Goal: Information Seeking & Learning: Learn about a topic

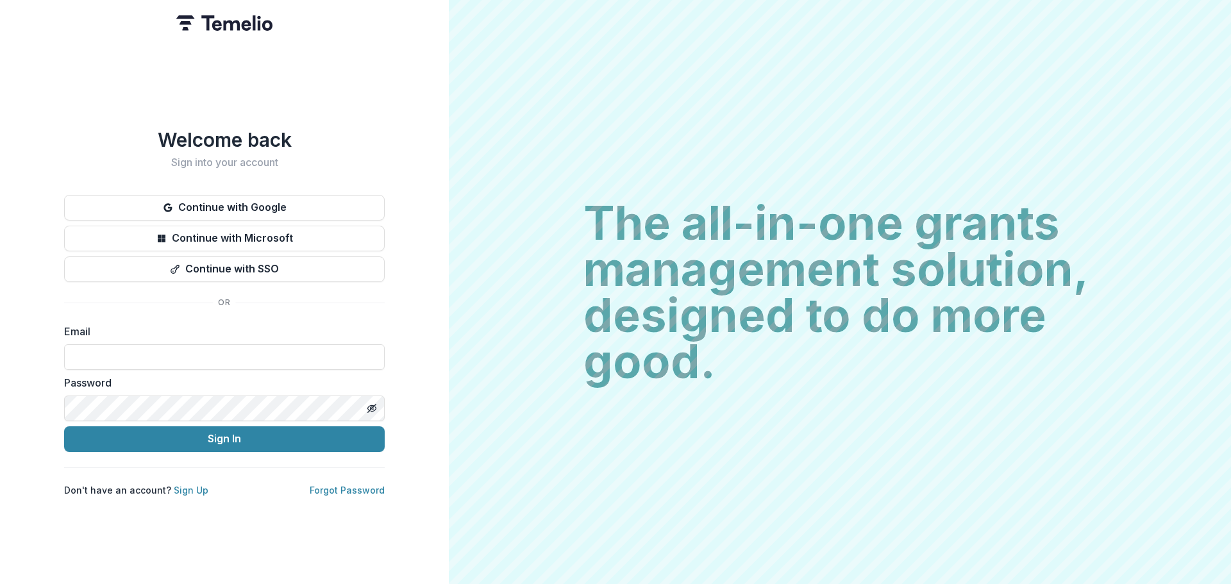
click at [187, 353] on input at bounding box center [224, 357] width 321 height 26
type input "**********"
click at [189, 486] on link "Sign Up" at bounding box center [191, 490] width 35 height 11
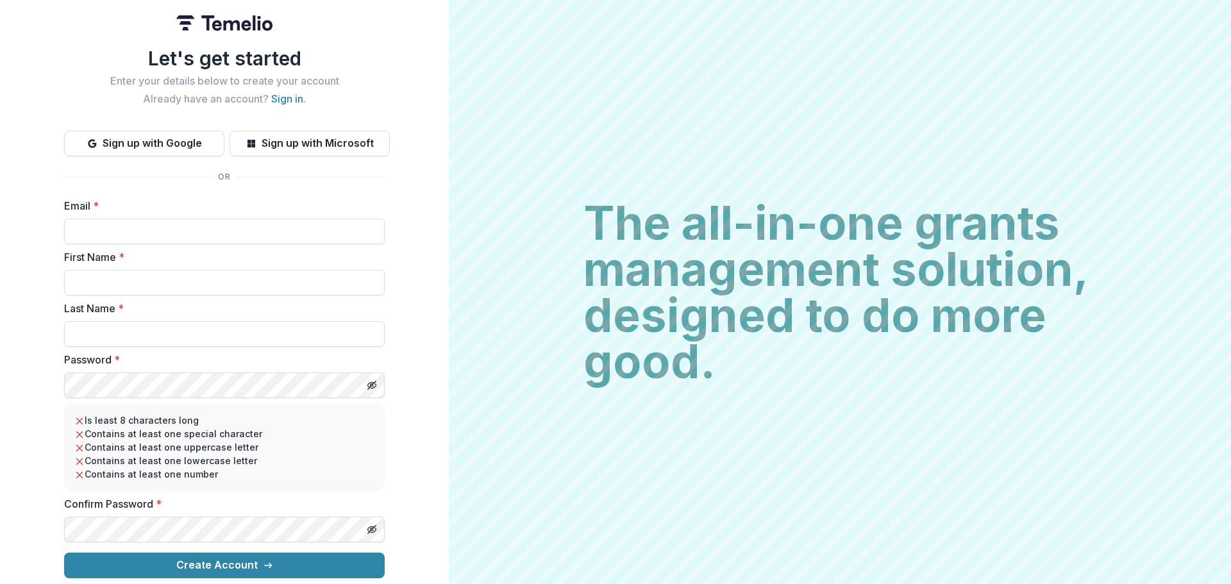
click at [112, 223] on input "Email *" at bounding box center [224, 232] width 321 height 26
type input "**********"
type input "*****"
type input "******"
click at [21, 388] on div "**********" at bounding box center [224, 292] width 449 height 584
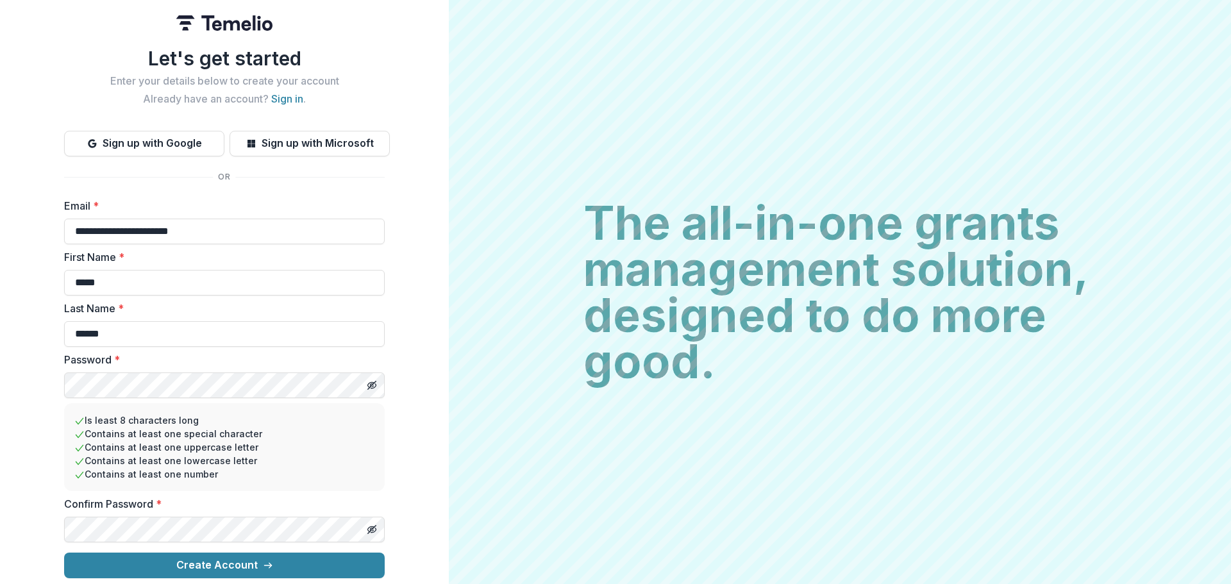
click at [369, 380] on icon "Toggle password visibility" at bounding box center [372, 385] width 10 height 10
click at [370, 525] on icon "Toggle password visibility" at bounding box center [372, 530] width 10 height 10
click at [296, 562] on button "Create Account" at bounding box center [224, 566] width 321 height 26
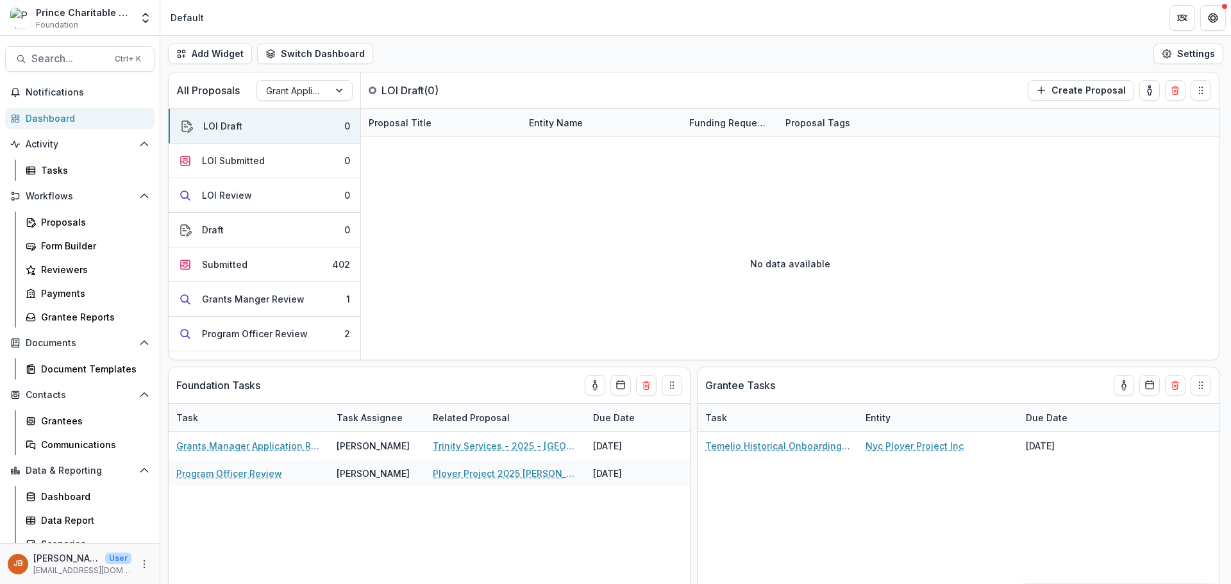
click at [340, 88] on div at bounding box center [340, 90] width 23 height 19
click at [306, 122] on div "Grant Application Process" at bounding box center [305, 132] width 90 height 47
click at [274, 231] on button "Draft 0" at bounding box center [265, 230] width 192 height 35
click at [237, 267] on div "Submitted" at bounding box center [225, 264] width 46 height 13
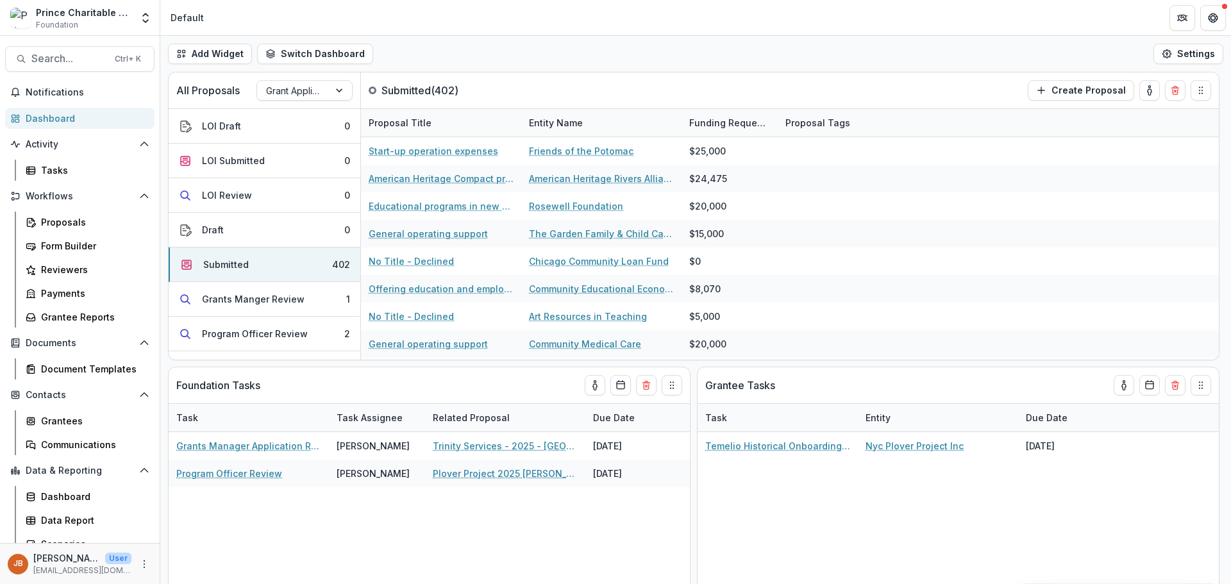
click at [321, 56] on button "Switch Dashboard" at bounding box center [315, 54] width 116 height 21
click at [310, 108] on span "Payments" at bounding box center [338, 103] width 101 height 13
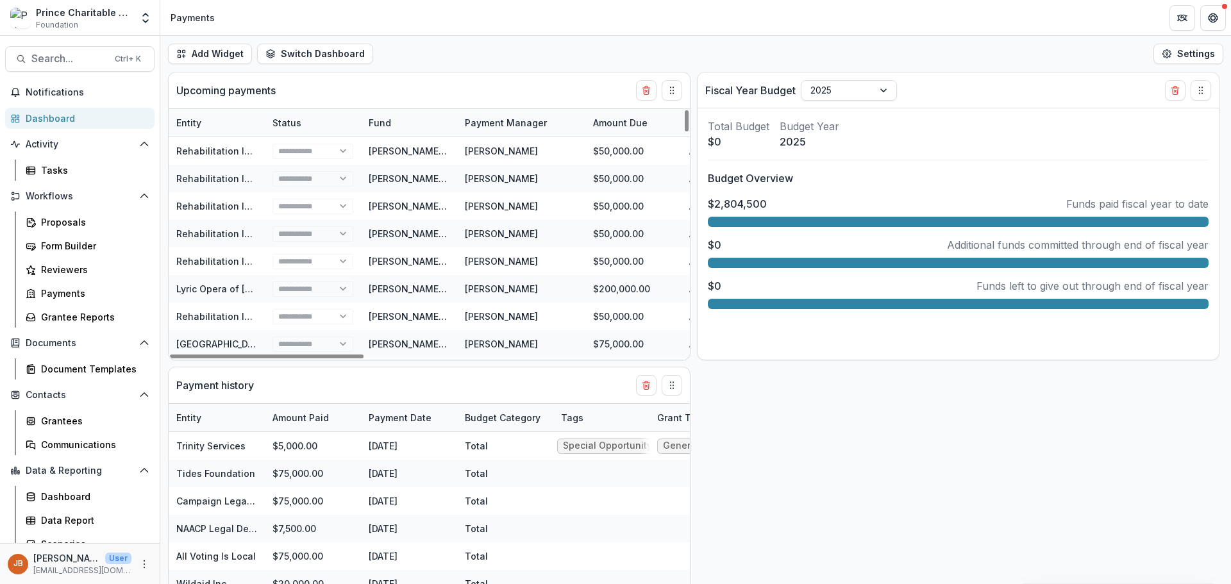
click at [291, 58] on button "Switch Dashboard" at bounding box center [315, 54] width 116 height 21
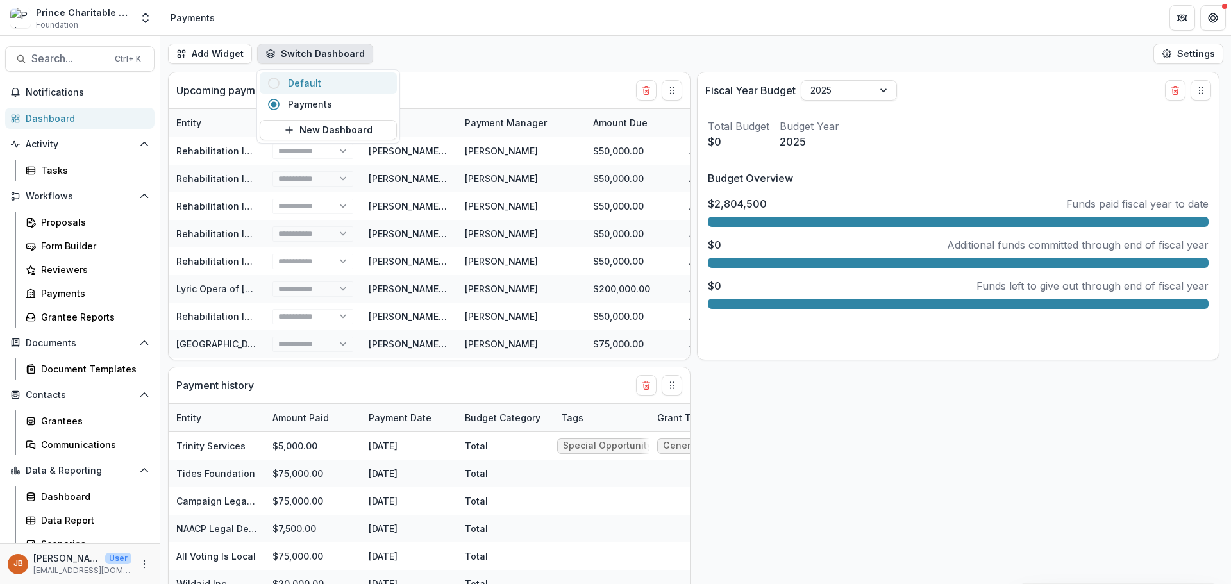
click at [287, 88] on button "Default" at bounding box center [328, 82] width 137 height 21
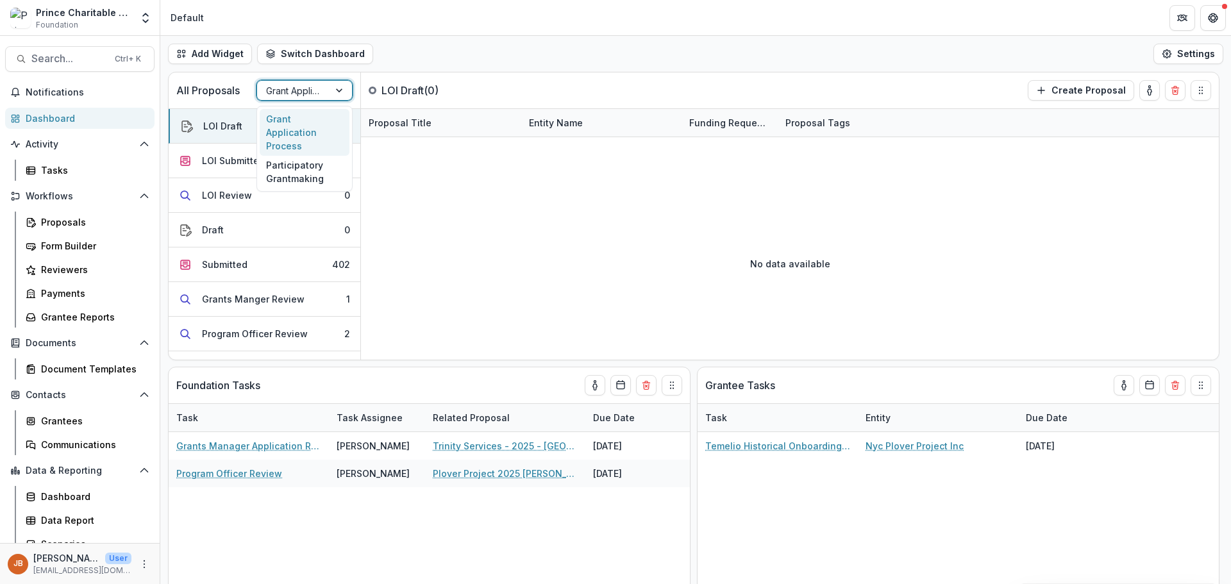
click at [344, 91] on div at bounding box center [340, 90] width 23 height 19
click at [437, 193] on div "No data available" at bounding box center [790, 263] width 858 height 192
click at [305, 54] on button "Switch Dashboard" at bounding box center [315, 54] width 116 height 21
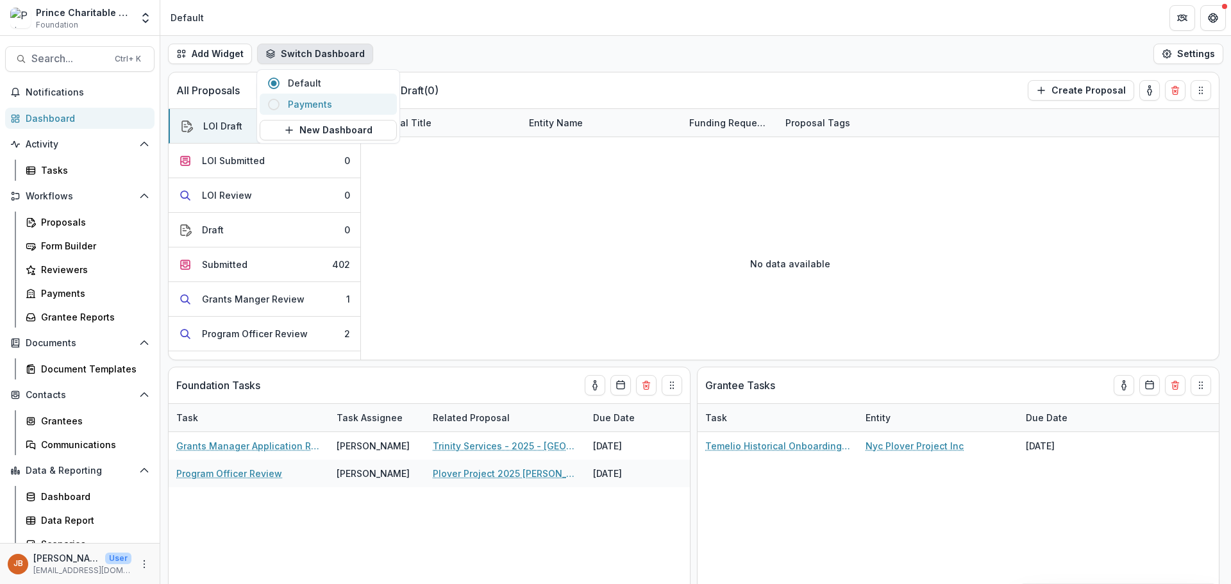
click at [313, 105] on span "Payments" at bounding box center [338, 103] width 101 height 13
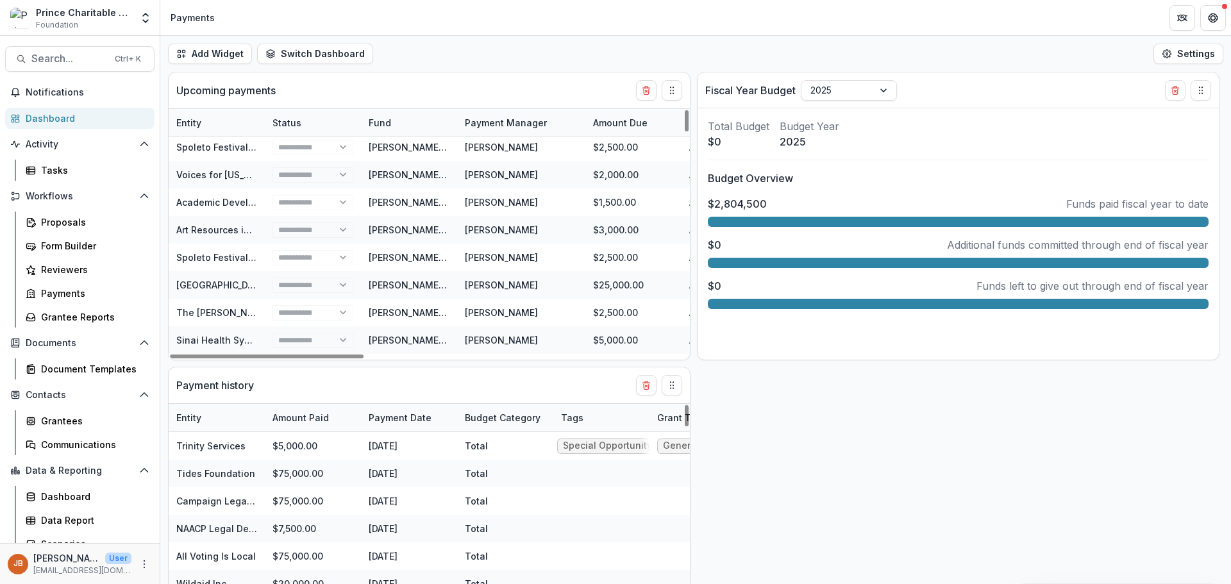
click at [291, 52] on button "Switch Dashboard" at bounding box center [315, 54] width 116 height 21
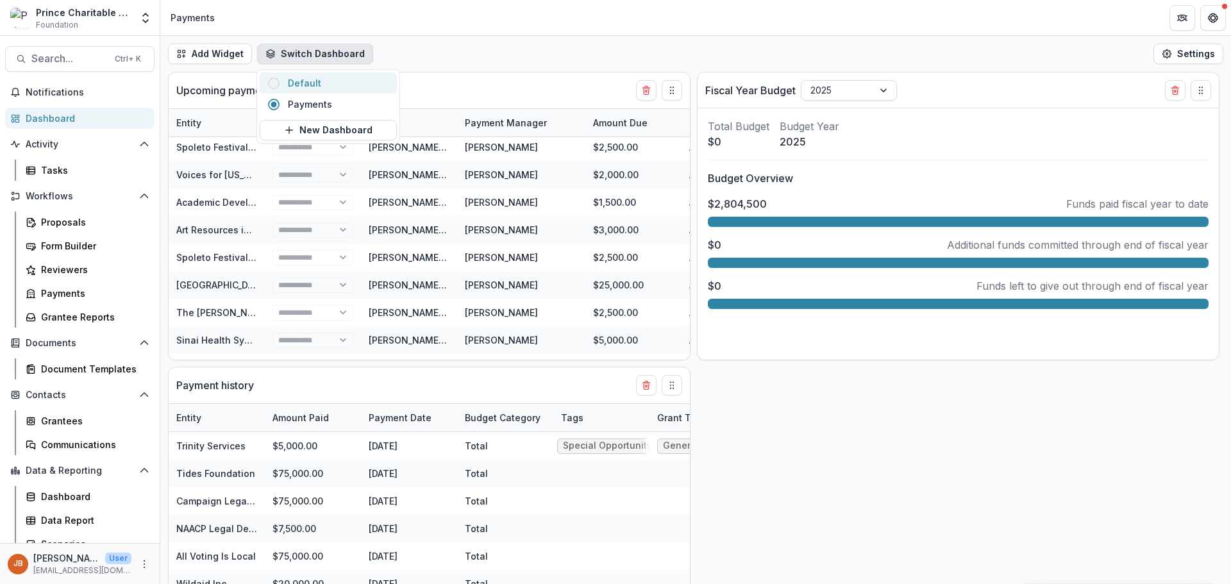
click at [292, 83] on span "Default" at bounding box center [338, 82] width 101 height 13
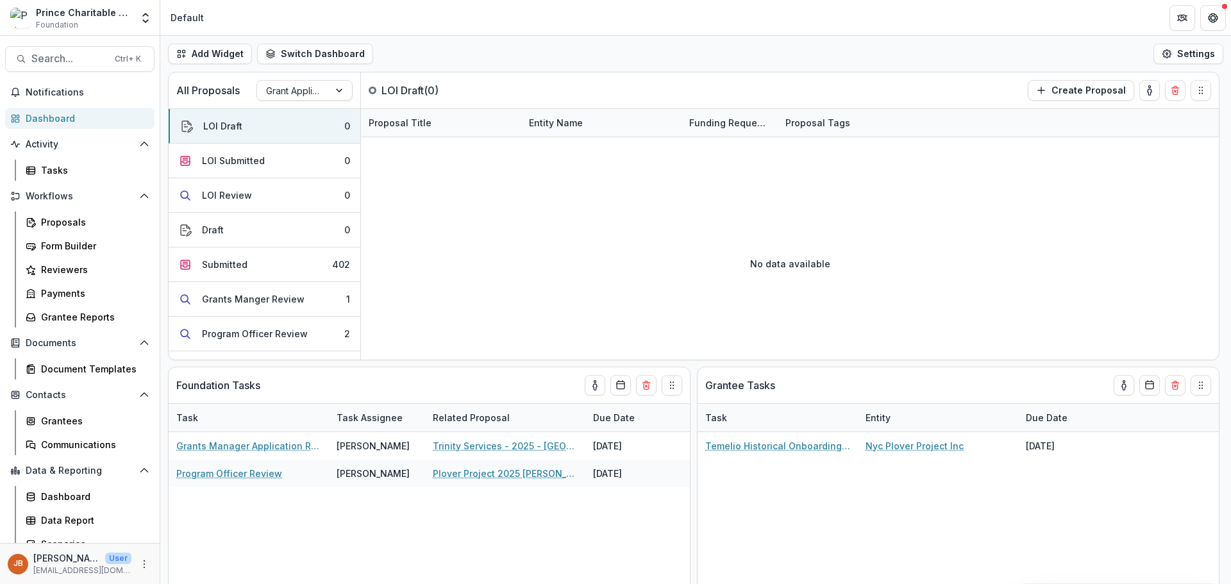
click at [254, 265] on button "Submitted 402" at bounding box center [265, 265] width 192 height 35
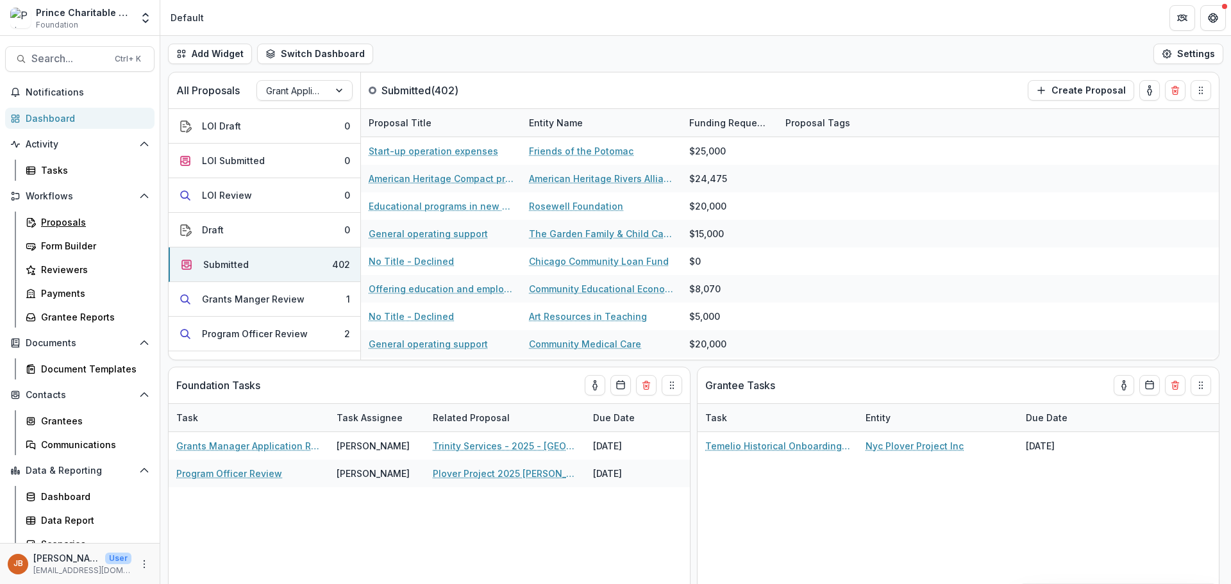
click at [69, 223] on div "Proposals" at bounding box center [92, 221] width 103 height 13
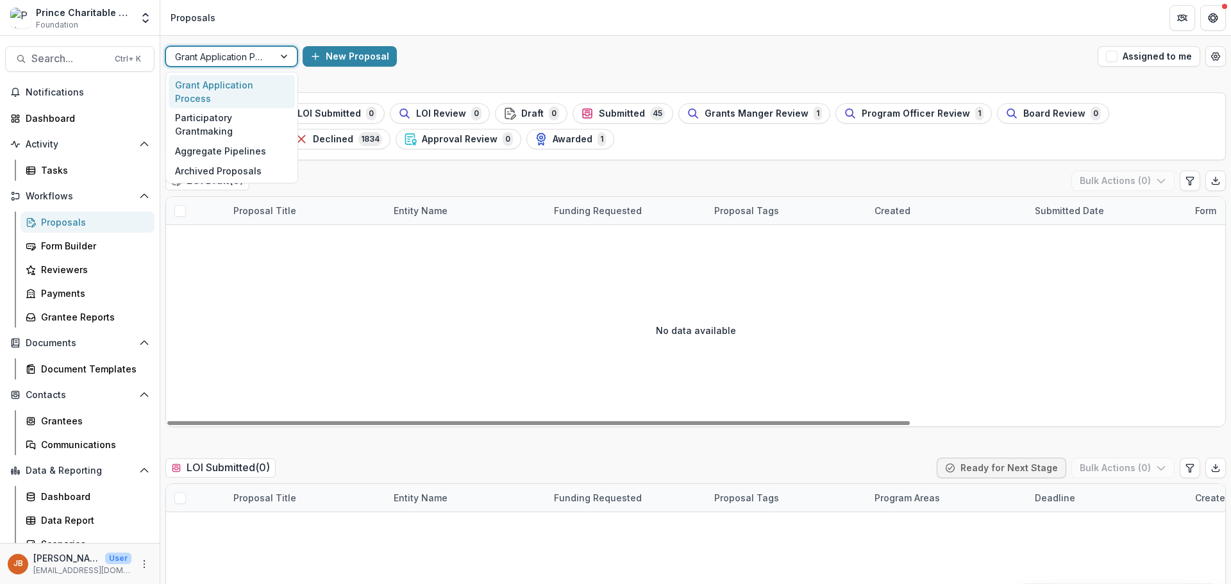
click at [284, 57] on div at bounding box center [285, 56] width 23 height 19
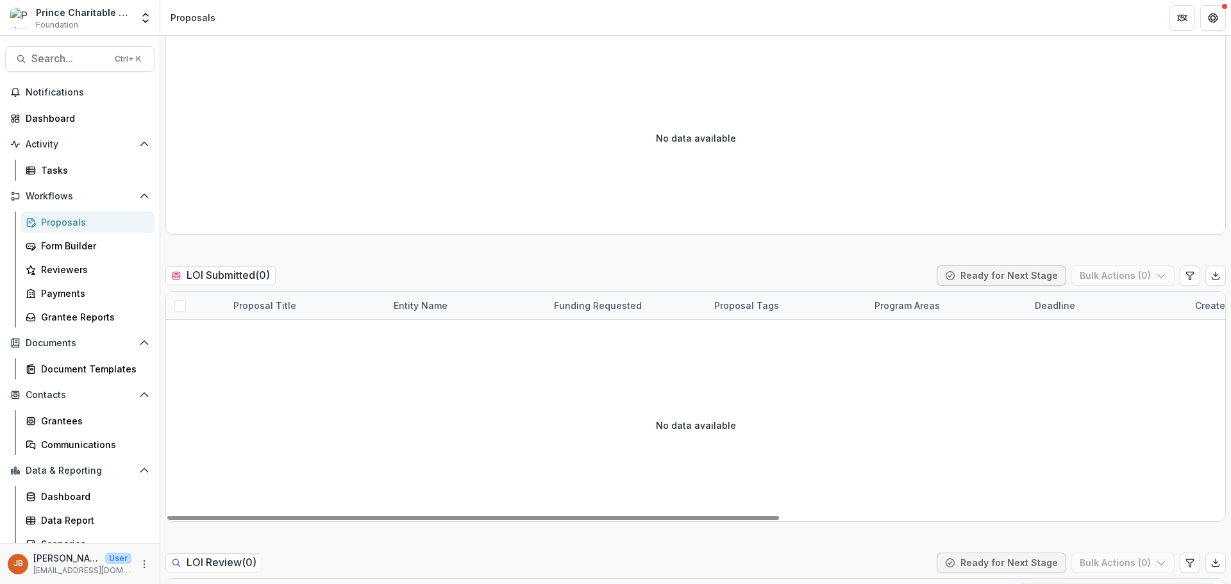
scroll to position [12, 0]
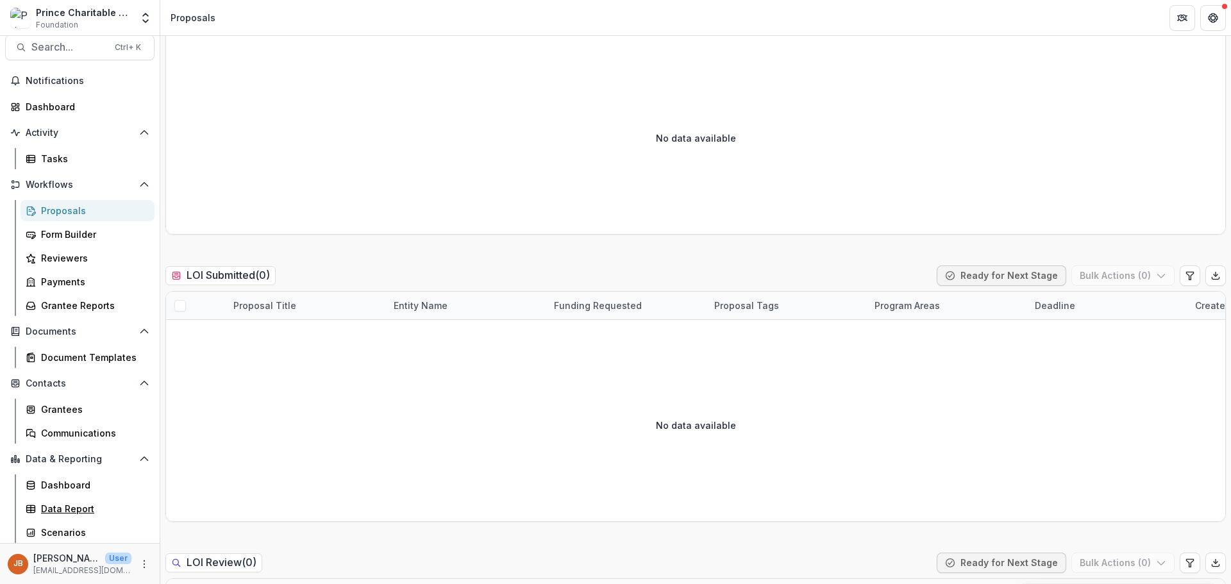
click at [53, 510] on div "Data Report" at bounding box center [92, 508] width 103 height 13
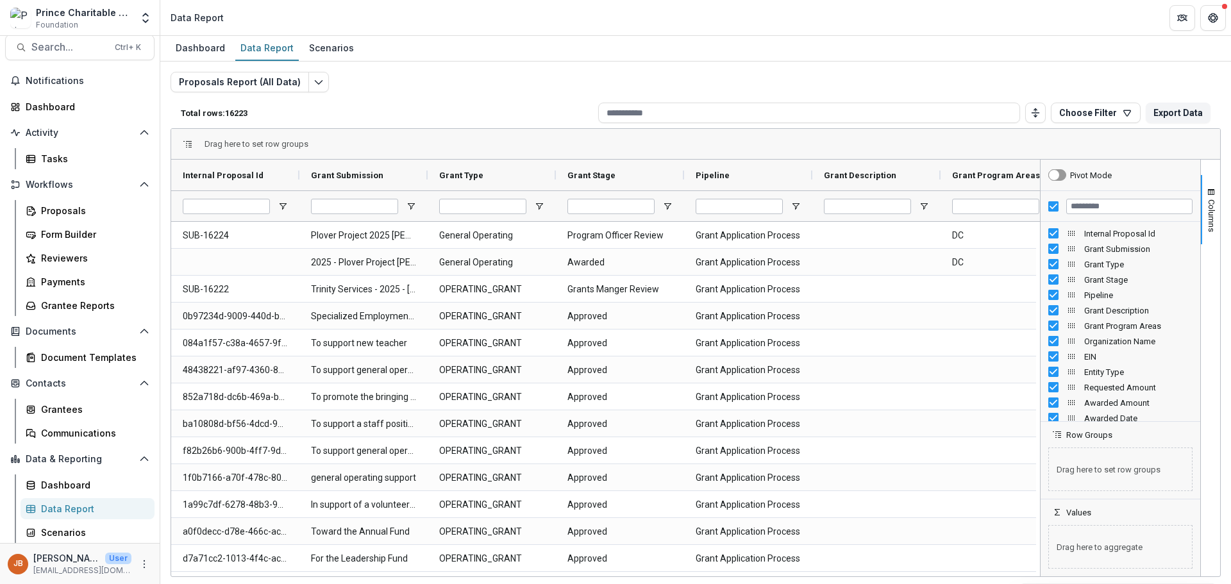
click at [335, 47] on div "Scenarios" at bounding box center [331, 47] width 55 height 19
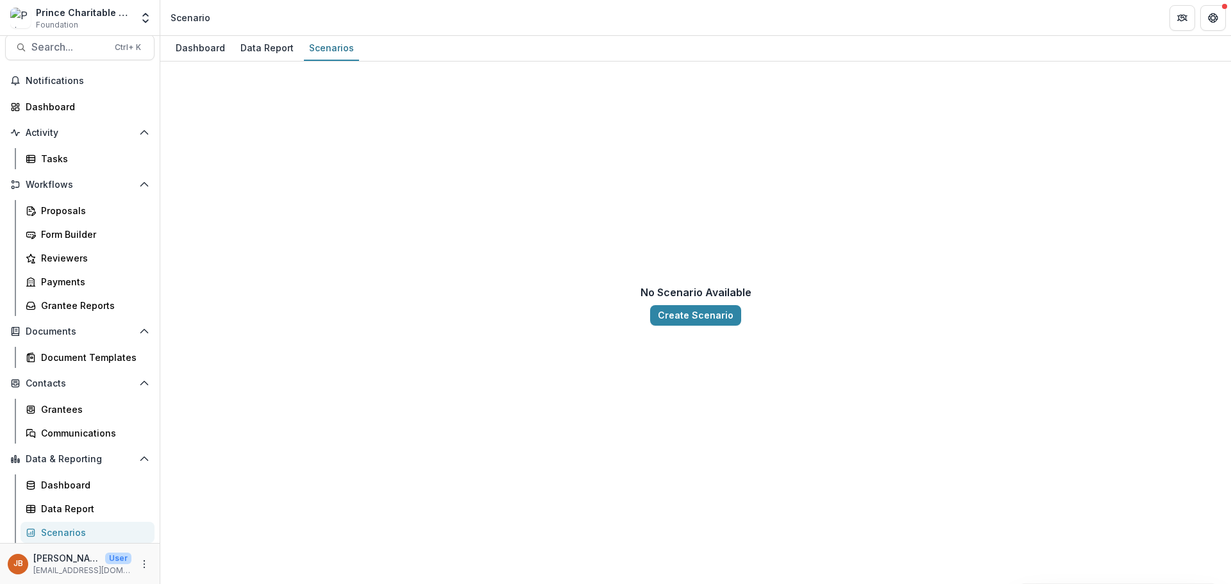
click at [185, 47] on div "Dashboard" at bounding box center [201, 47] width 60 height 19
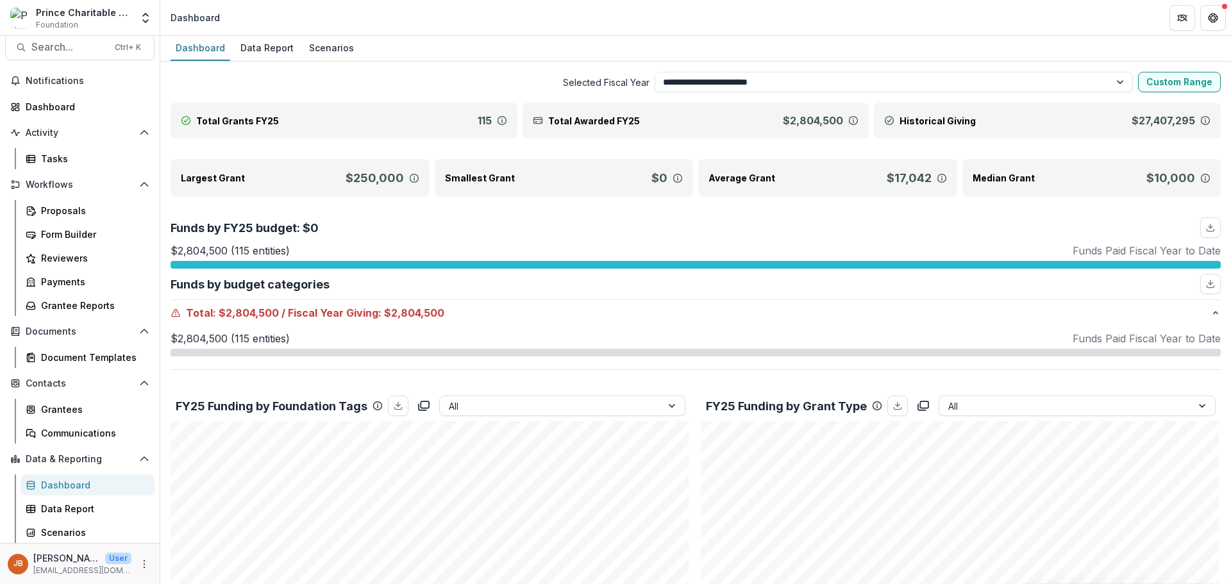
click at [141, 18] on icon "Open entity switcher" at bounding box center [145, 18] width 13 height 13
click at [85, 21] on div "Prince Charitable Trusts Sandbox Foundation" at bounding box center [84, 18] width 96 height 25
click at [139, 565] on icon "More" at bounding box center [144, 564] width 10 height 10
click at [188, 543] on link "User Settings" at bounding box center [224, 537] width 137 height 21
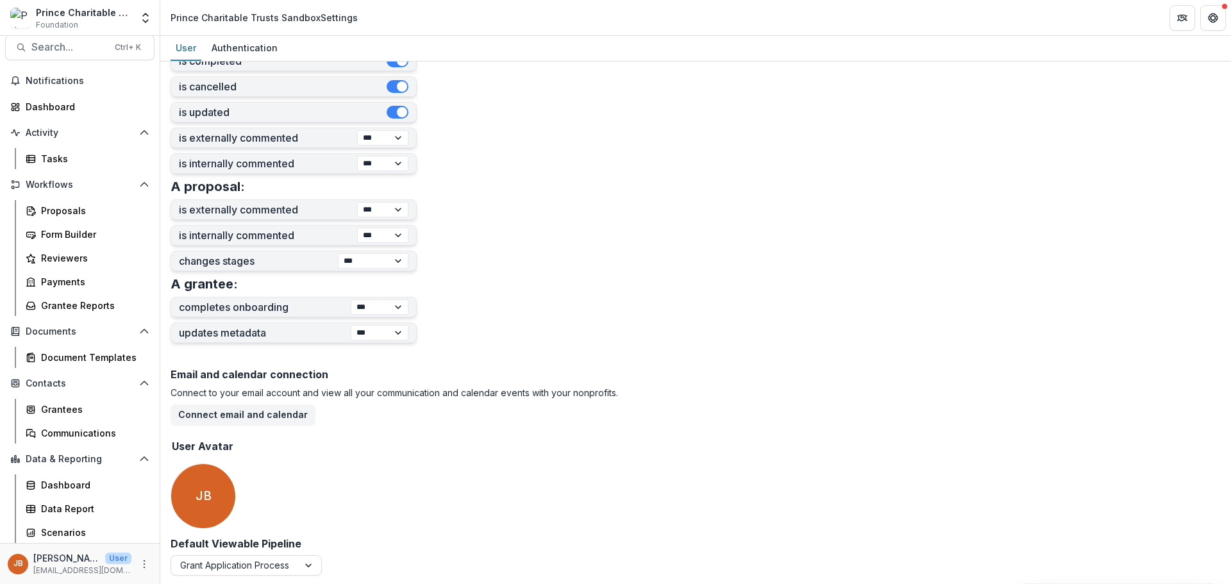
scroll to position [392, 0]
click at [310, 564] on div at bounding box center [309, 563] width 23 height 19
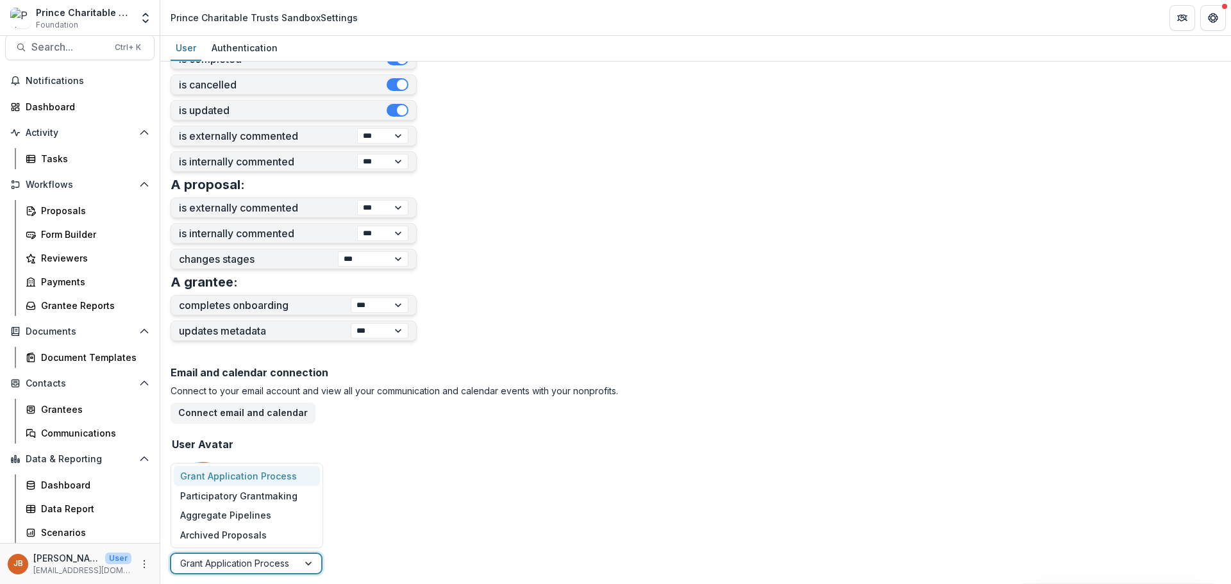
click at [308, 565] on div at bounding box center [309, 563] width 23 height 19
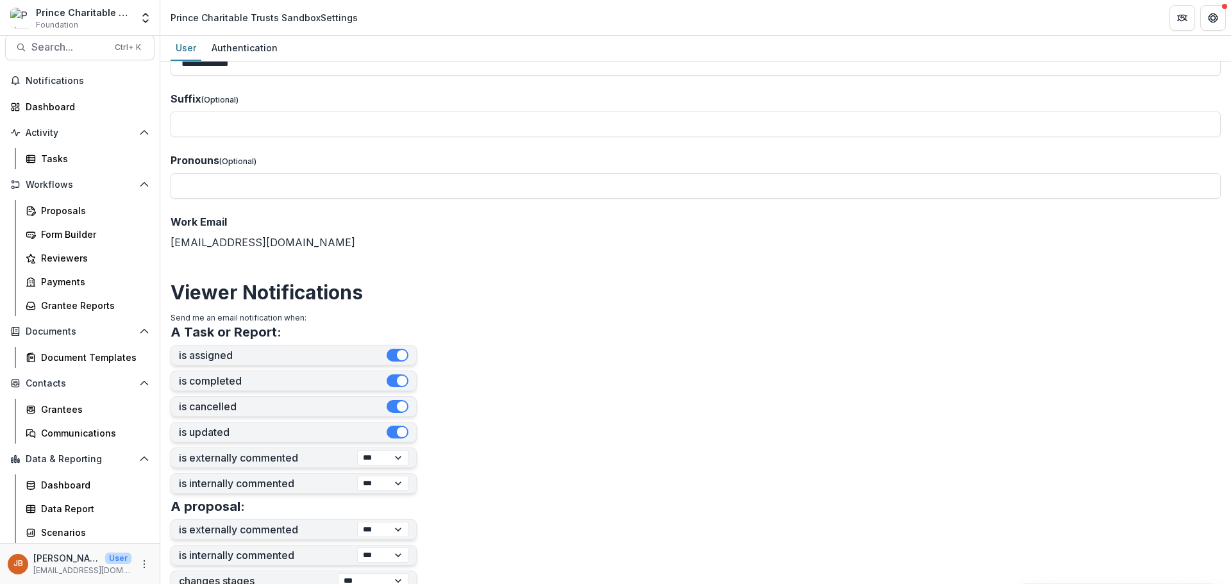
scroll to position [0, 0]
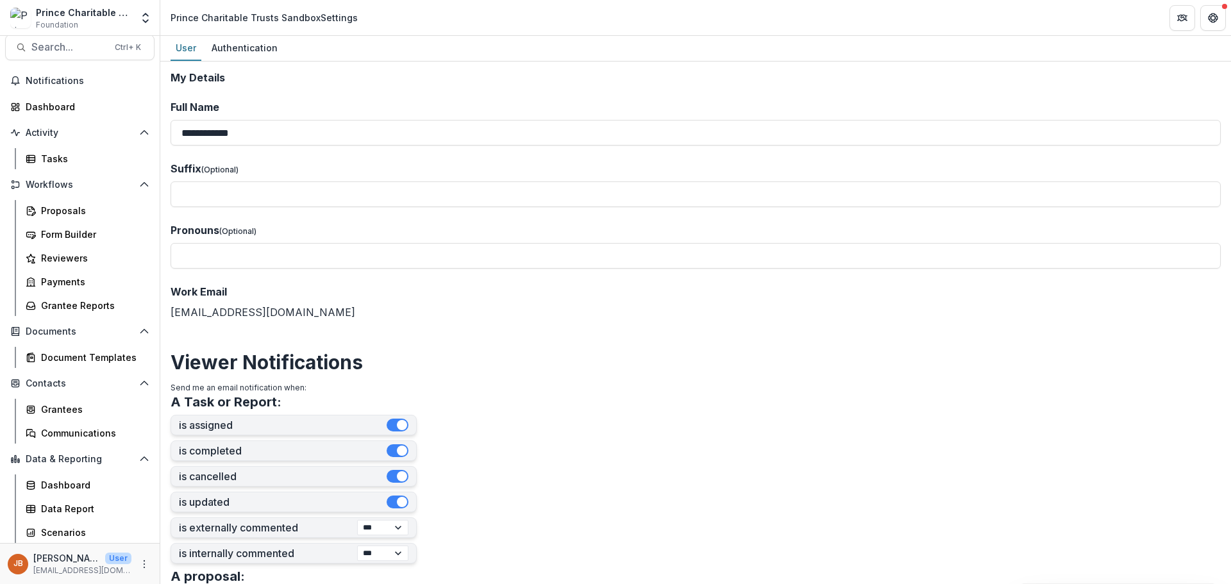
click at [55, 41] on span "Search..." at bounding box center [69, 47] width 76 height 12
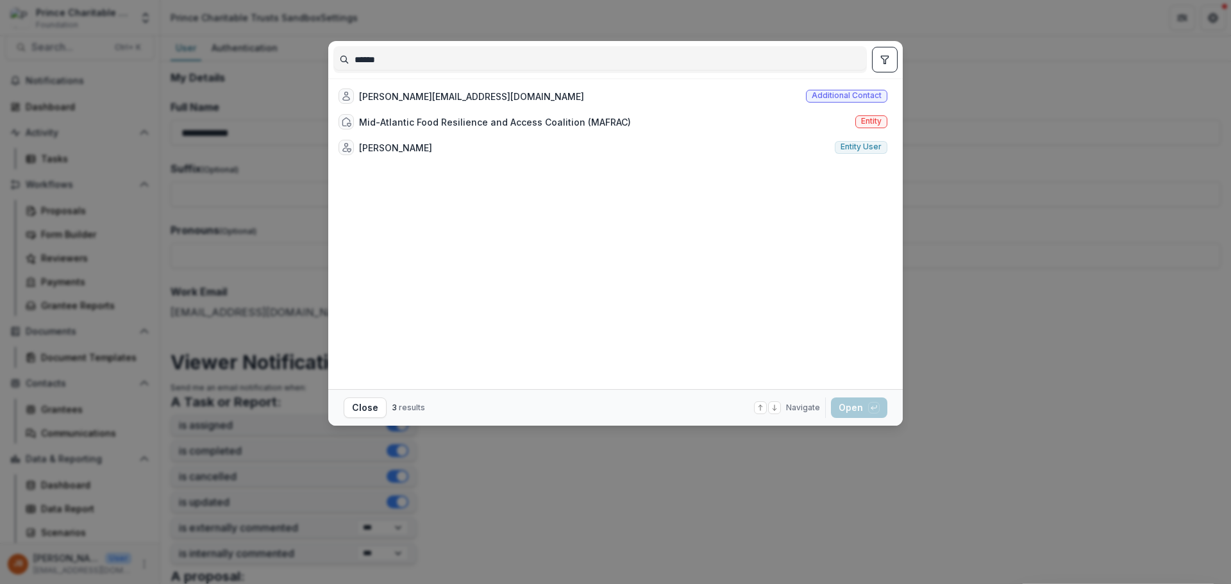
type input "******"
click at [483, 120] on div "Mid-Atlantic Food Resilience and Access Coalition (MAFRAC)" at bounding box center [495, 121] width 272 height 13
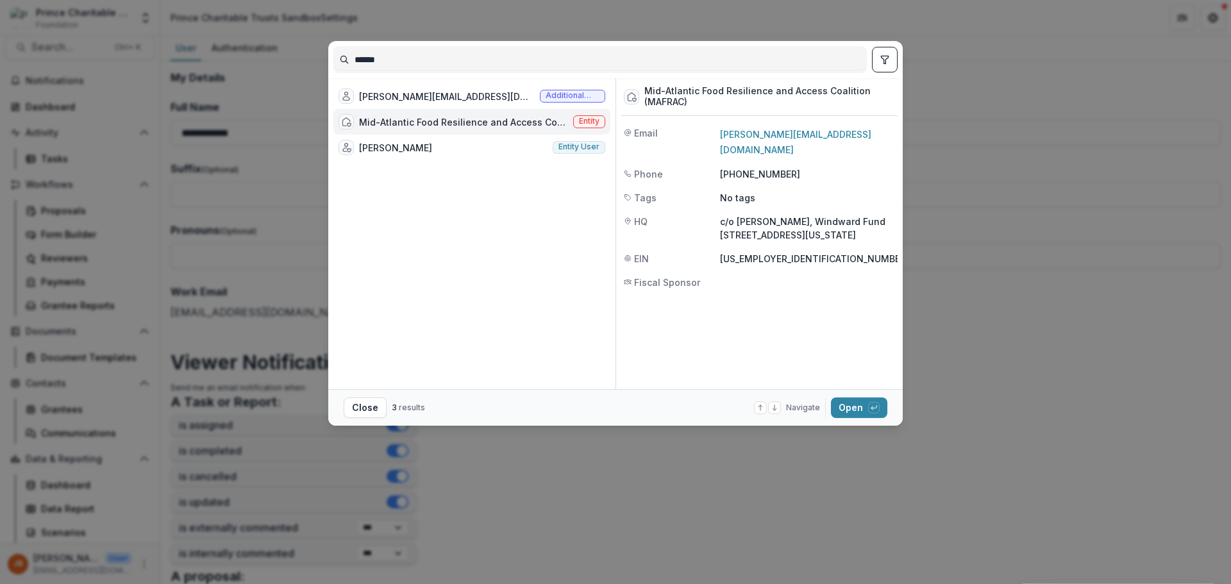
click at [397, 96] on div "[PERSON_NAME][EMAIL_ADDRESS][DOMAIN_NAME]" at bounding box center [447, 96] width 176 height 13
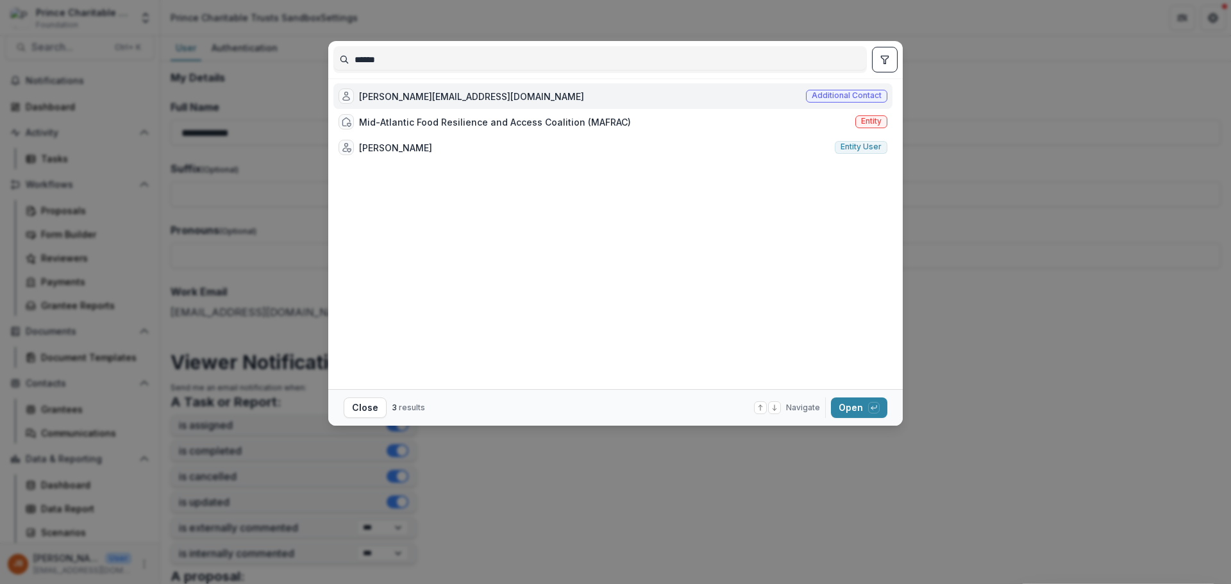
click at [822, 93] on span "Additional contact" at bounding box center [847, 95] width 70 height 9
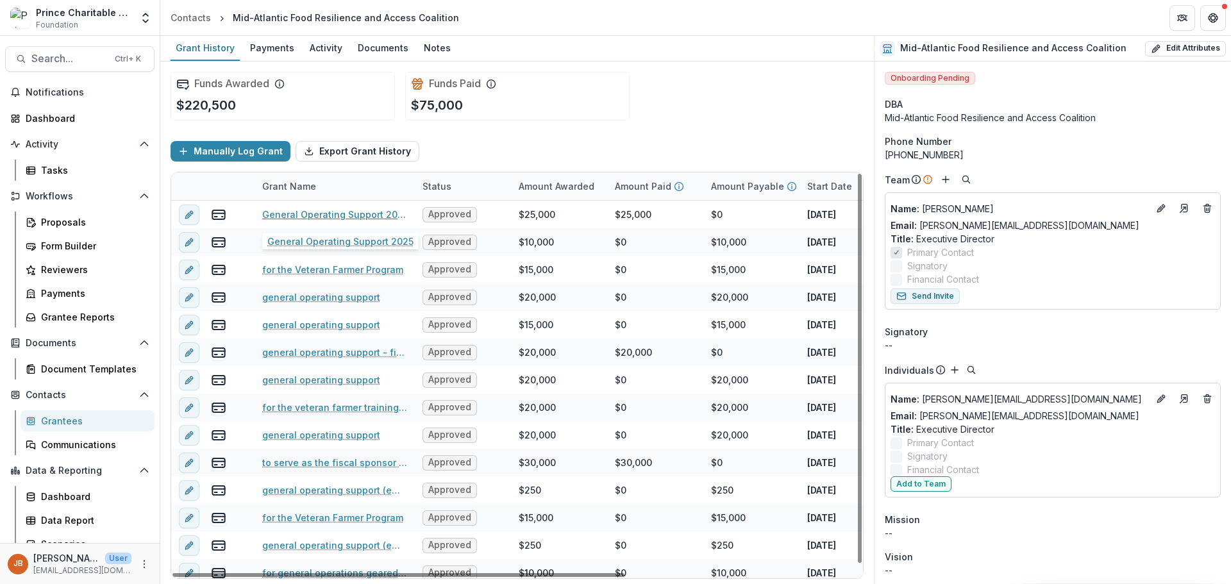
click at [346, 213] on link "General Operating Support 2025" at bounding box center [334, 214] width 145 height 13
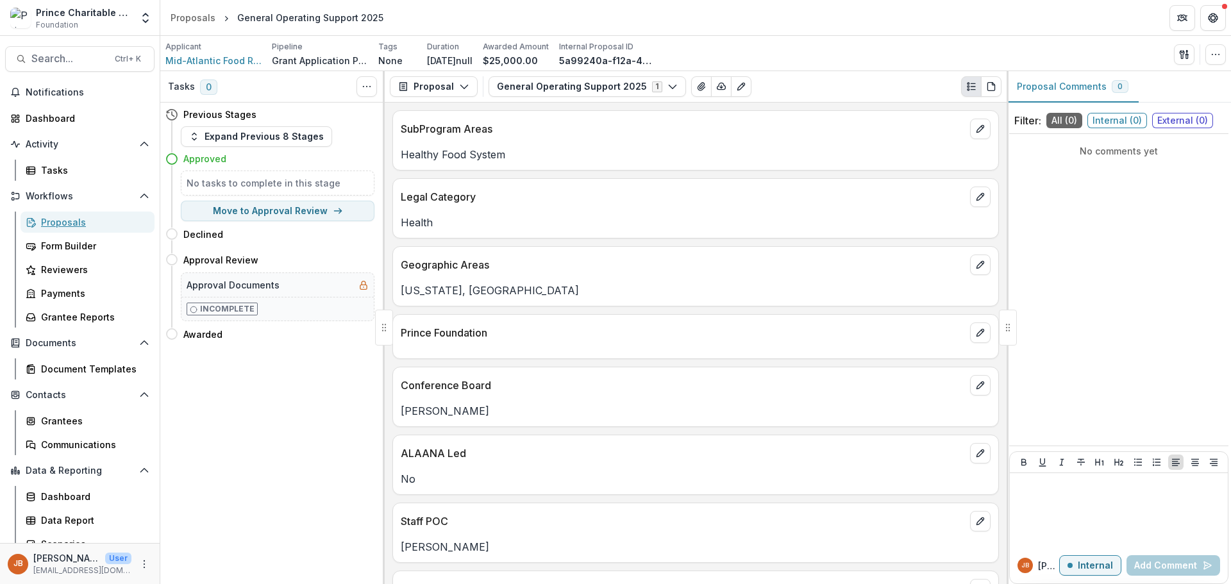
click at [64, 223] on div "Proposals" at bounding box center [92, 221] width 103 height 13
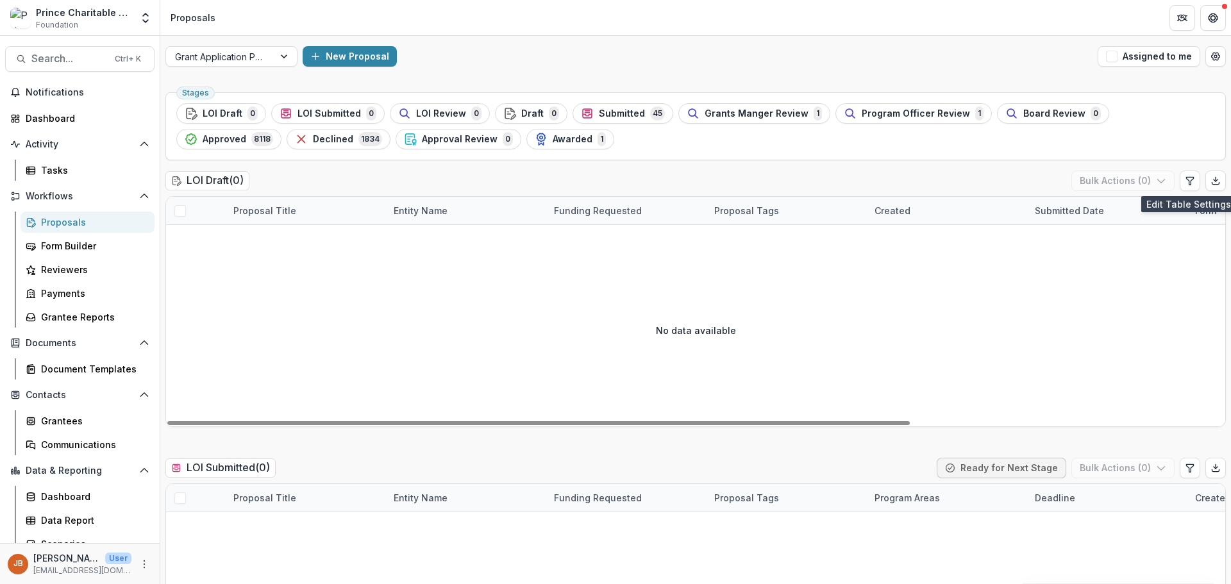
click at [1186, 181] on icon "Edit table settings" at bounding box center [1189, 181] width 7 height 8
select select "******"
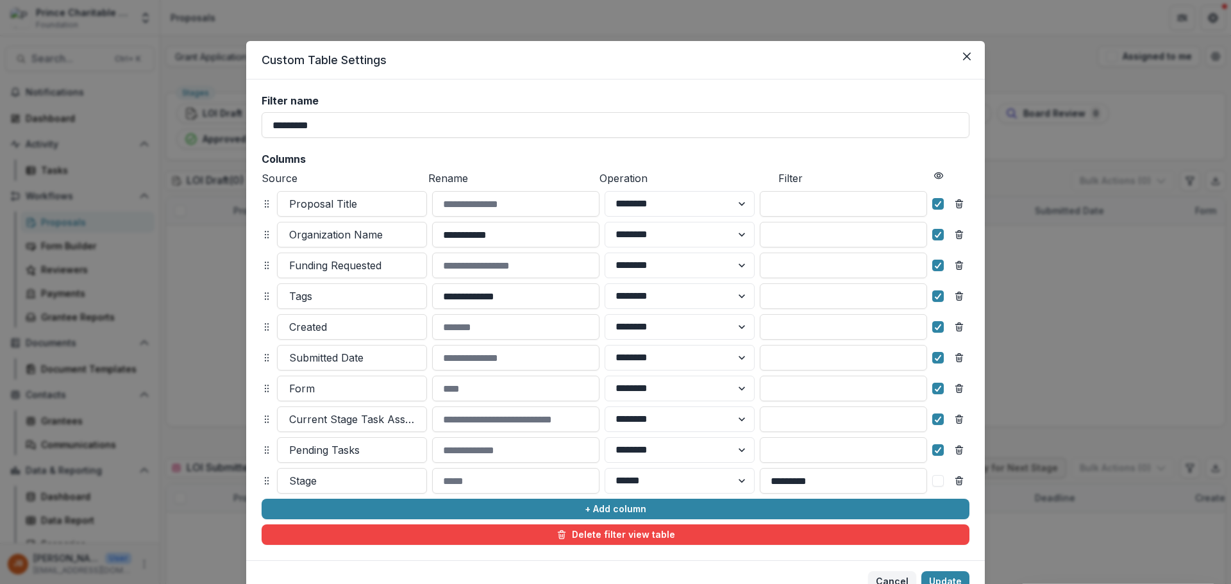
click at [344, 117] on input "*********" at bounding box center [616, 125] width 708 height 26
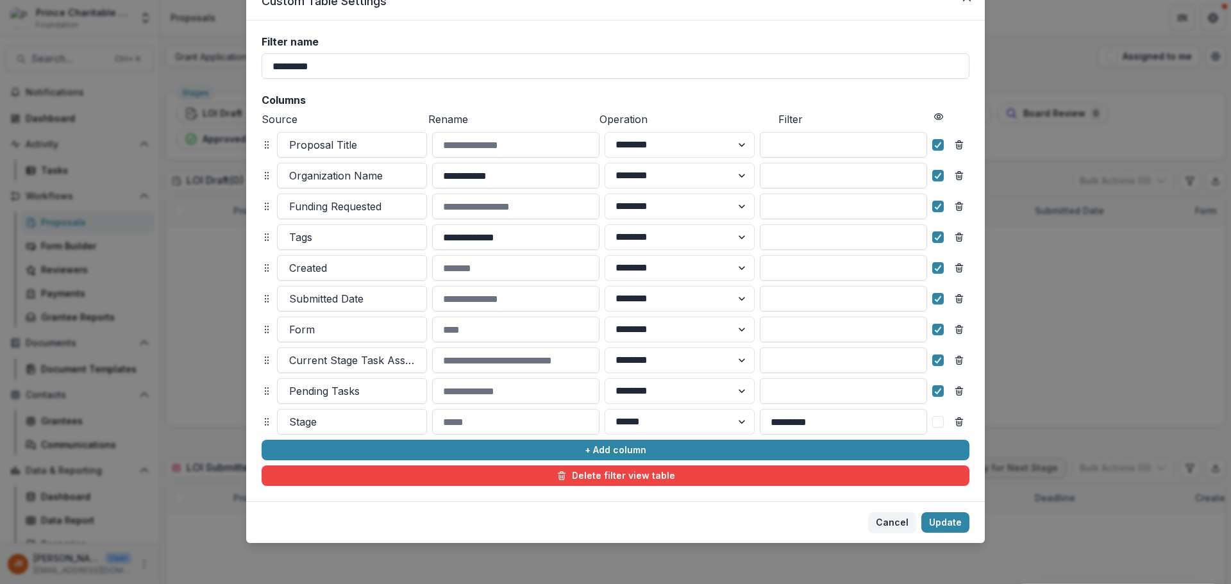
click at [604, 454] on button "+ Add column" at bounding box center [616, 450] width 708 height 21
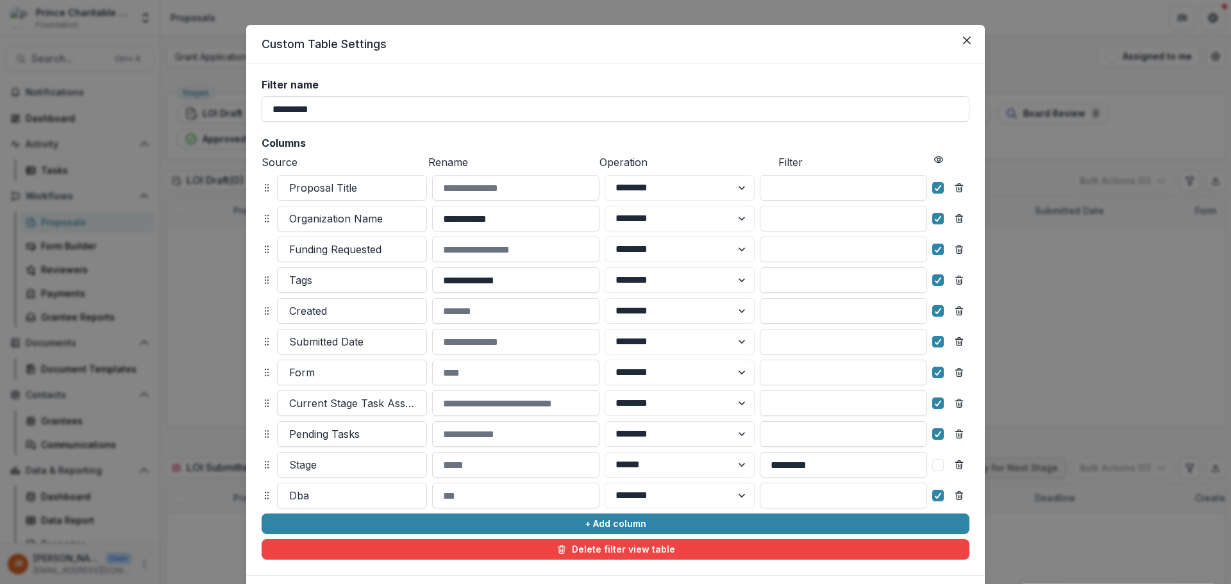
scroll to position [0, 0]
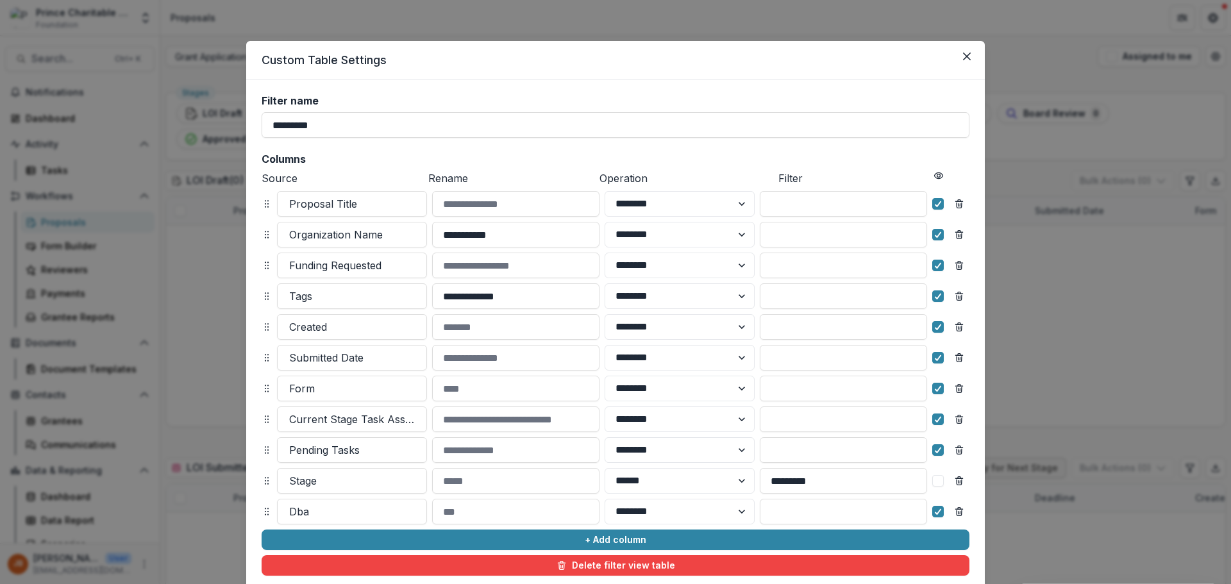
click at [959, 56] on button "Close" at bounding box center [967, 56] width 21 height 21
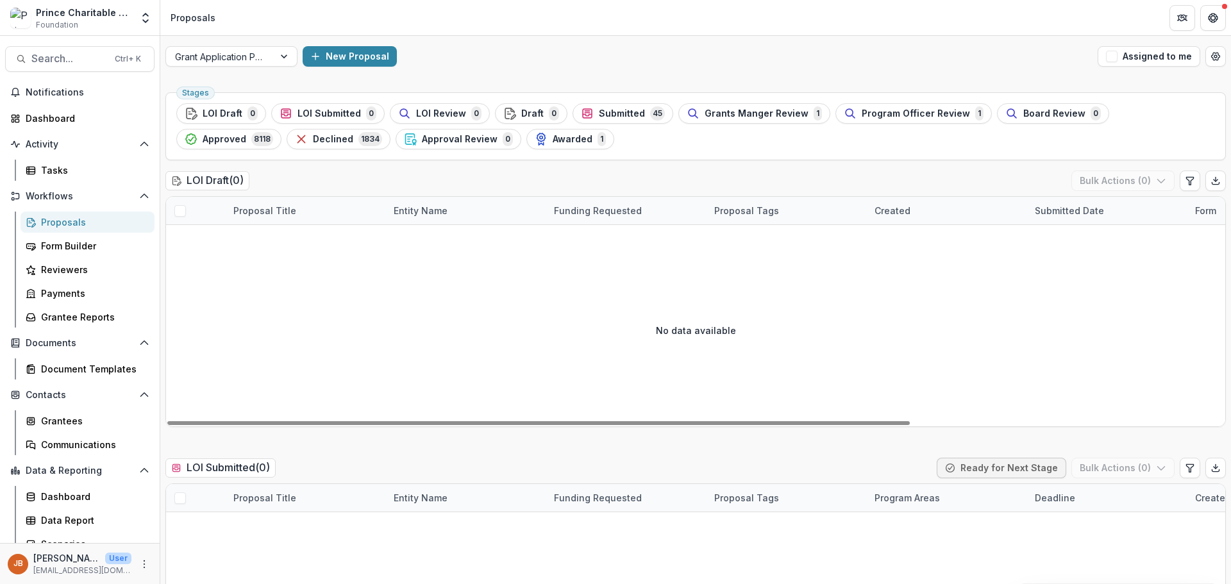
click at [609, 110] on span "Submitted" at bounding box center [622, 113] width 46 height 11
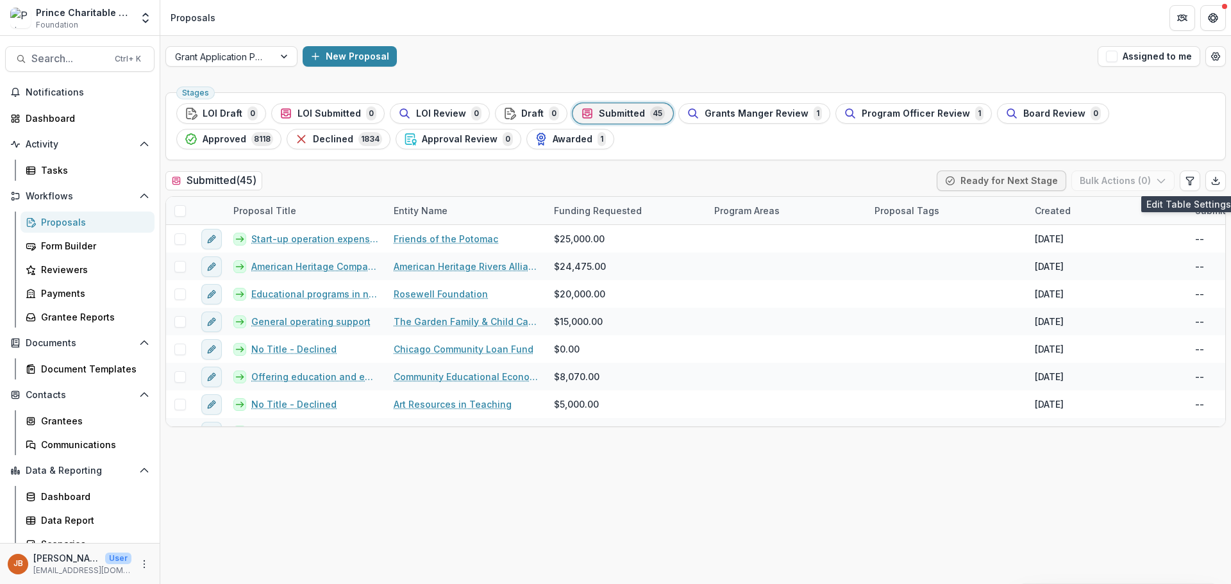
click at [1193, 178] on icon "Edit table settings" at bounding box center [1190, 181] width 10 height 10
select select "******"
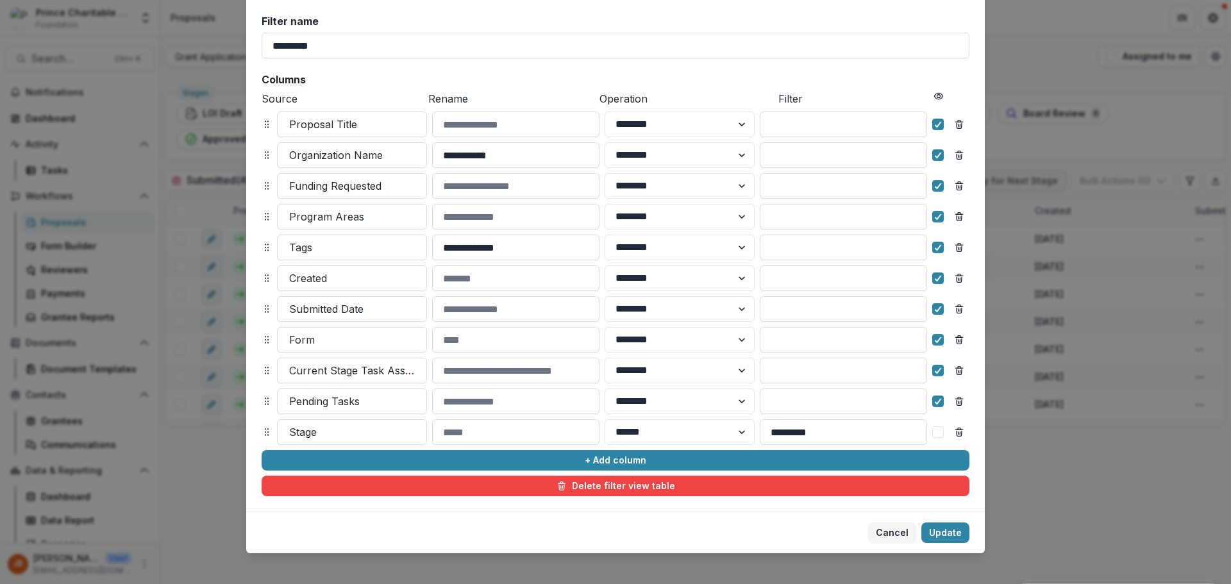
scroll to position [90, 0]
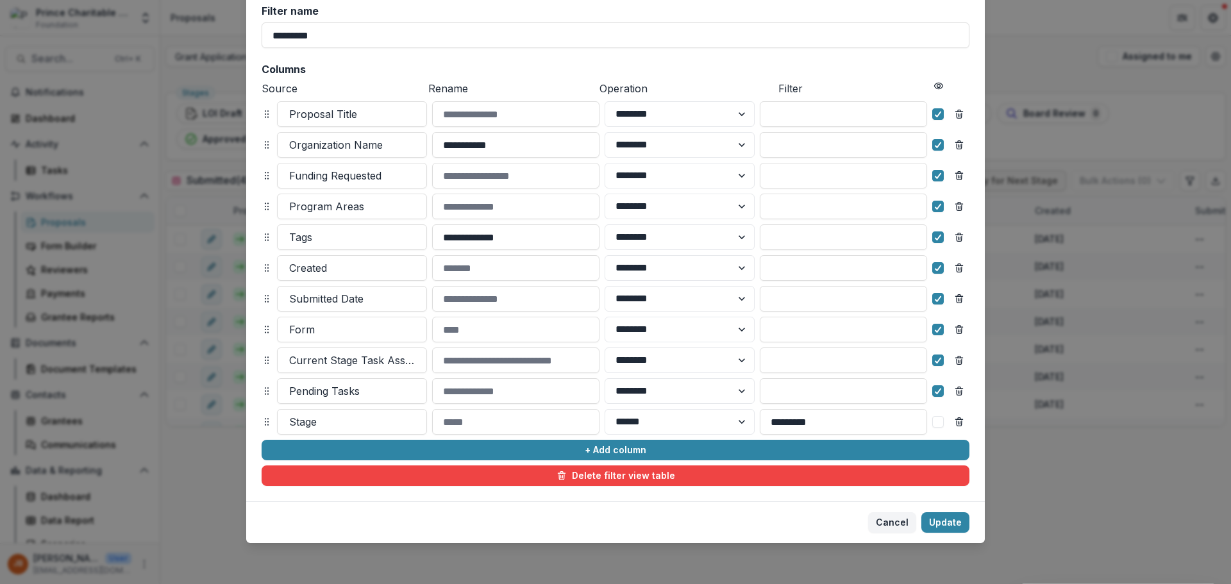
click at [737, 206] on select "******** ******" at bounding box center [680, 207] width 150 height 26
click at [605, 194] on select "******** ******" at bounding box center [680, 207] width 150 height 26
click at [799, 201] on input at bounding box center [843, 207] width 167 height 26
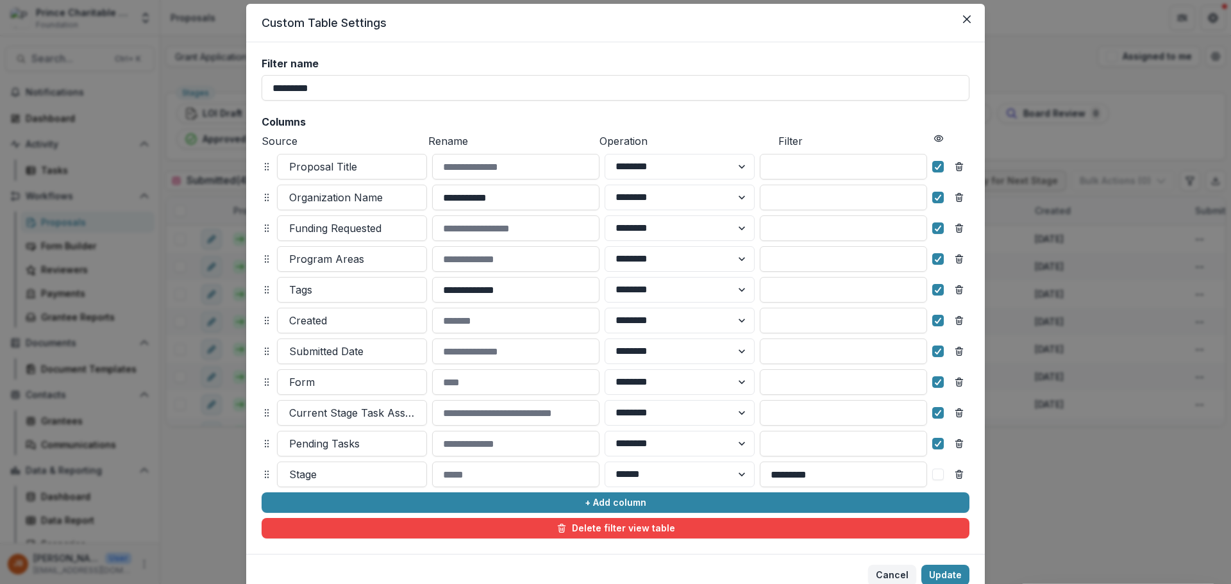
scroll to position [0, 0]
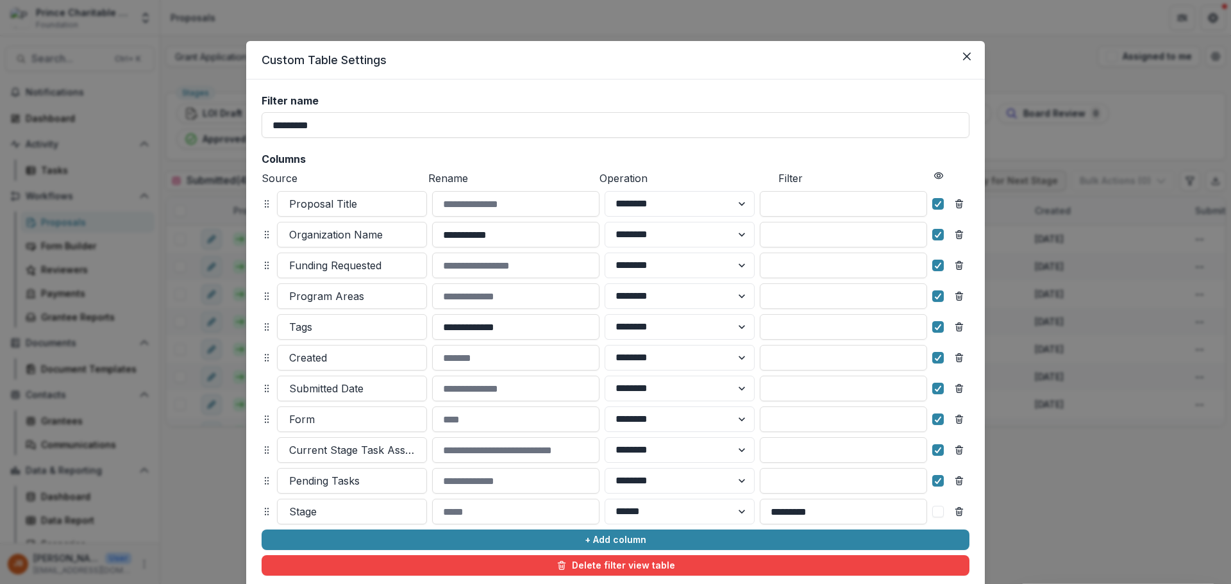
click at [963, 60] on icon "Close" at bounding box center [967, 57] width 8 height 8
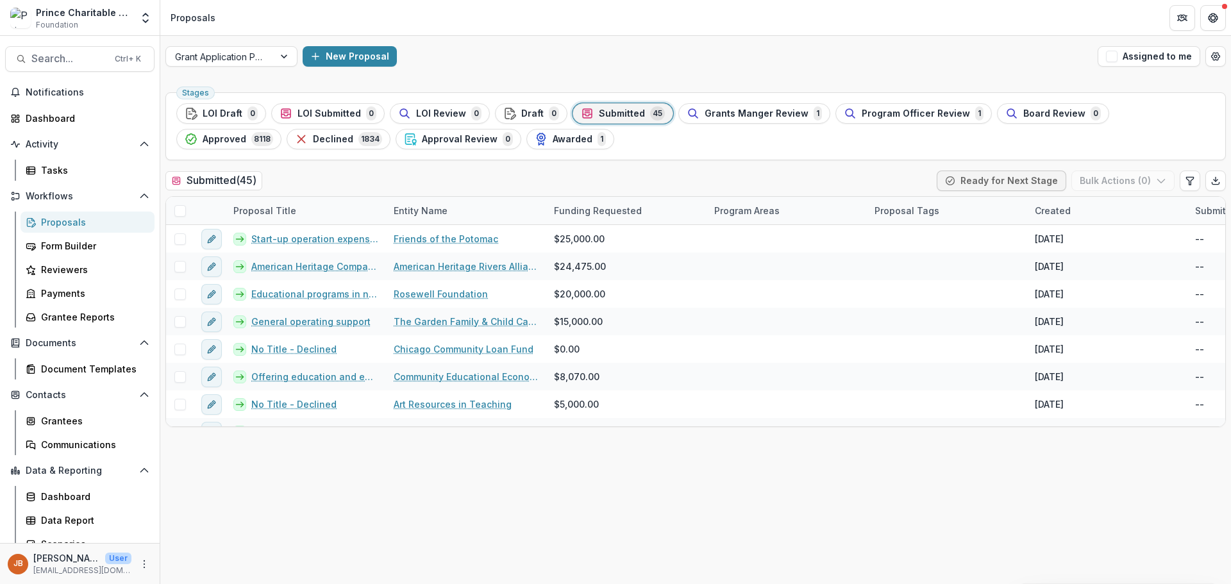
click at [759, 115] on span "Grants Manger Review" at bounding box center [757, 113] width 104 height 11
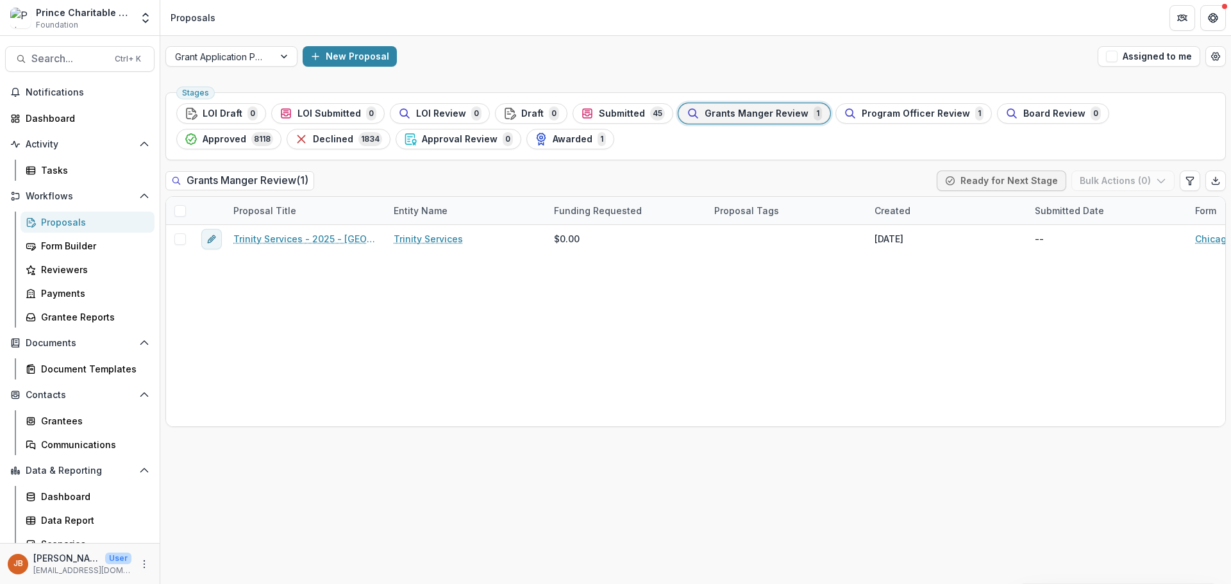
click at [246, 134] on span "Approved" at bounding box center [225, 139] width 44 height 11
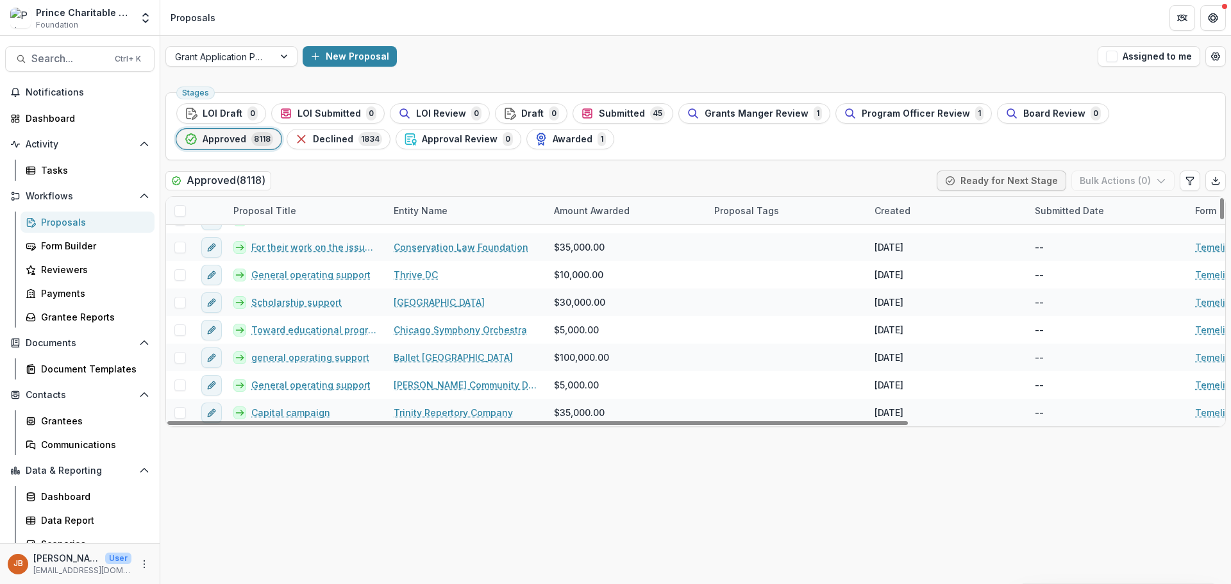
scroll to position [7247, 0]
click at [353, 273] on link "General operating support" at bounding box center [310, 272] width 119 height 13
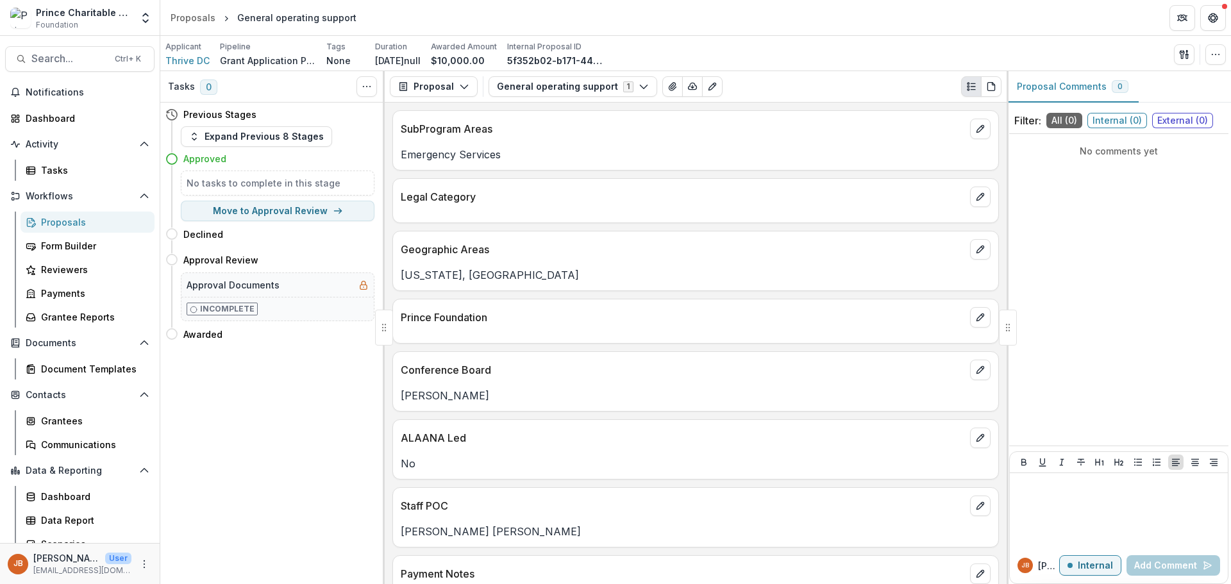
click at [469, 84] on button "Proposal" at bounding box center [434, 86] width 88 height 21
click at [460, 115] on div "Proposal" at bounding box center [474, 115] width 117 height 13
click at [55, 218] on div "Proposals" at bounding box center [92, 221] width 103 height 13
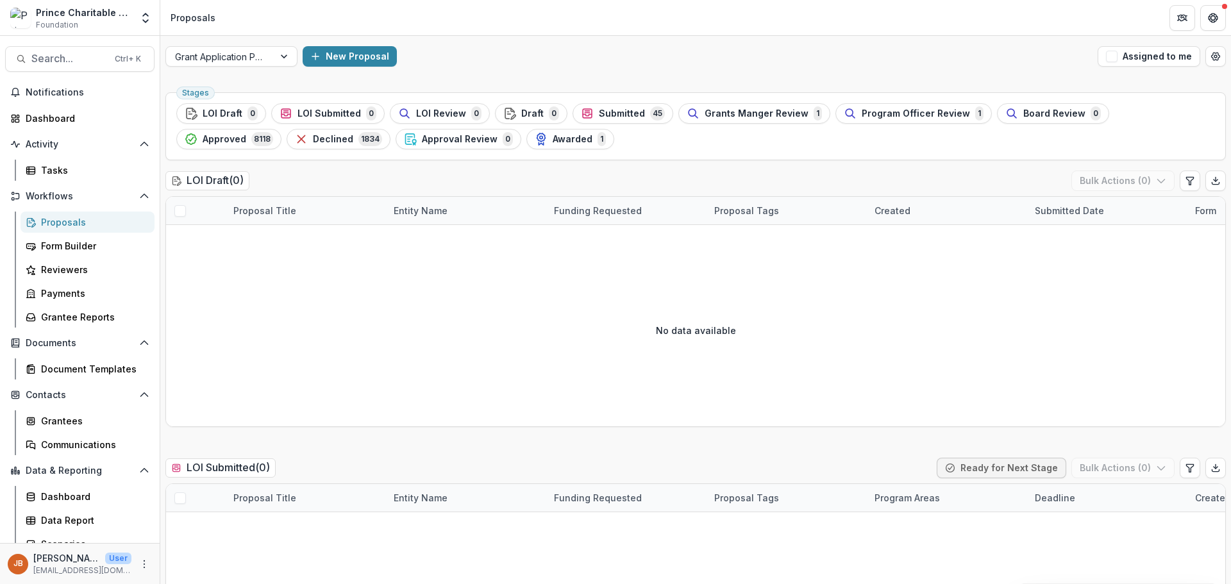
click at [66, 47] on button "Search... Ctrl + K" at bounding box center [79, 59] width 149 height 26
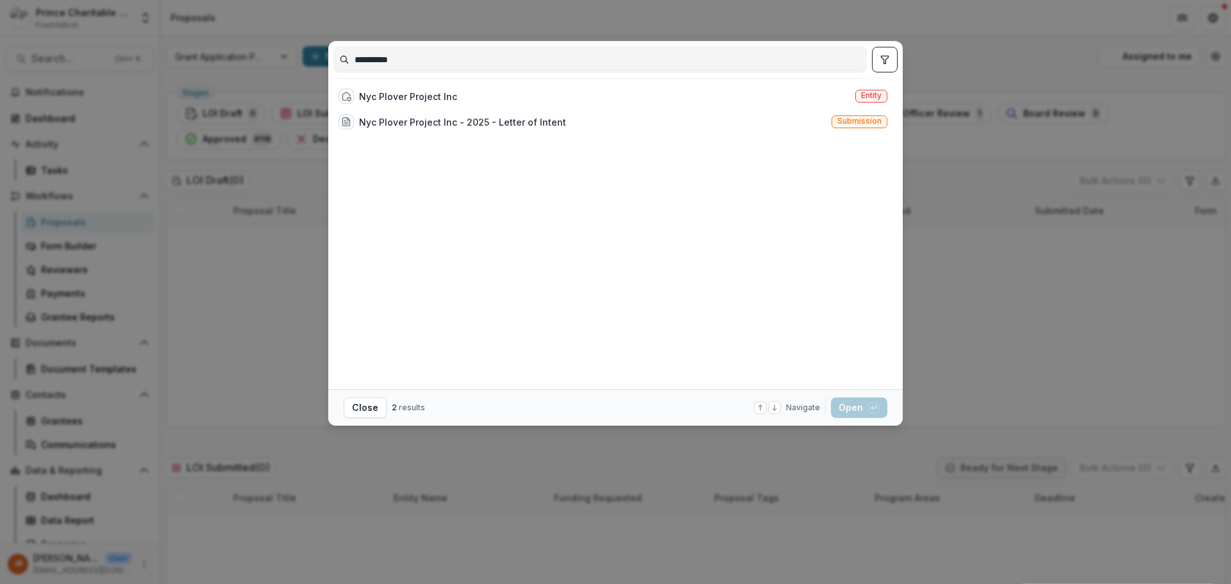
type input "**********"
click at [423, 92] on div "Nyc Plover Project Inc" at bounding box center [408, 96] width 98 height 13
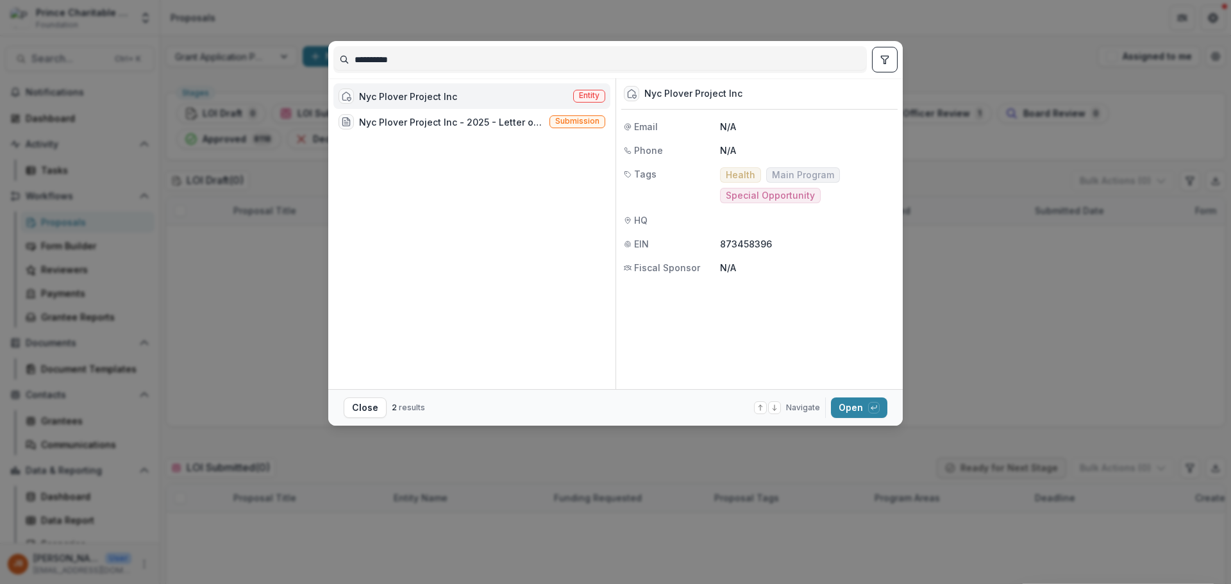
click at [848, 407] on button "Open with enter key" at bounding box center [859, 408] width 56 height 21
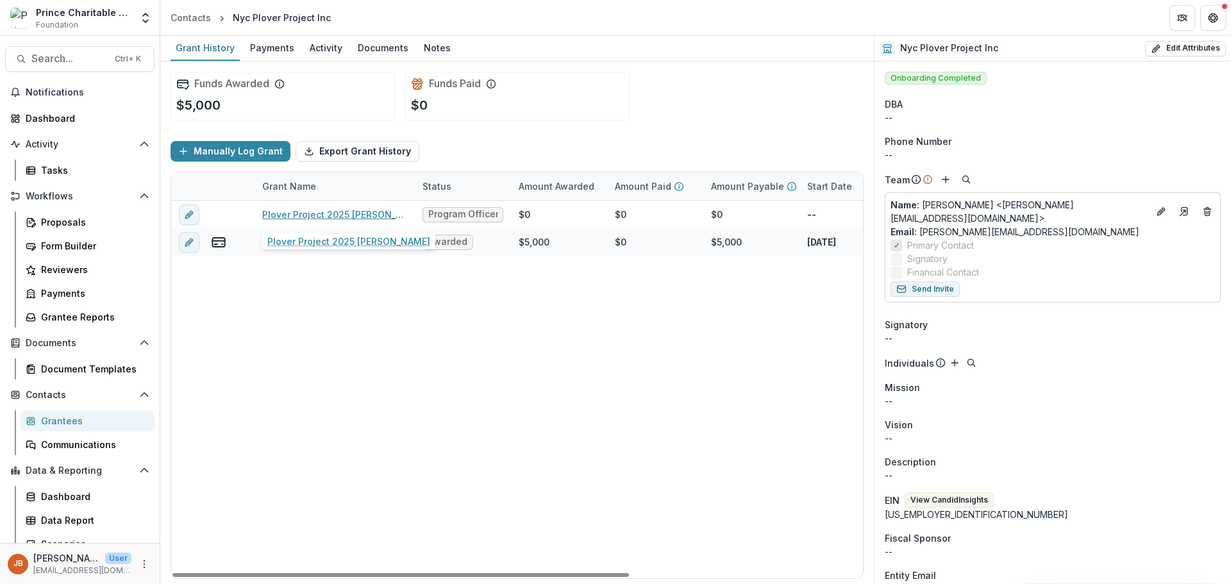
click at [337, 213] on link "Plover Project 2025 [PERSON_NAME]" at bounding box center [334, 214] width 145 height 13
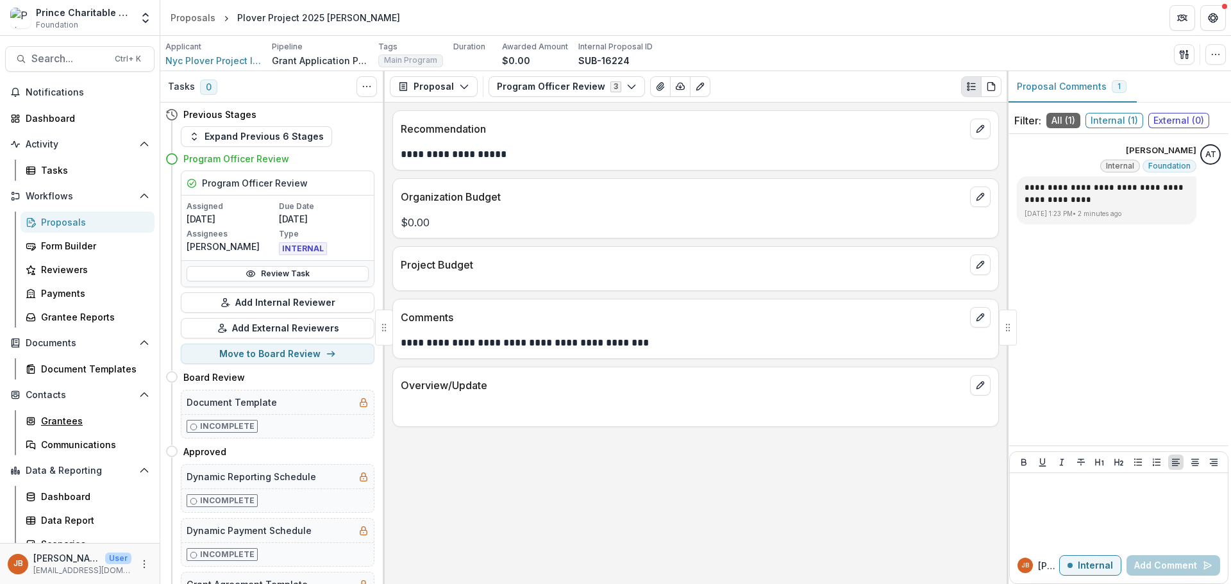
click at [68, 419] on div "Grantees" at bounding box center [92, 420] width 103 height 13
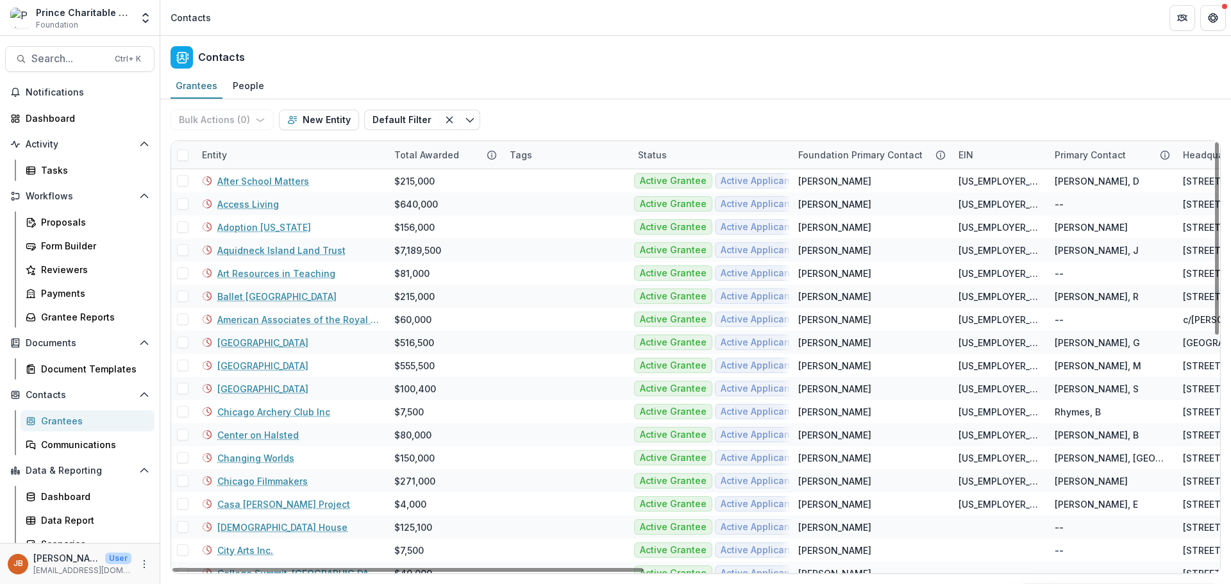
click at [430, 156] on div "Total Awarded" at bounding box center [427, 154] width 80 height 13
click at [382, 154] on div "Entity" at bounding box center [290, 155] width 192 height 28
click at [444, 153] on div "Total Awarded" at bounding box center [427, 154] width 80 height 13
click at [446, 211] on span "Sort Ascending" at bounding box center [446, 210] width 68 height 11
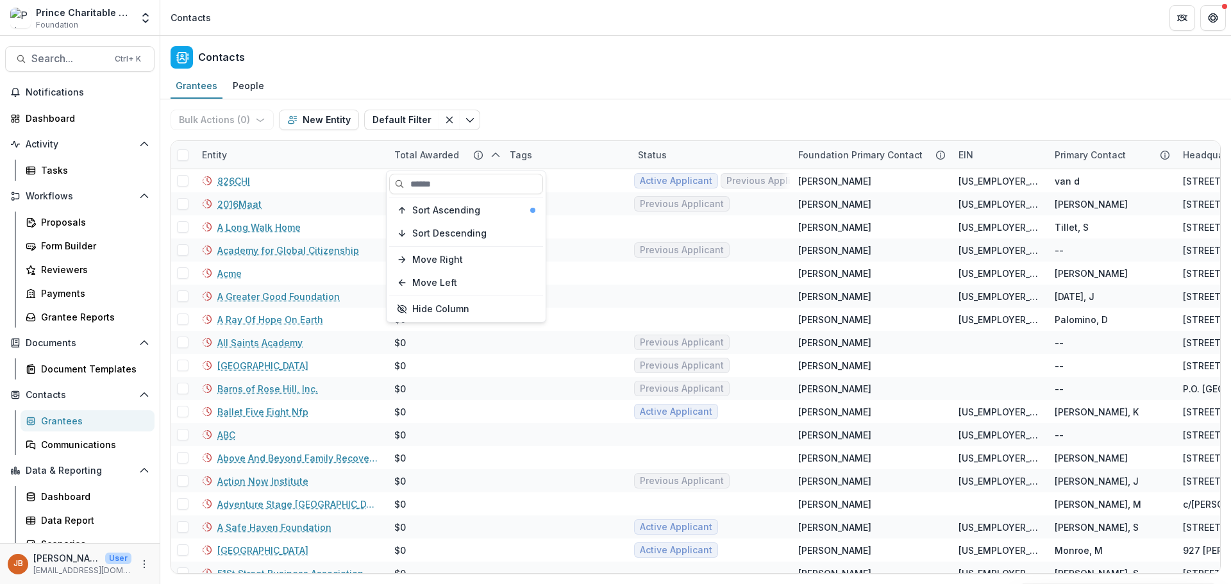
click at [454, 231] on span "Sort Descending" at bounding box center [449, 233] width 74 height 11
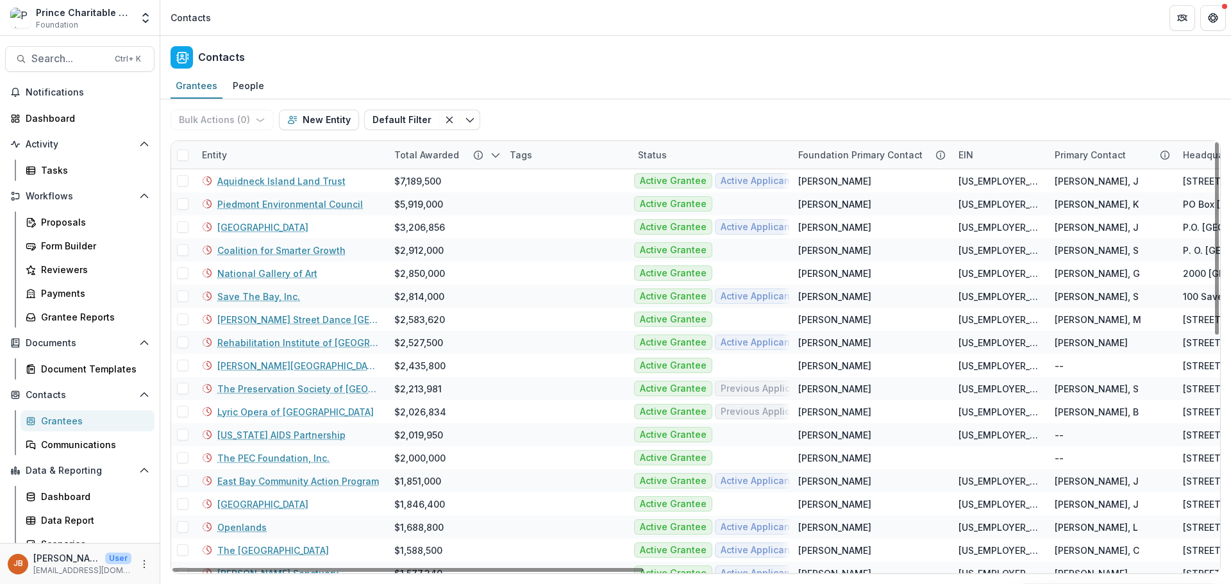
click at [636, 86] on div "Grantees People" at bounding box center [695, 87] width 1071 height 26
click at [258, 250] on link "Coalition for Smarter Growth" at bounding box center [281, 250] width 128 height 13
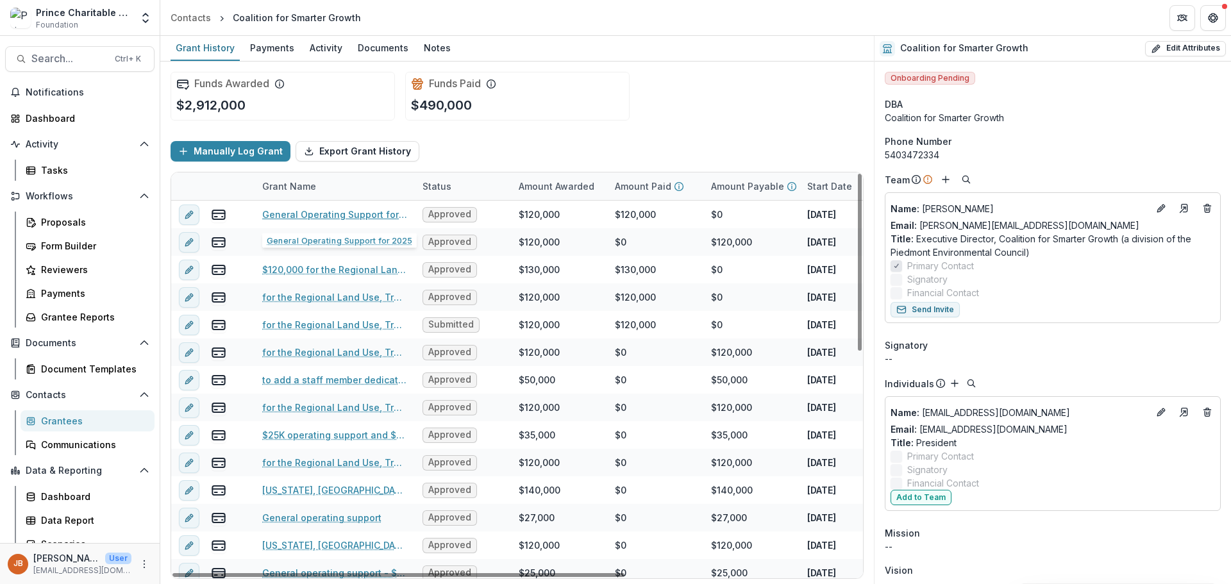
click at [305, 214] on link "General Operating Support for 2025" at bounding box center [334, 214] width 145 height 13
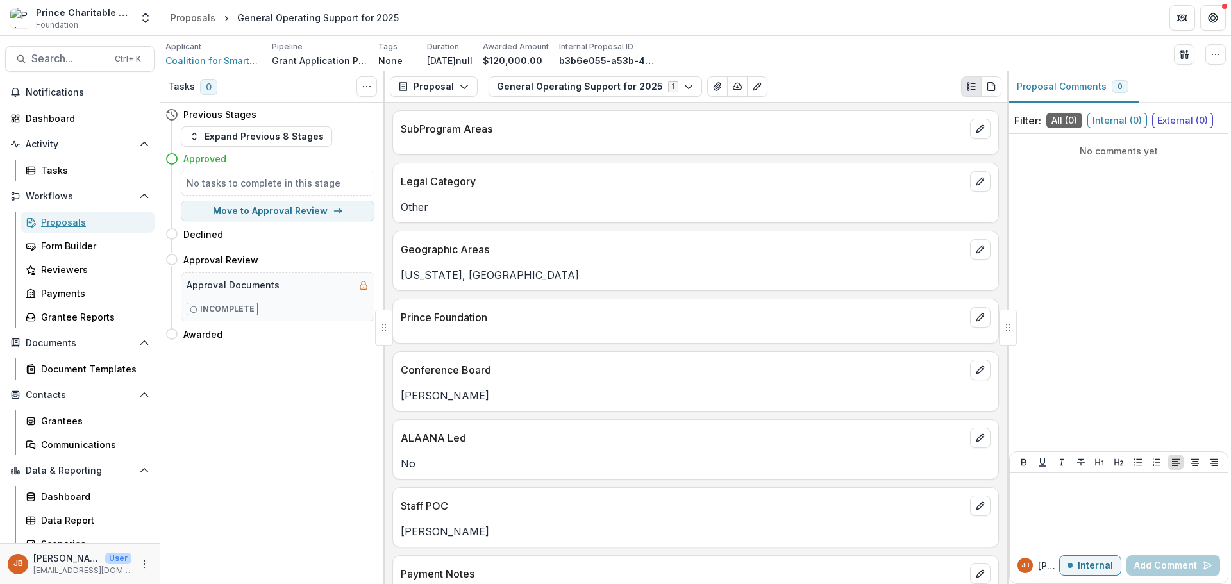
click at [62, 220] on div "Proposals" at bounding box center [92, 221] width 103 height 13
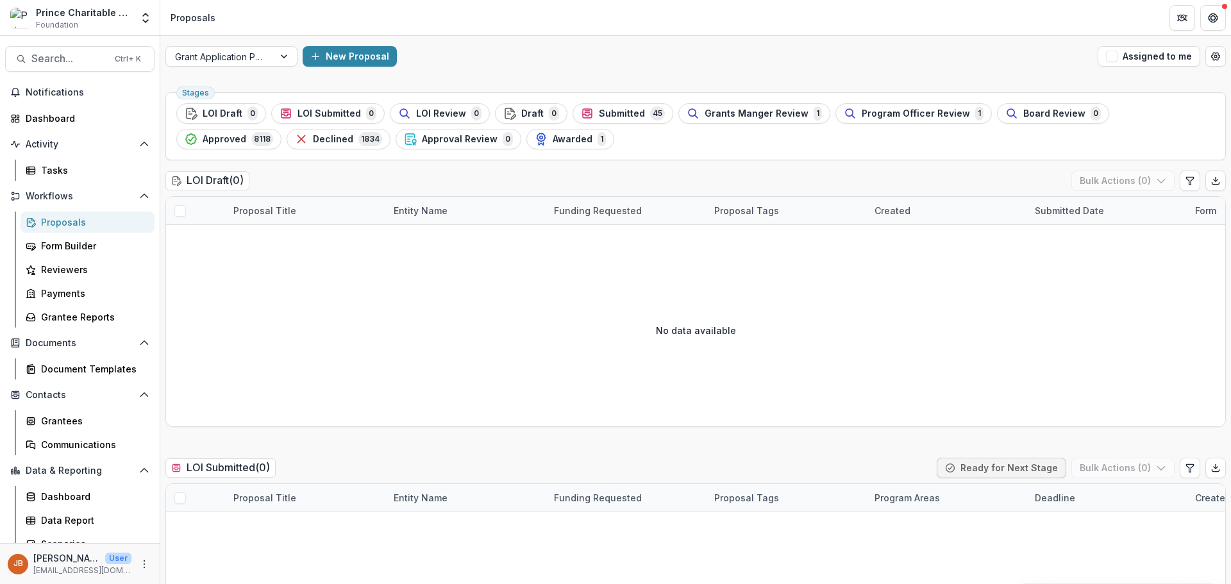
click at [63, 63] on span "Search..." at bounding box center [69, 59] width 76 height 12
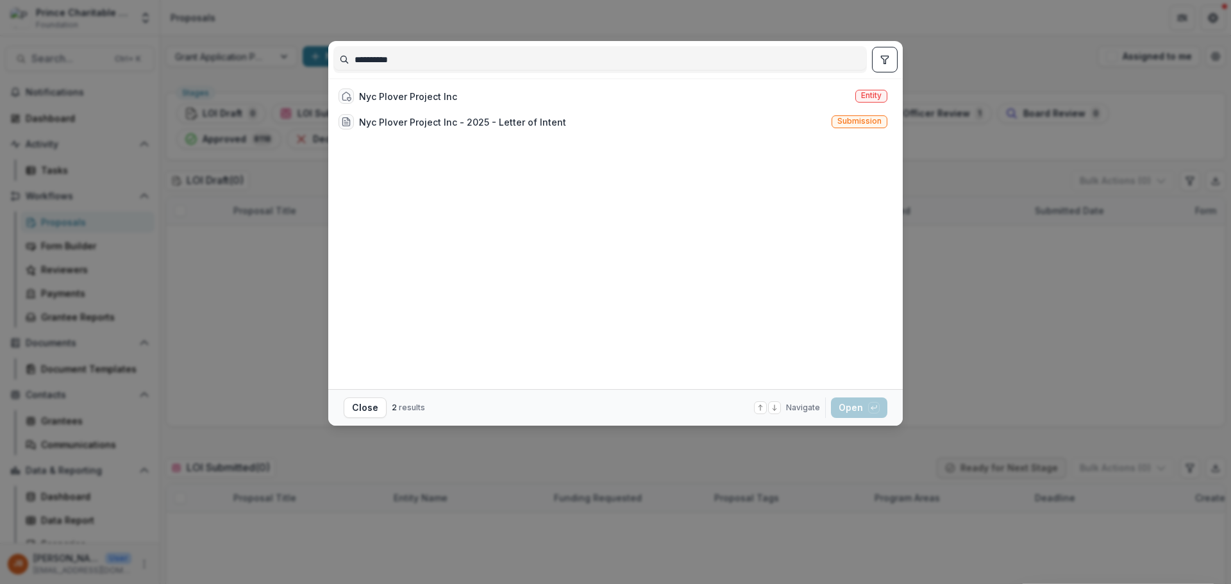
type input "**********"
click at [412, 99] on div "Nyc Plover Project Inc" at bounding box center [408, 96] width 98 height 13
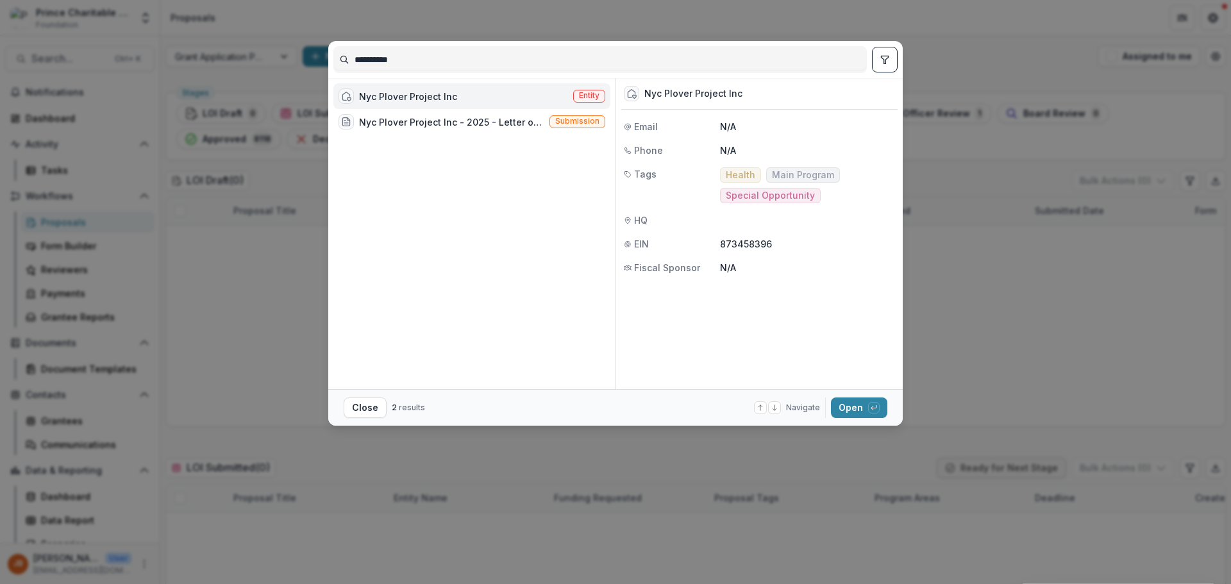
click at [863, 403] on button "Open with enter key" at bounding box center [859, 408] width 56 height 21
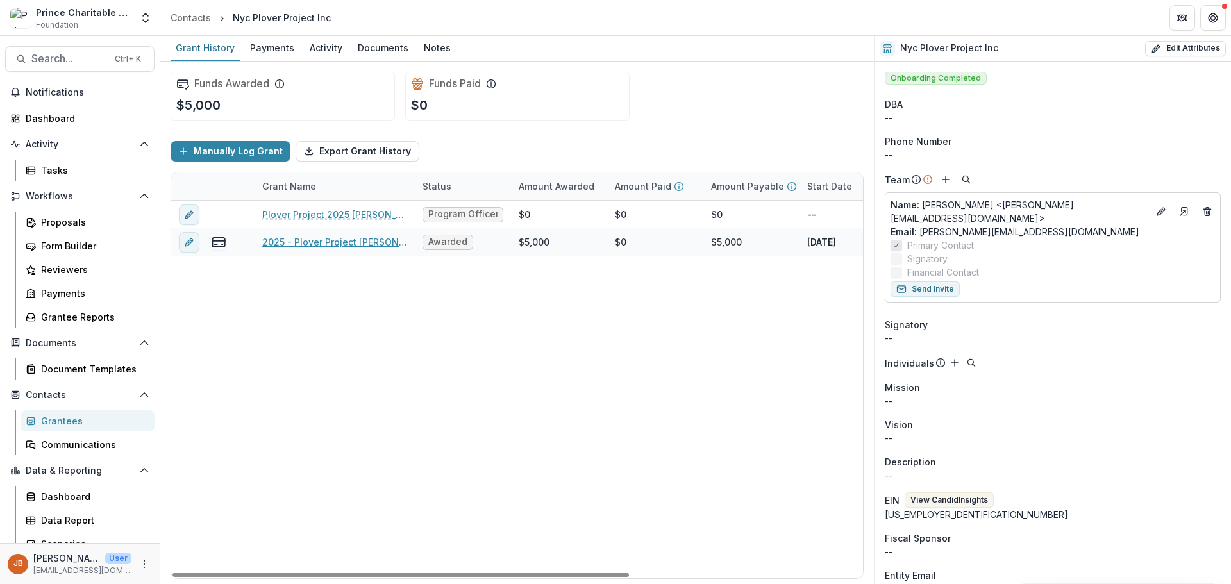
click at [339, 244] on link "2025 - Plover Project [PERSON_NAME]" at bounding box center [334, 241] width 145 height 13
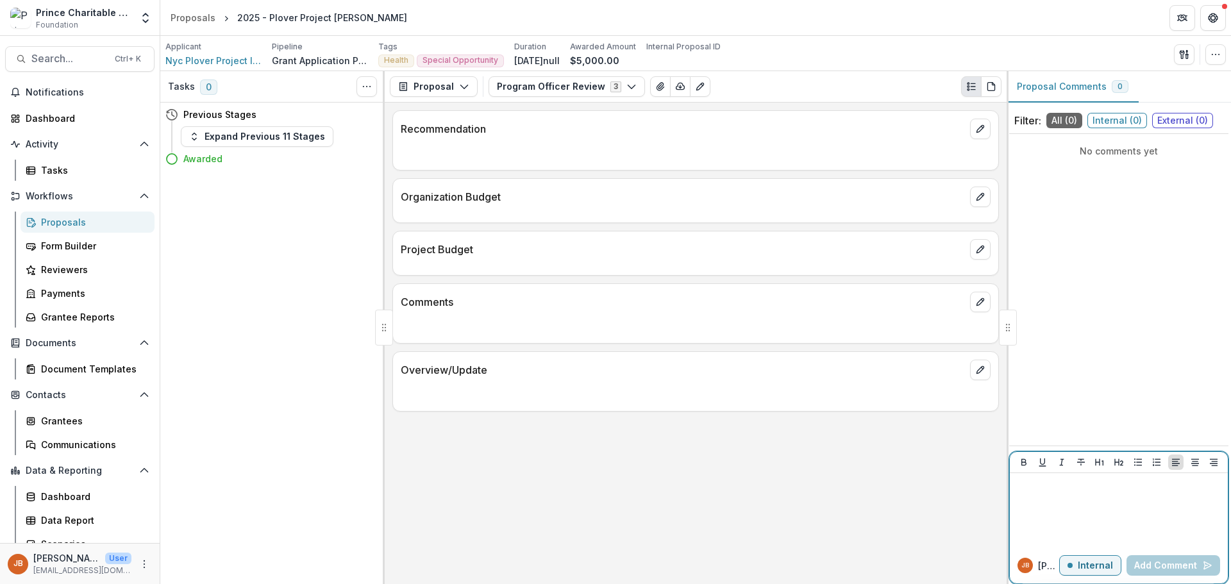
click at [1099, 566] on p "Internal" at bounding box center [1095, 566] width 35 height 11
click at [1099, 566] on p "External" at bounding box center [1094, 566] width 37 height 11
click at [1179, 122] on span "External ( 0 )" at bounding box center [1182, 120] width 61 height 15
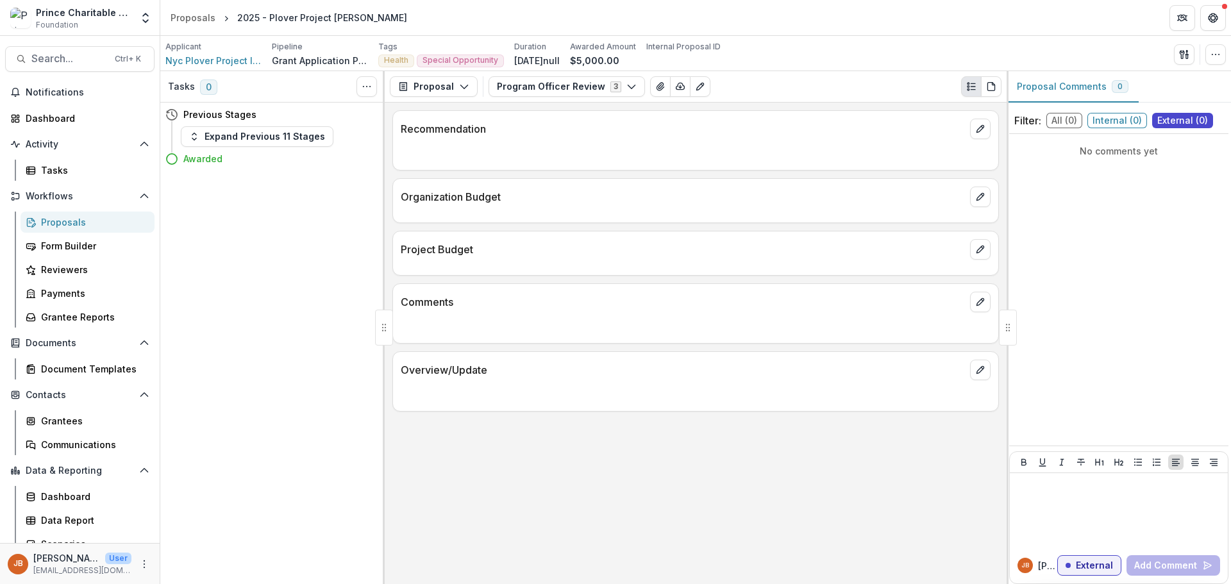
click at [1059, 122] on span "All ( 0 )" at bounding box center [1065, 120] width 36 height 15
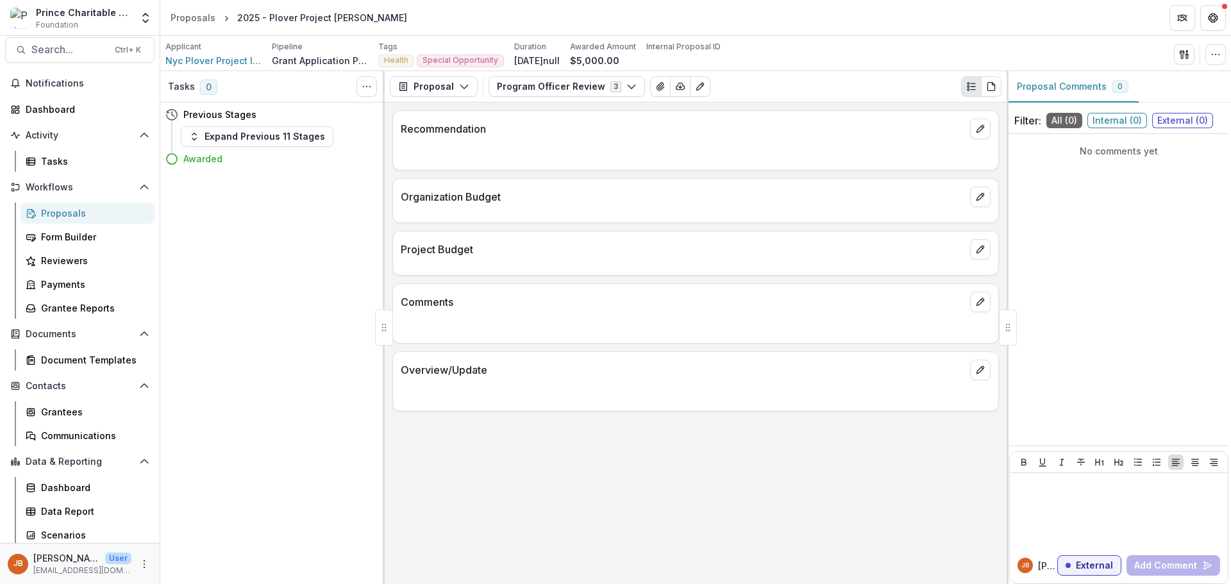
scroll to position [12, 0]
click at [81, 432] on div "Communications" at bounding box center [92, 432] width 103 height 13
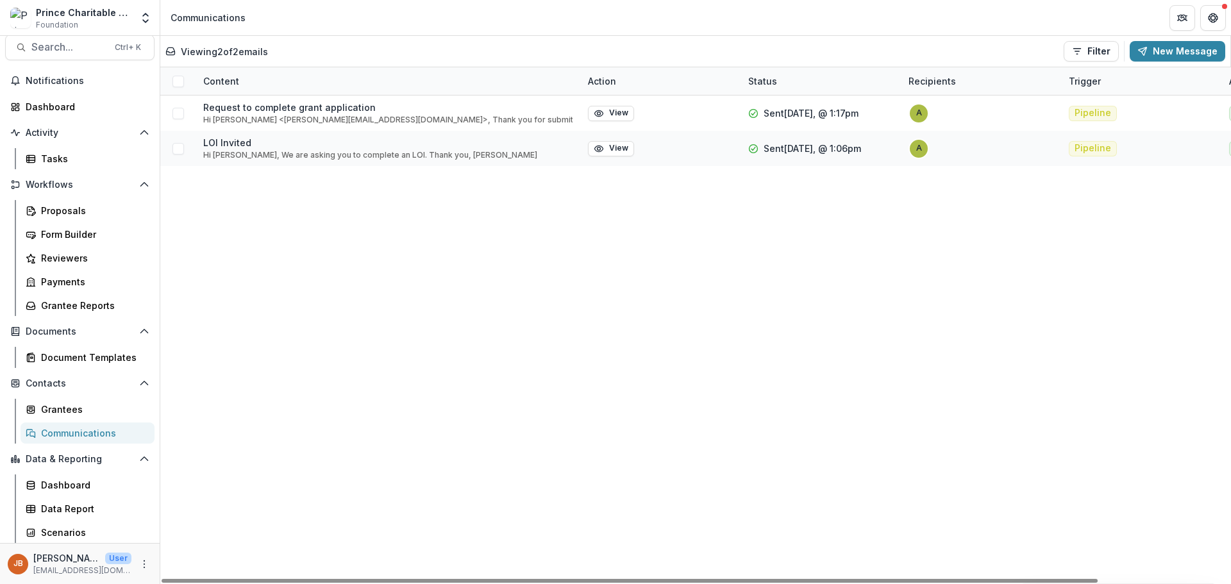
click at [310, 115] on p "Hi [PERSON_NAME] <[PERSON_NAME][EMAIL_ADDRESS][DOMAIN_NAME]>, Thank you for sub…" at bounding box center [387, 120] width 369 height 12
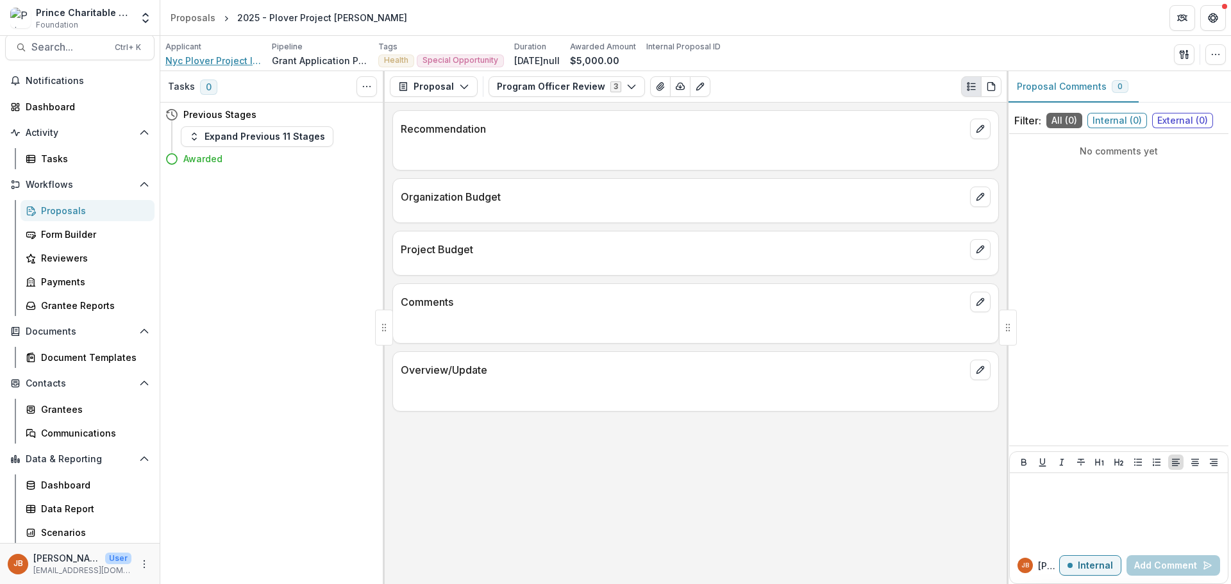
click at [229, 65] on span "Nyc Plover Project Inc" at bounding box center [213, 60] width 96 height 13
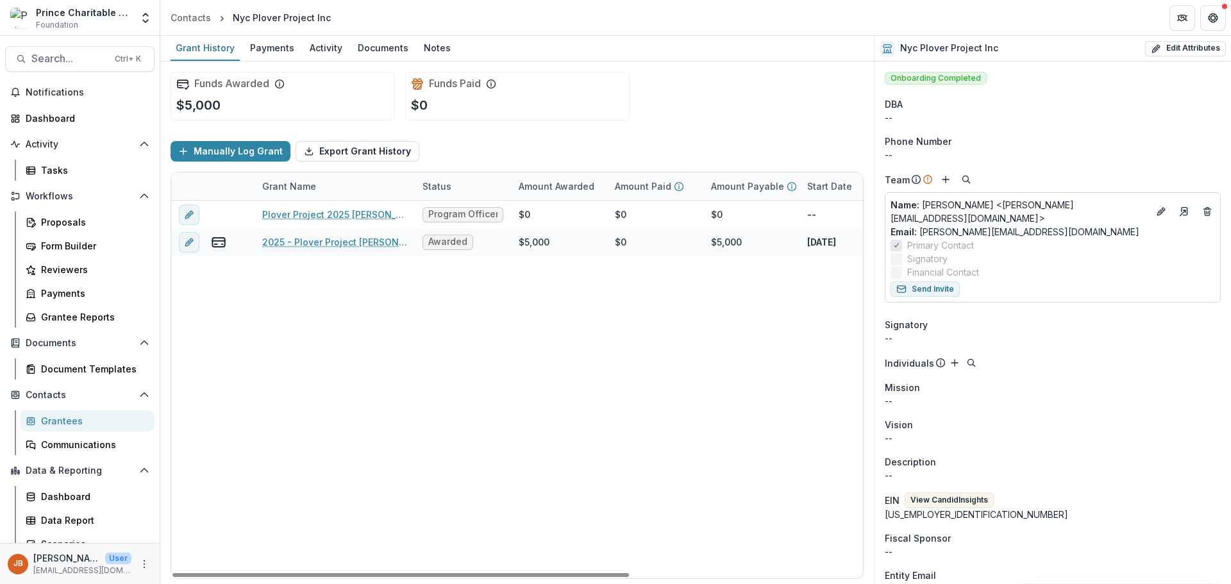
click at [273, 50] on div "Payments" at bounding box center [272, 47] width 55 height 19
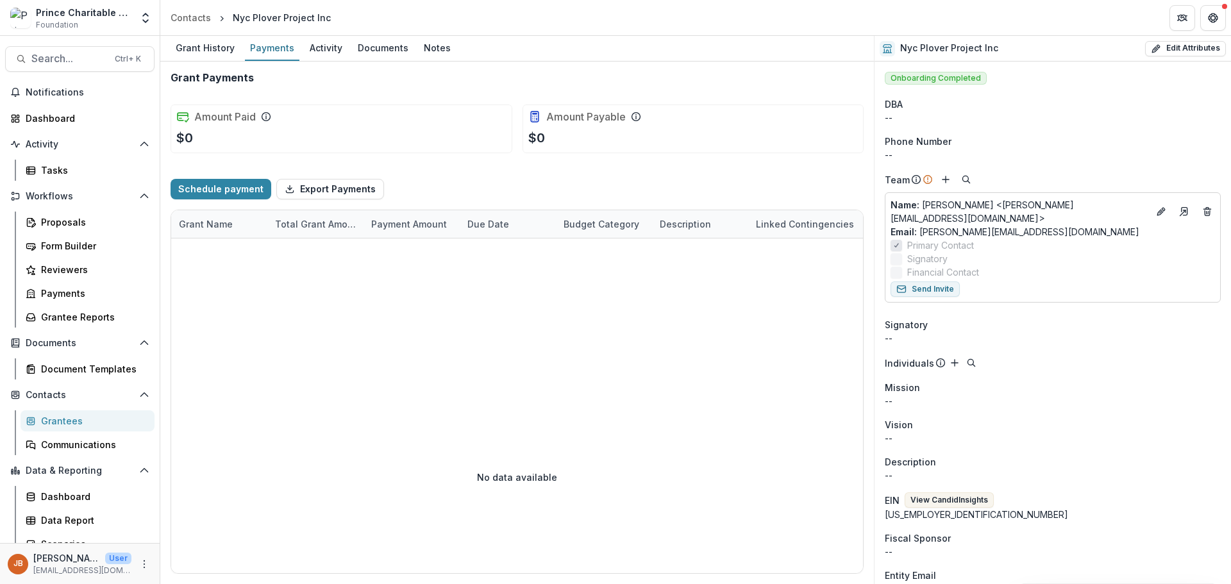
click at [442, 51] on div "Notes" at bounding box center [437, 47] width 37 height 19
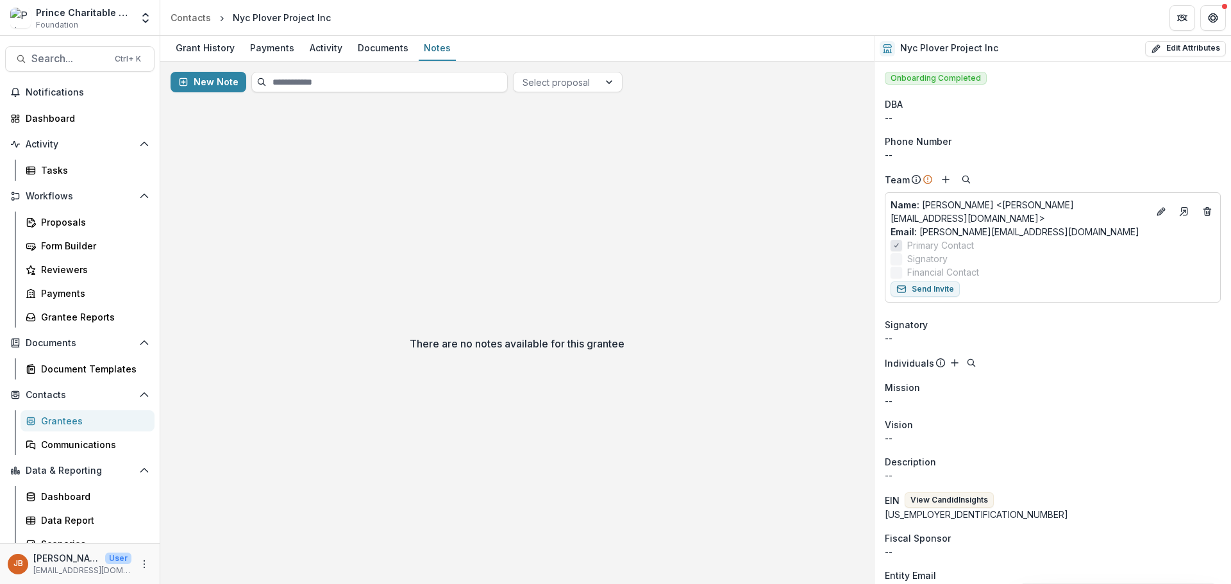
click at [371, 47] on div "Documents" at bounding box center [383, 47] width 61 height 19
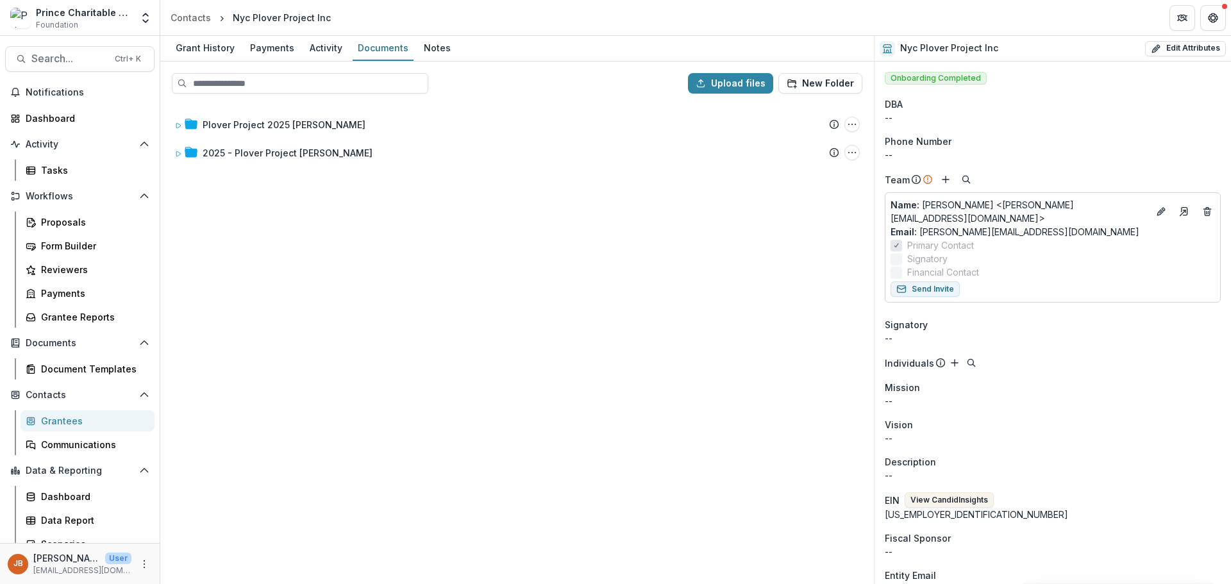
click at [325, 52] on div "Activity" at bounding box center [326, 47] width 43 height 19
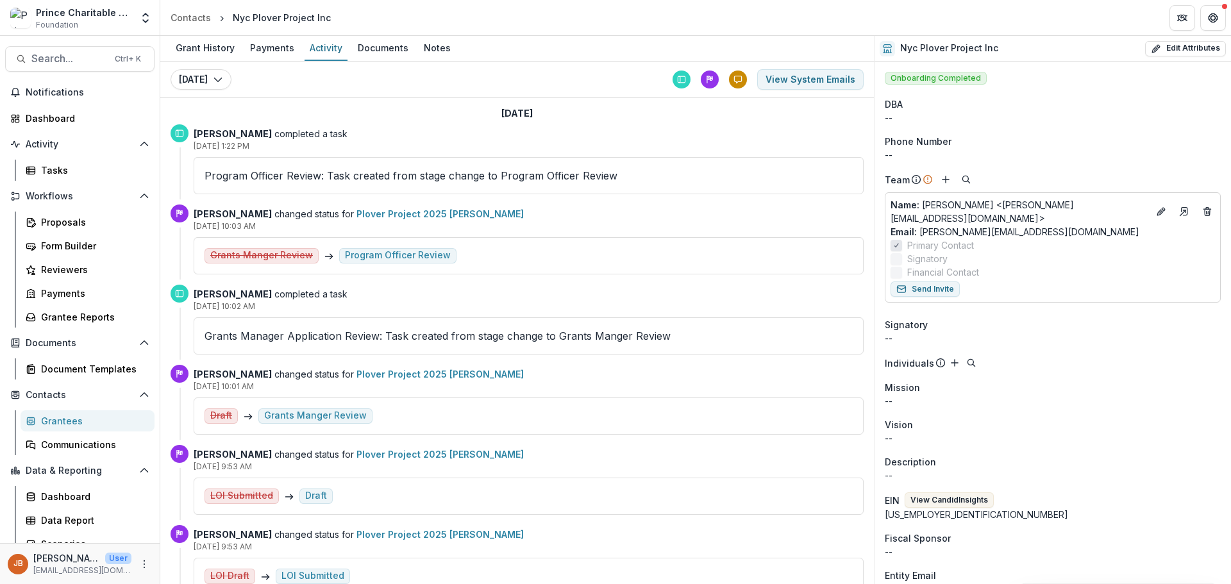
click at [437, 49] on div "Notes" at bounding box center [437, 47] width 37 height 19
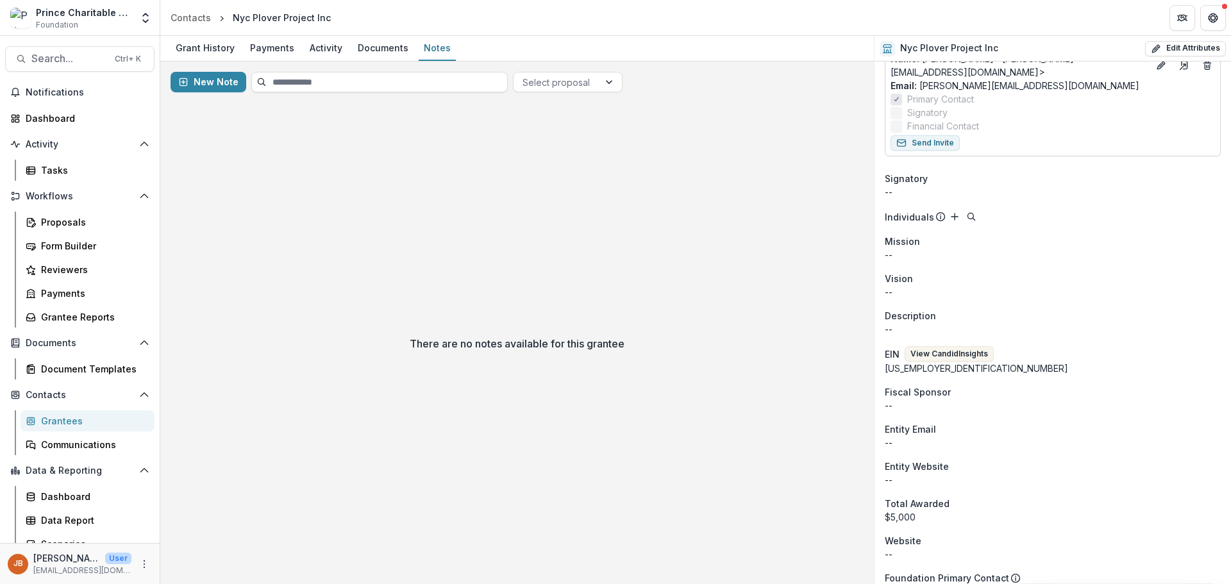
scroll to position [192, 0]
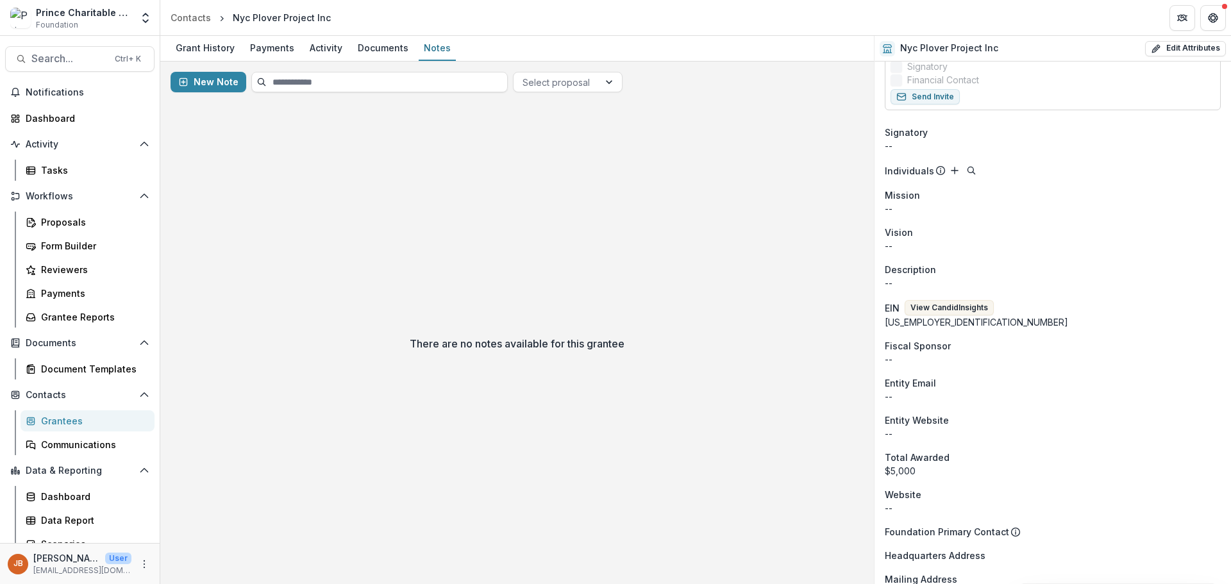
click at [950, 303] on button "View Candid Insights" at bounding box center [949, 307] width 89 height 15
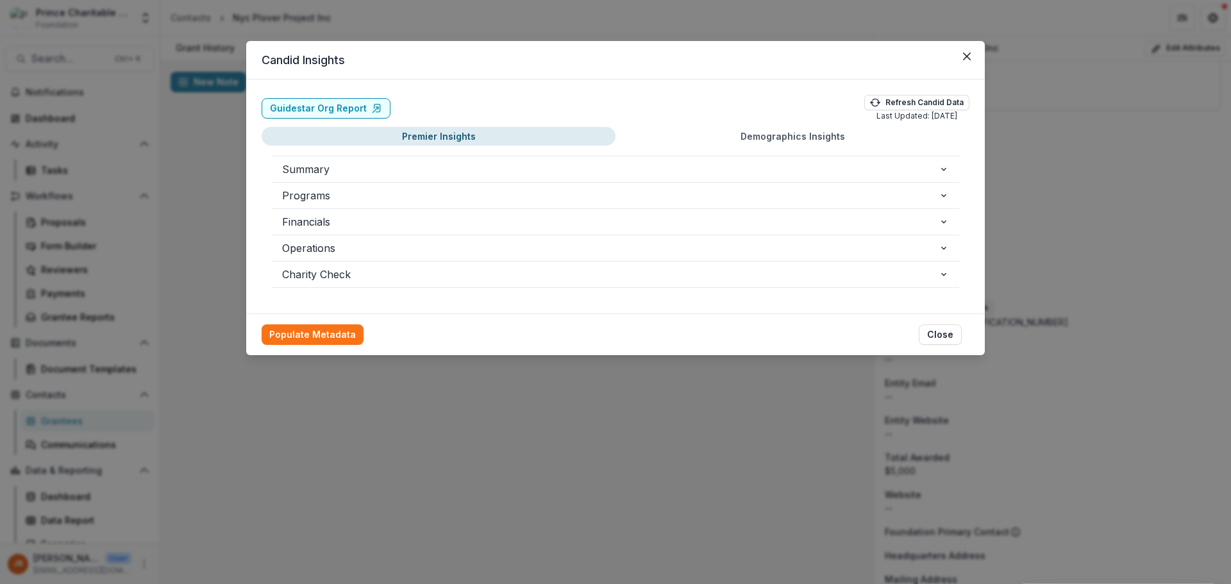
click at [469, 270] on span "Charity Check" at bounding box center [610, 274] width 657 height 15
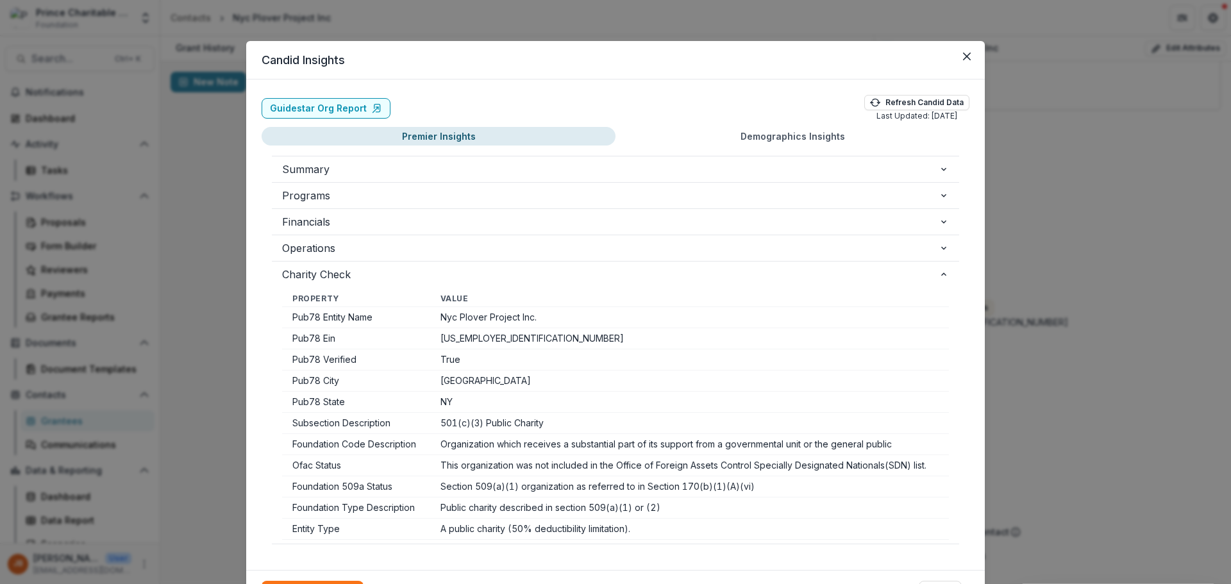
scroll to position [0, 0]
click at [453, 251] on span "Operations" at bounding box center [610, 248] width 657 height 15
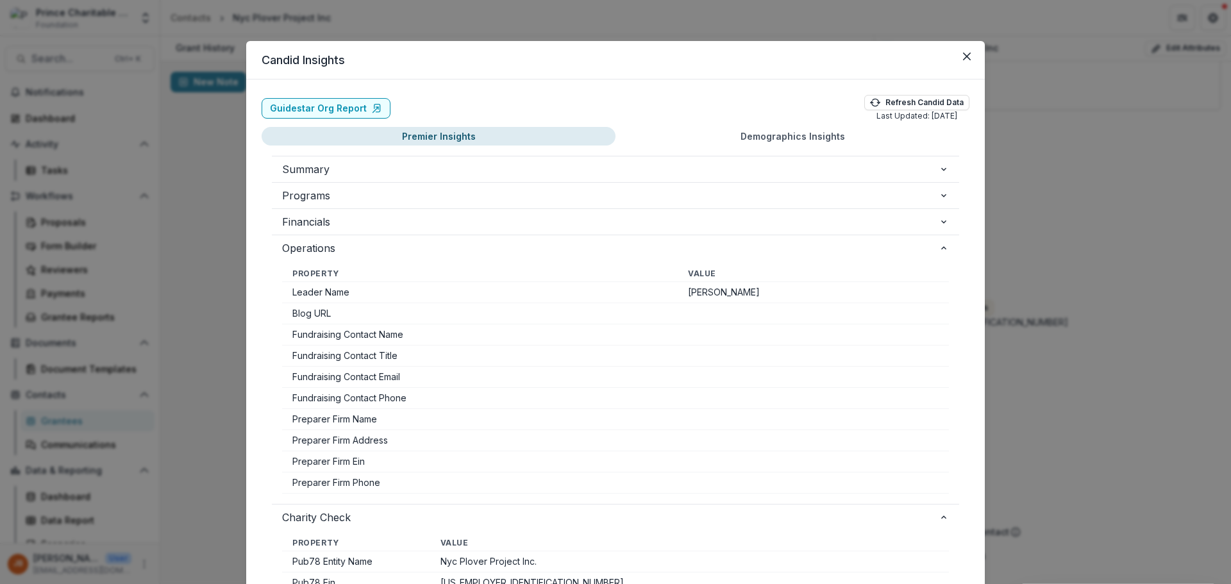
click at [431, 223] on span "Financials" at bounding box center [610, 221] width 657 height 15
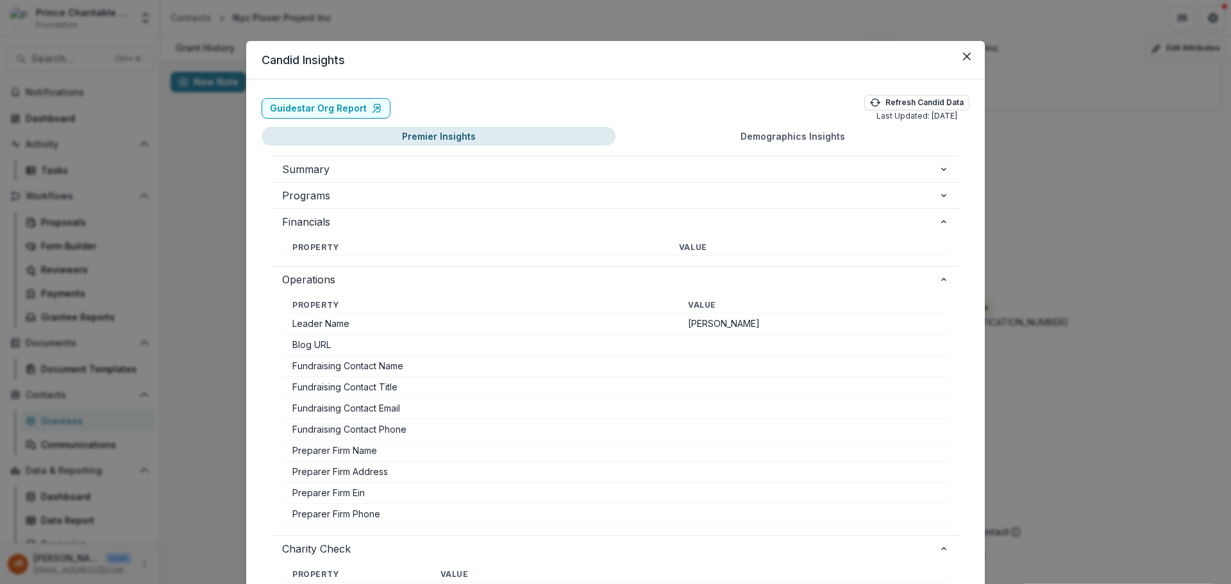
click at [428, 194] on span "Programs" at bounding box center [610, 195] width 657 height 15
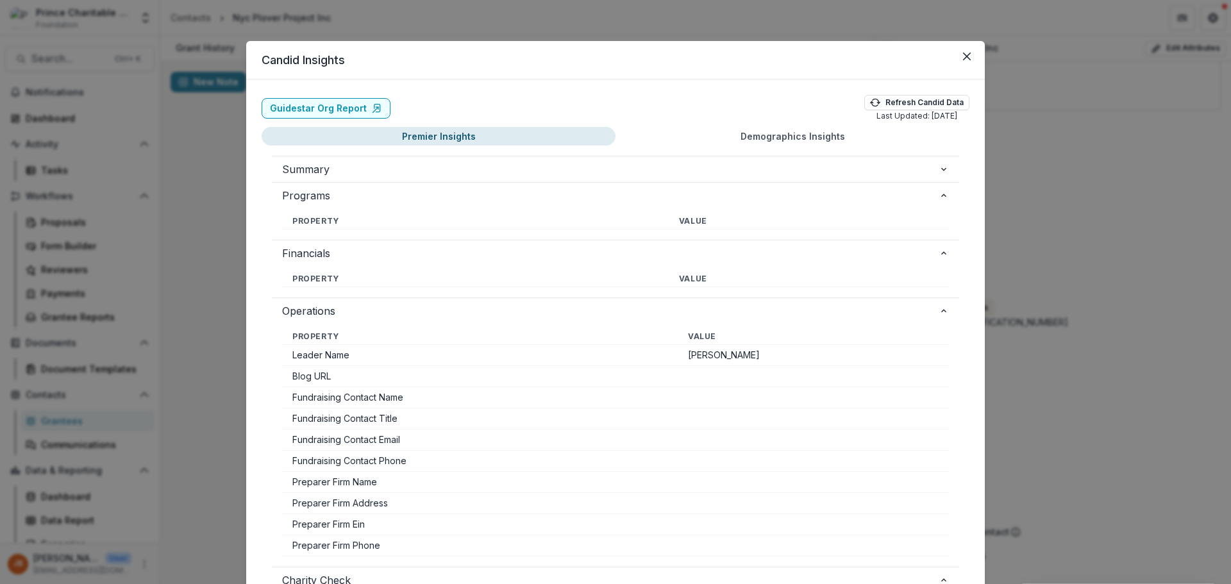
click at [418, 173] on span "Summary" at bounding box center [610, 169] width 657 height 15
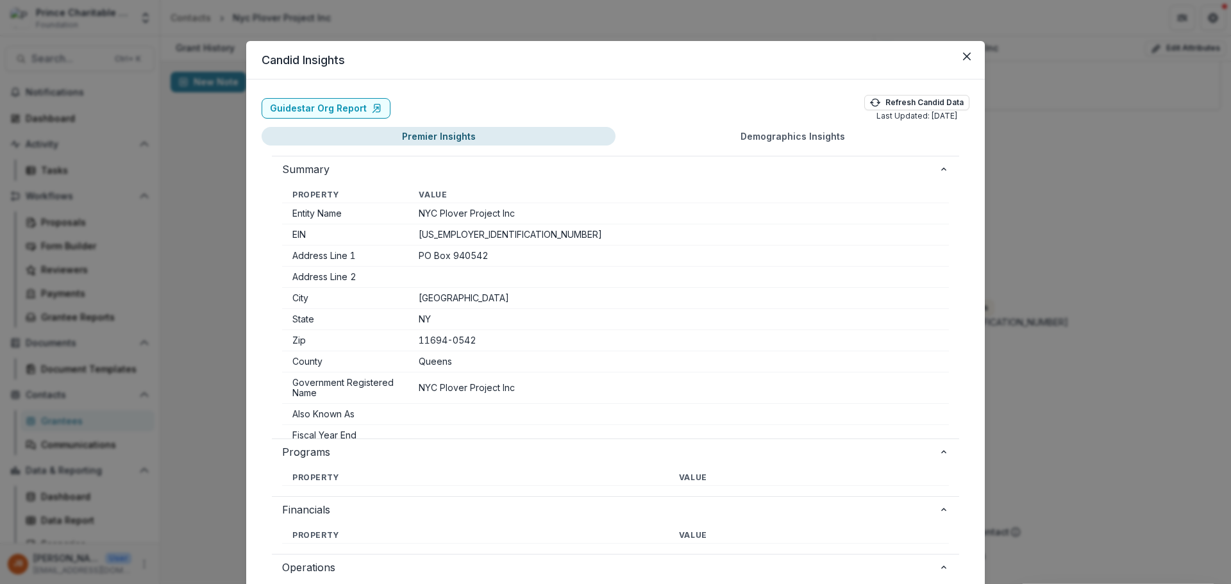
click at [964, 54] on icon "Close" at bounding box center [967, 57] width 8 height 8
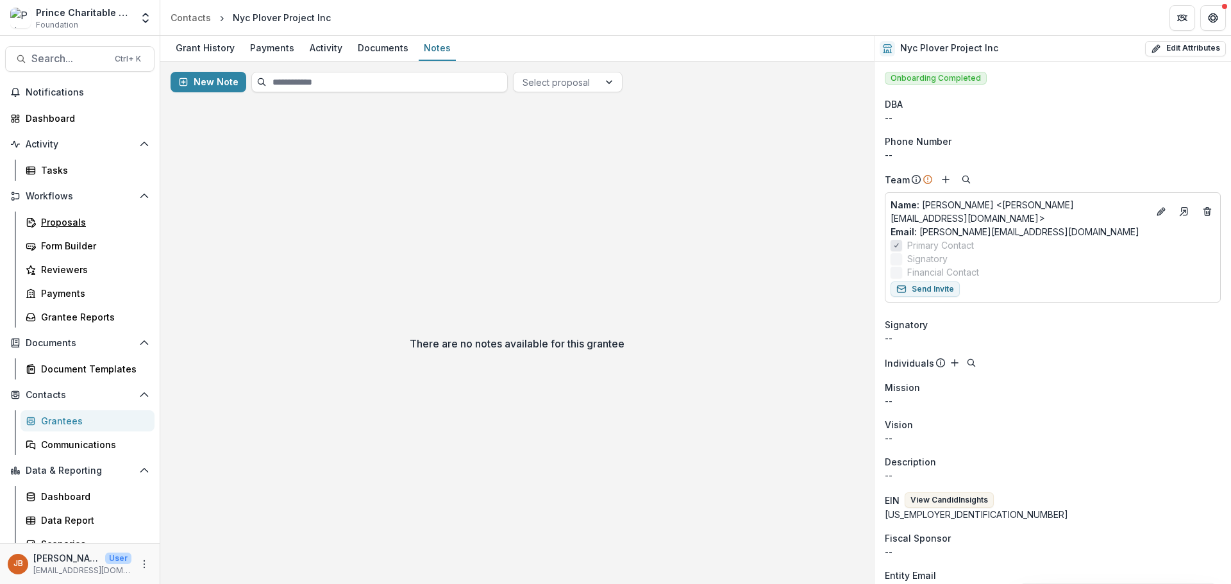
click at [71, 227] on div "Proposals" at bounding box center [92, 221] width 103 height 13
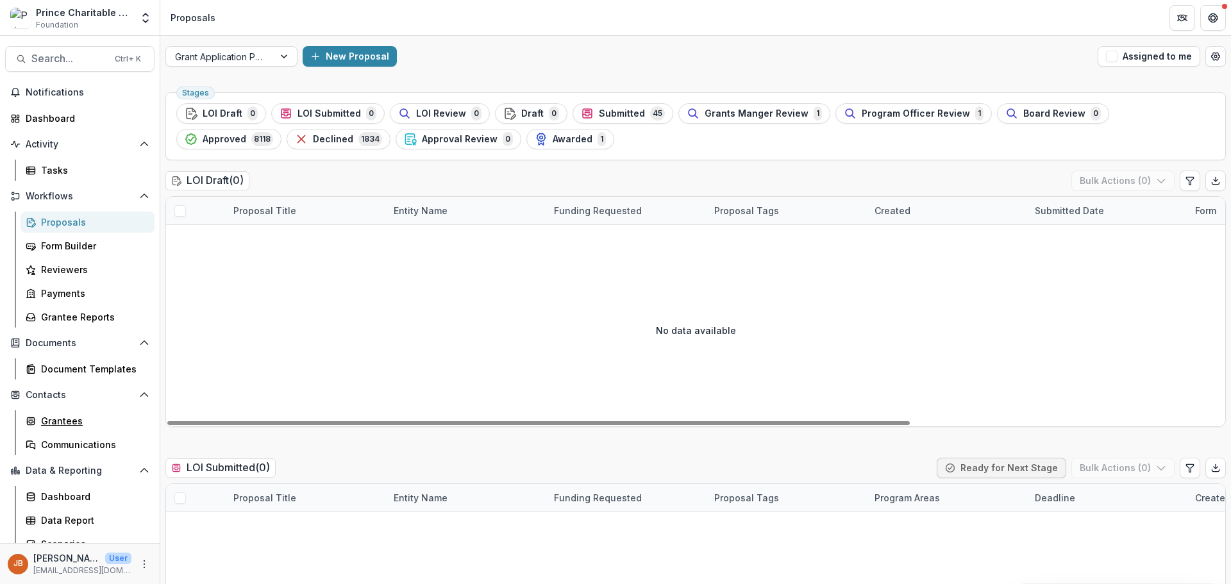
click at [54, 419] on div "Grantees" at bounding box center [92, 420] width 103 height 13
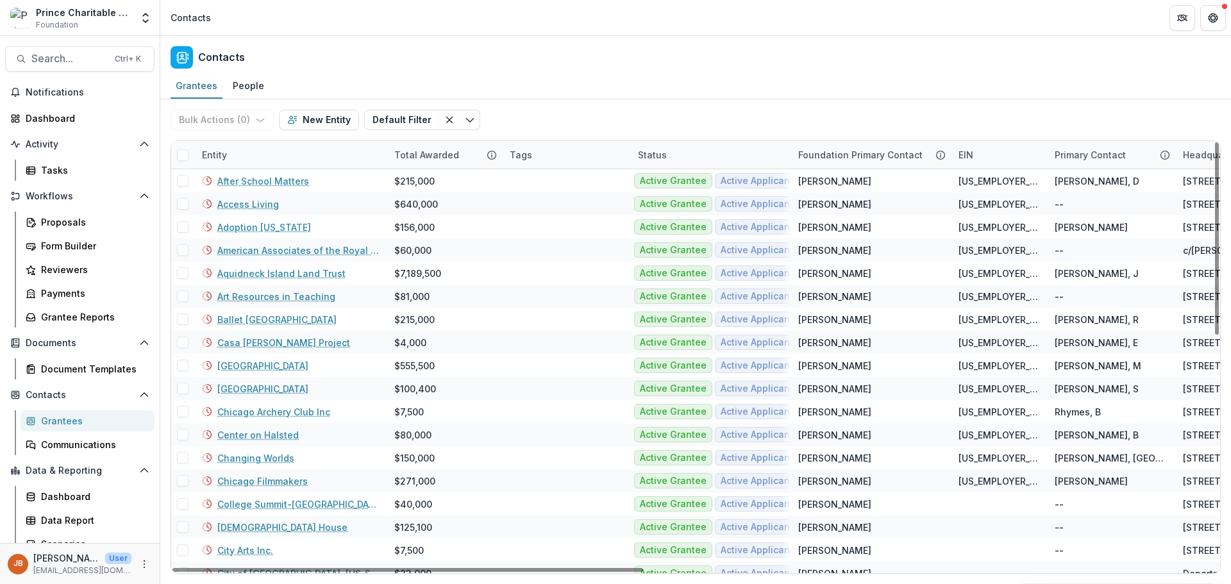
drag, startPoint x: 577, startPoint y: 571, endPoint x: 443, endPoint y: 549, distance: 135.9
click at [443, 568] on div at bounding box center [408, 570] width 471 height 4
click at [462, 126] on button "Toggle menu" at bounding box center [470, 120] width 21 height 21
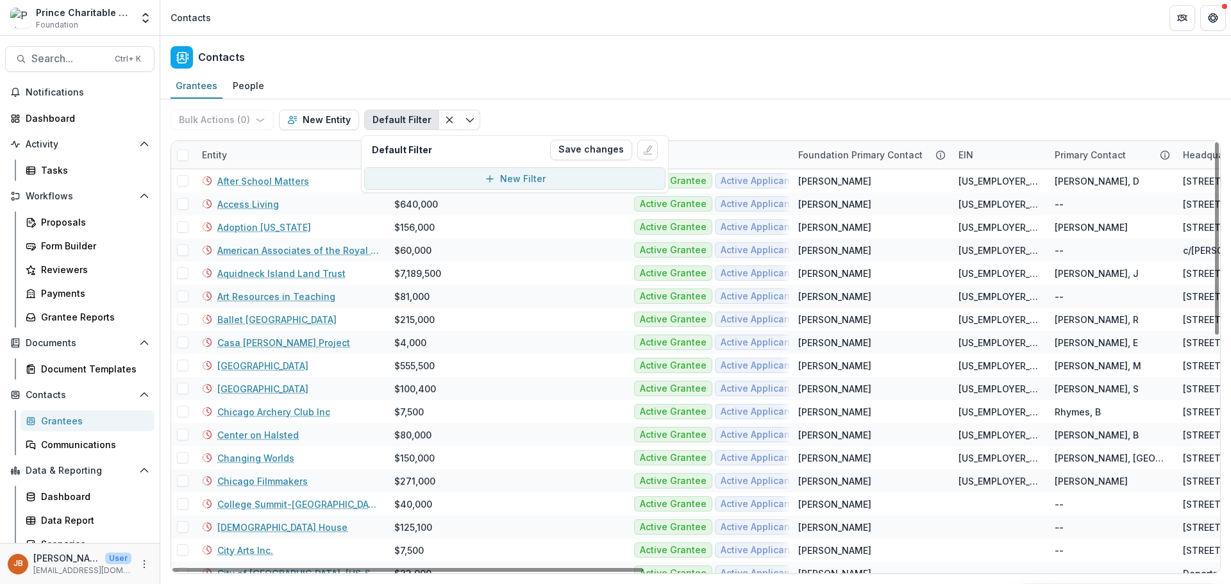
click at [530, 185] on div "New Filter" at bounding box center [523, 178] width 46 height 13
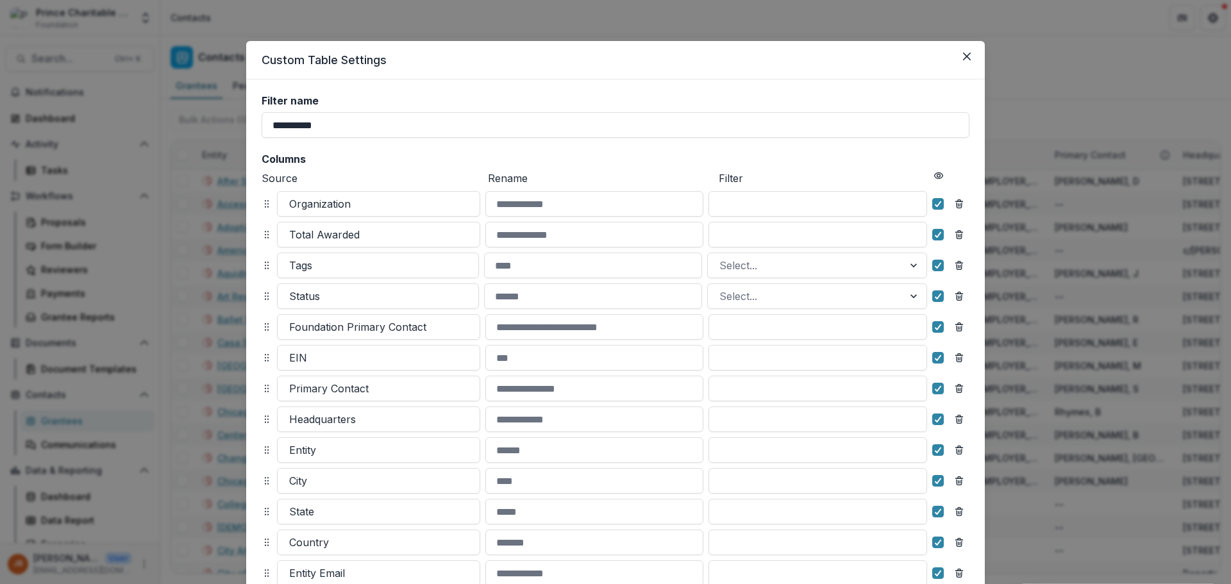
click at [912, 266] on div at bounding box center [915, 265] width 23 height 24
click at [859, 164] on h2 "Columns" at bounding box center [616, 159] width 708 height 12
click at [913, 296] on div at bounding box center [915, 296] width 23 height 24
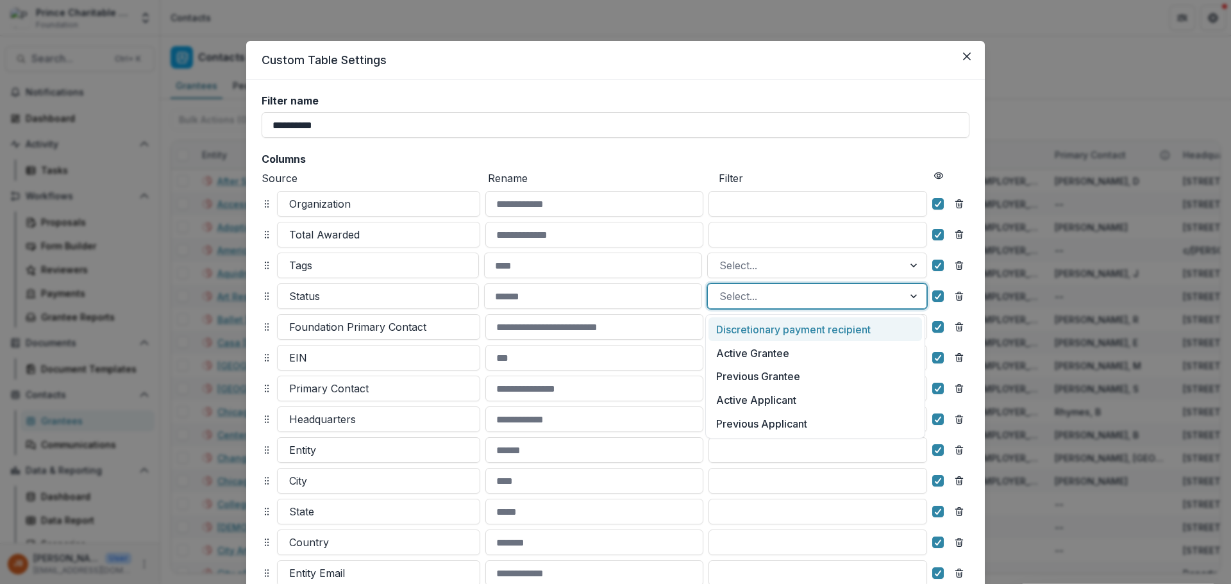
click at [854, 160] on h2 "Columns" at bounding box center [616, 159] width 708 height 12
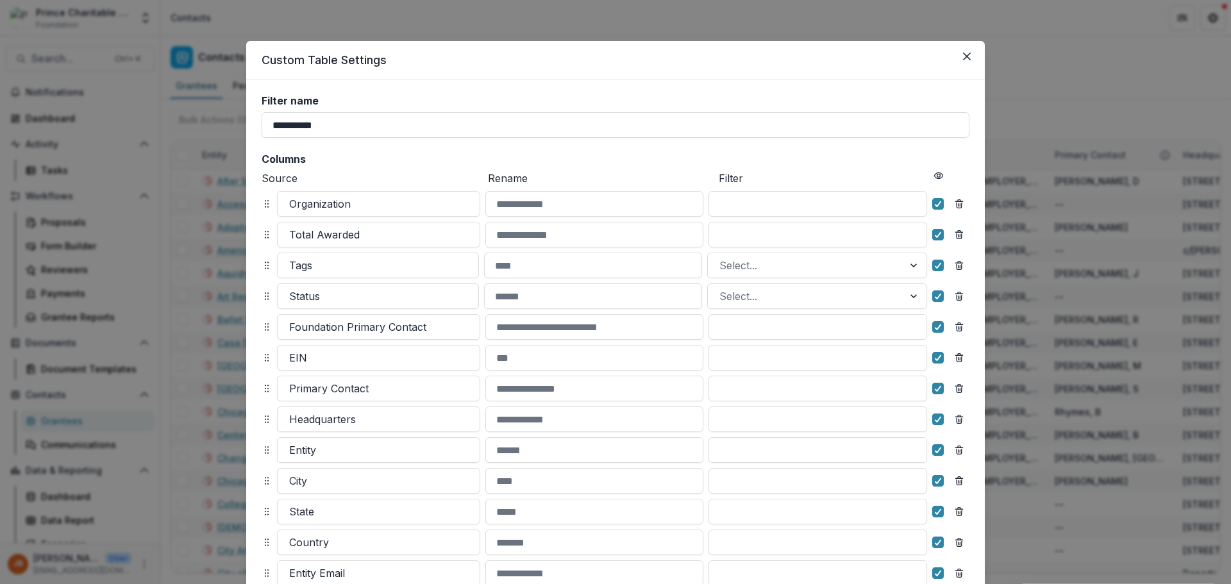
click at [961, 55] on button "Close" at bounding box center [967, 56] width 21 height 21
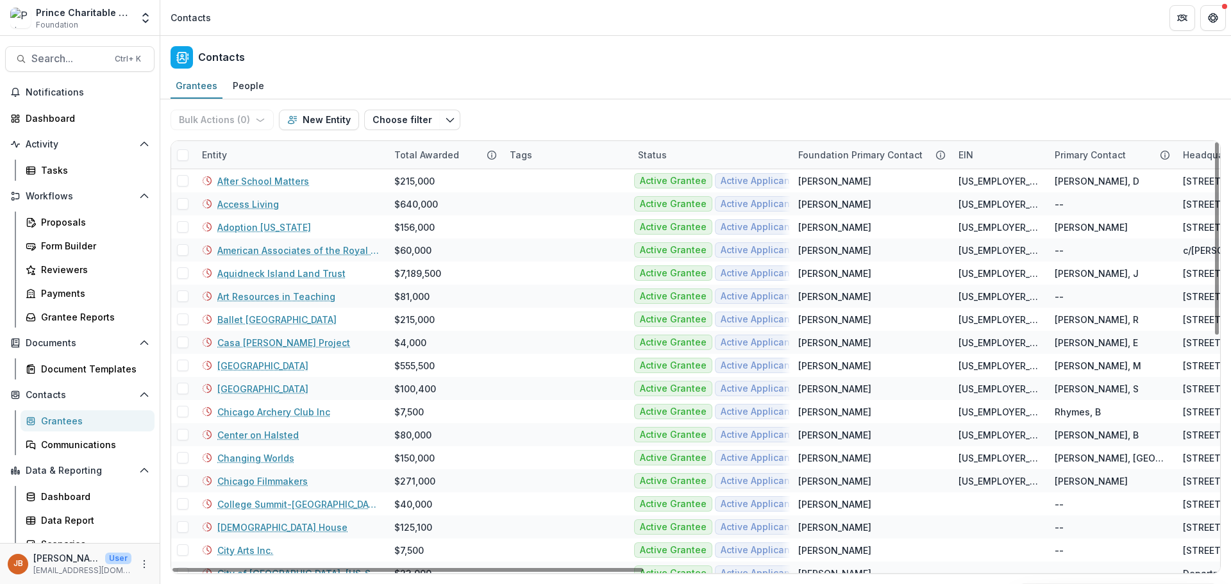
click at [251, 160] on div "Entity" at bounding box center [290, 155] width 192 height 28
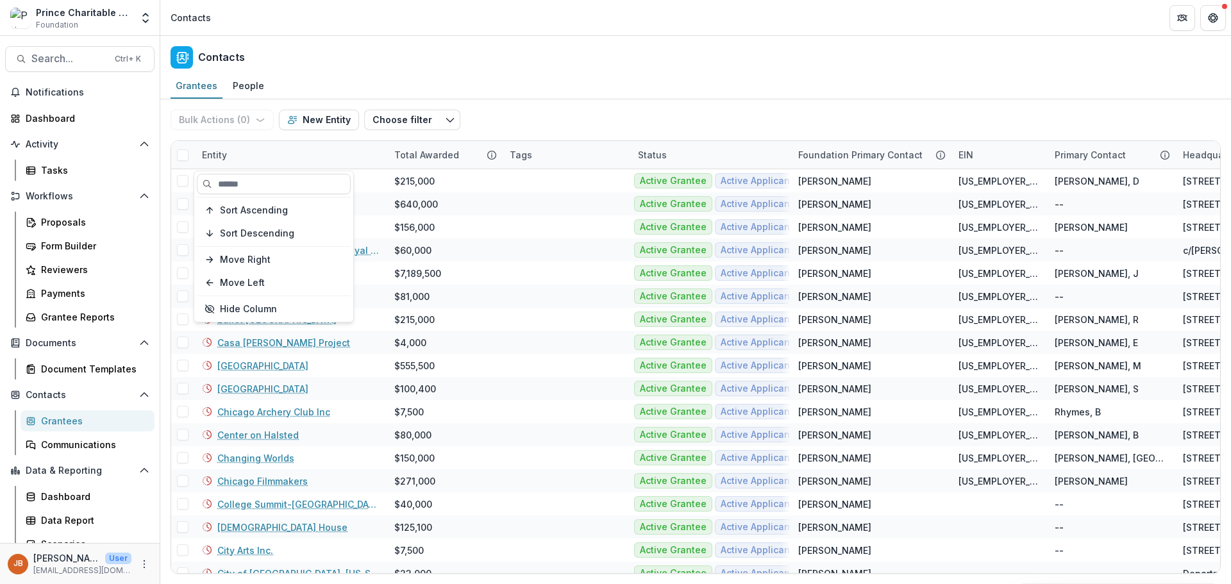
click at [251, 227] on button "Sort Descending" at bounding box center [274, 233] width 154 height 21
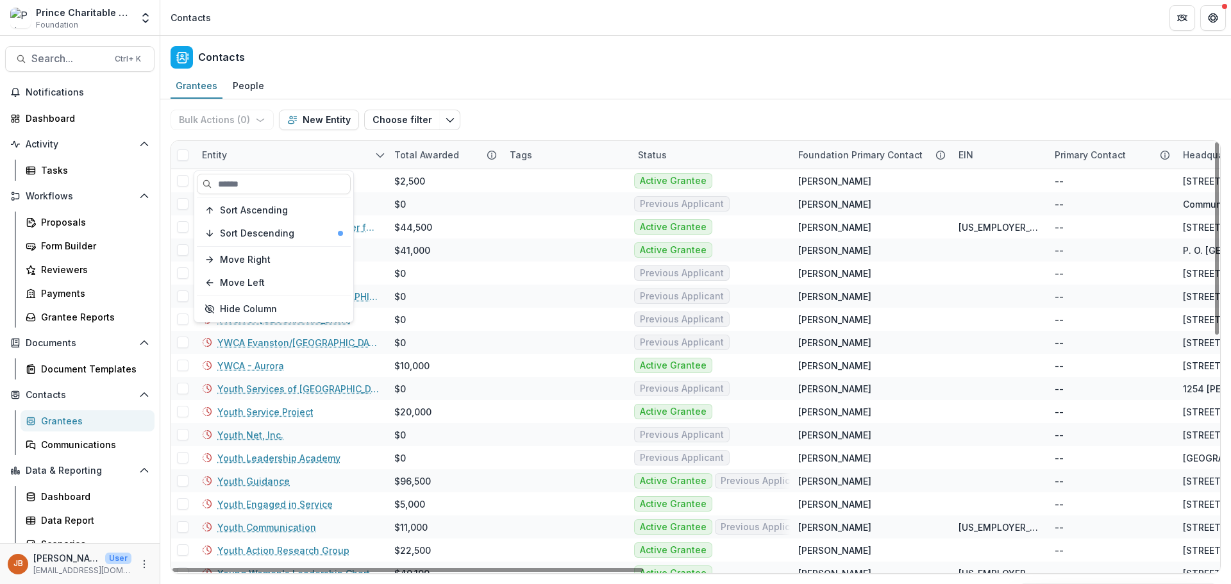
click at [418, 160] on div "Total Awarded" at bounding box center [427, 154] width 80 height 13
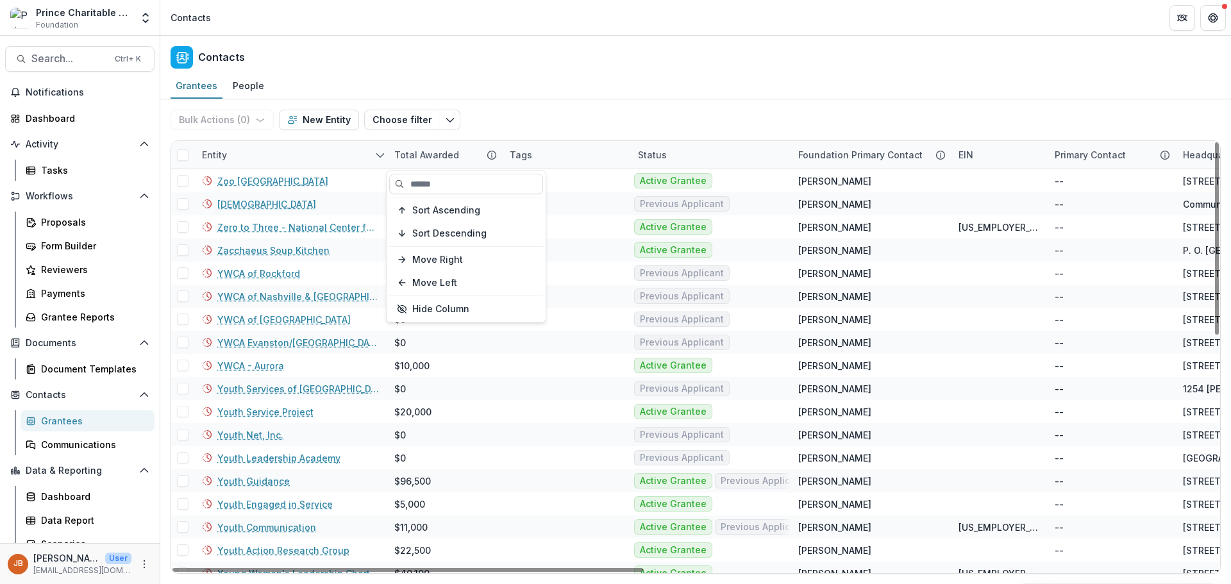
click at [423, 228] on span "Sort Descending" at bounding box center [449, 233] width 74 height 11
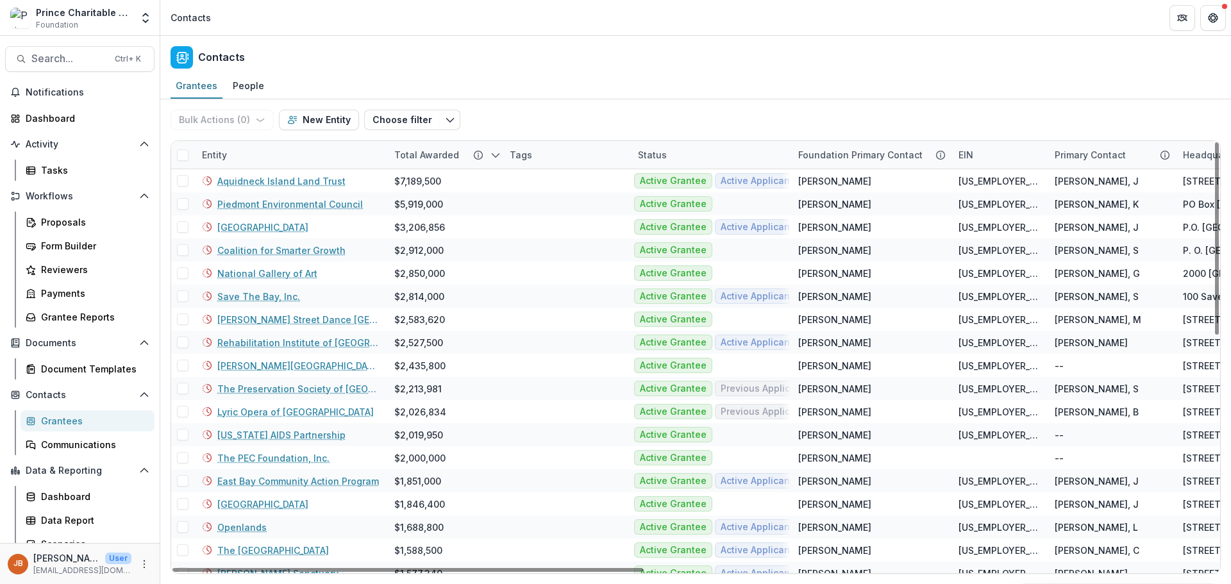
click at [598, 120] on div "Bulk Actions ( 0 ) Send Email Create Proposals Create Tasks New Entity Choose f…" at bounding box center [696, 119] width 1051 height 41
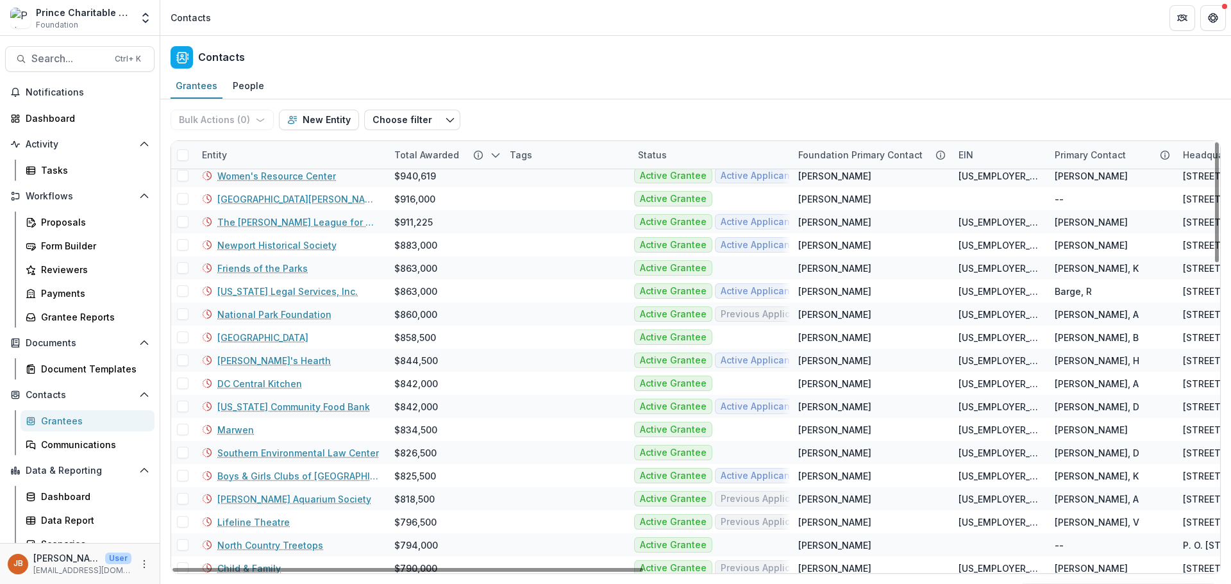
scroll to position [770, 0]
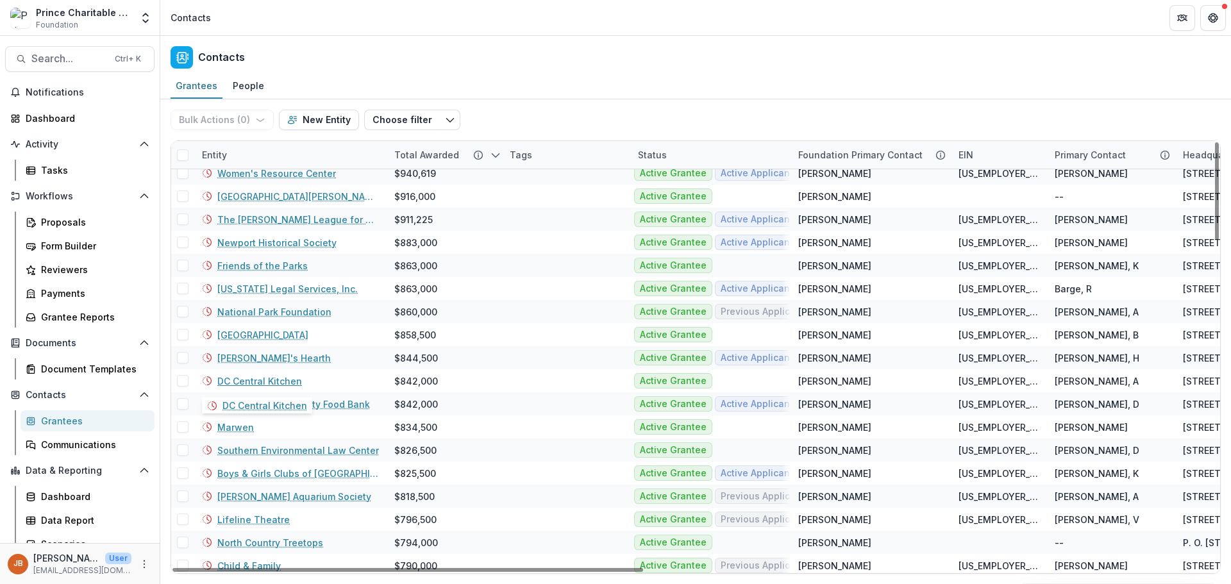
click at [255, 382] on link "DC Central Kitchen" at bounding box center [259, 381] width 85 height 13
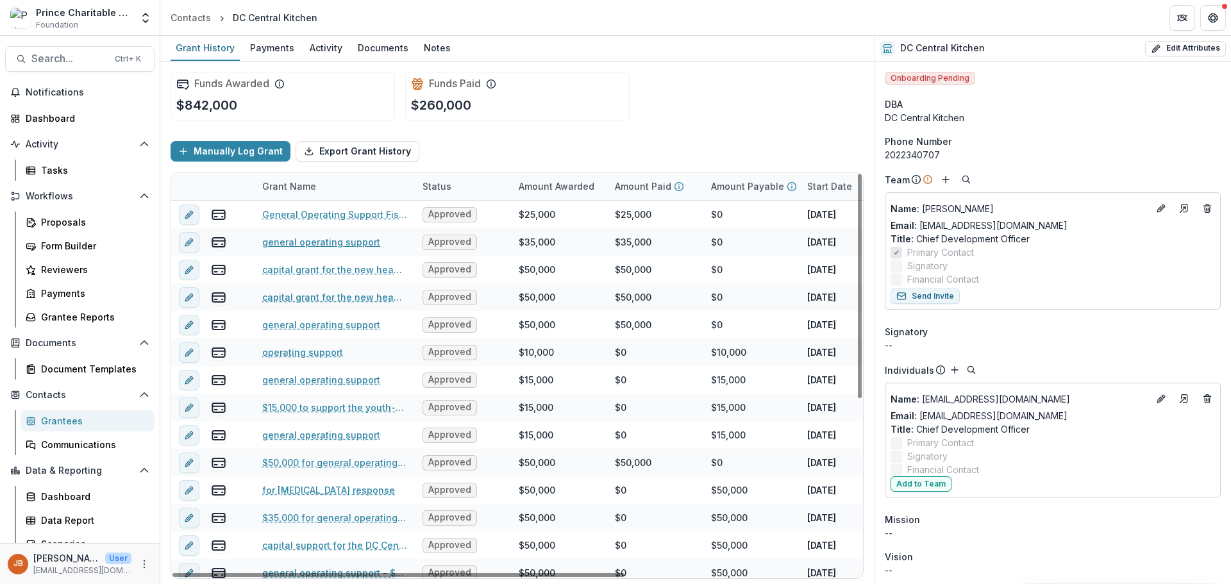
click at [324, 242] on link "general operating support" at bounding box center [321, 241] width 118 height 13
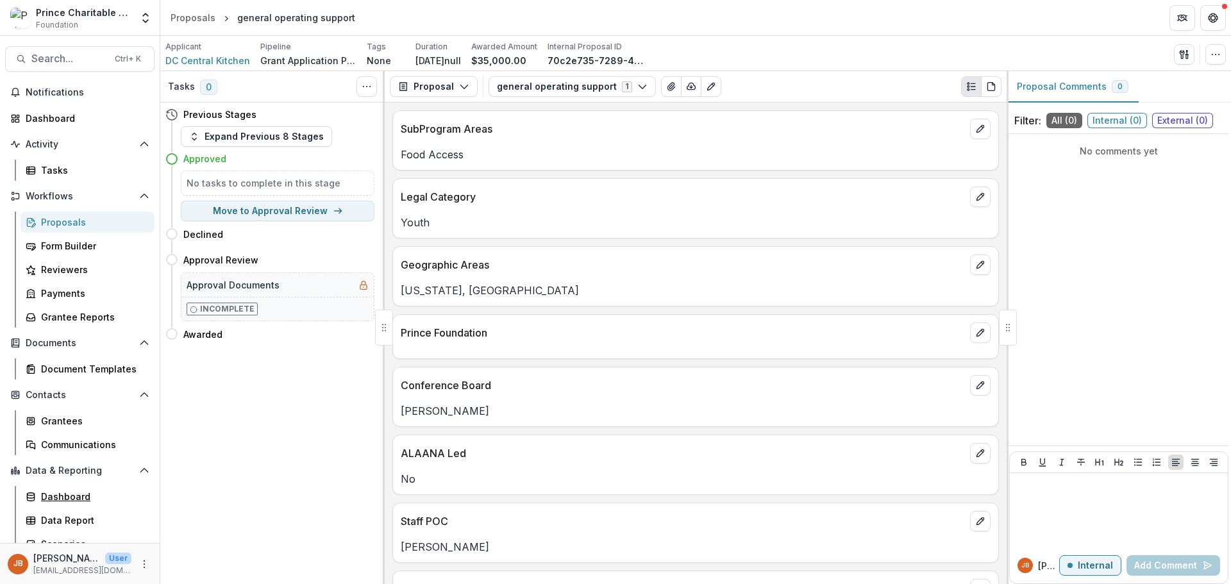
click at [72, 497] on div "Dashboard" at bounding box center [92, 496] width 103 height 13
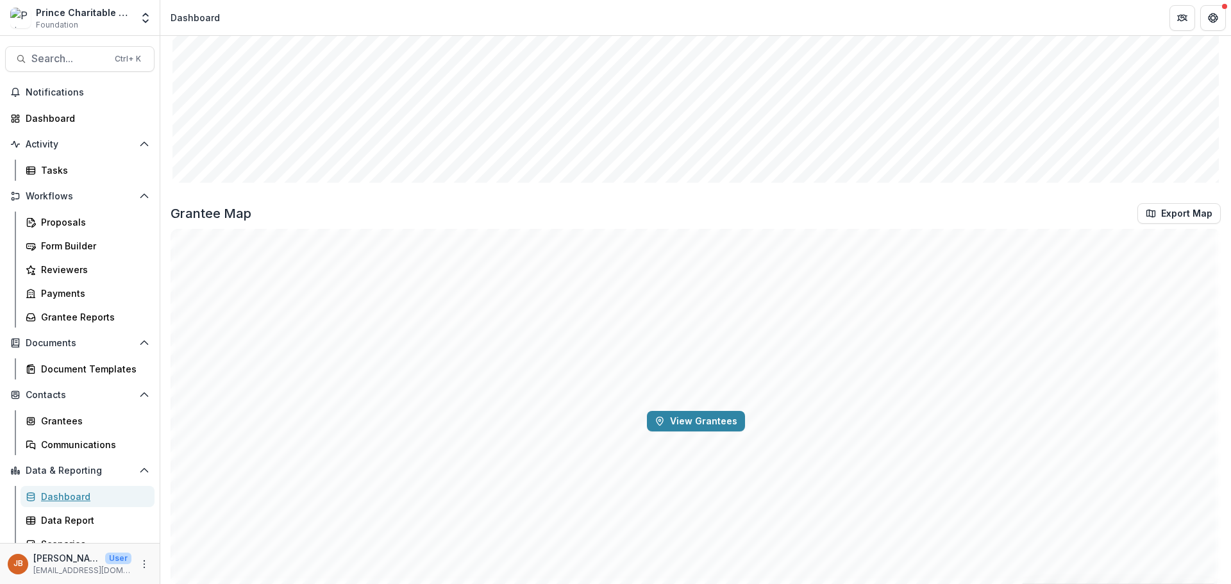
scroll to position [1397, 0]
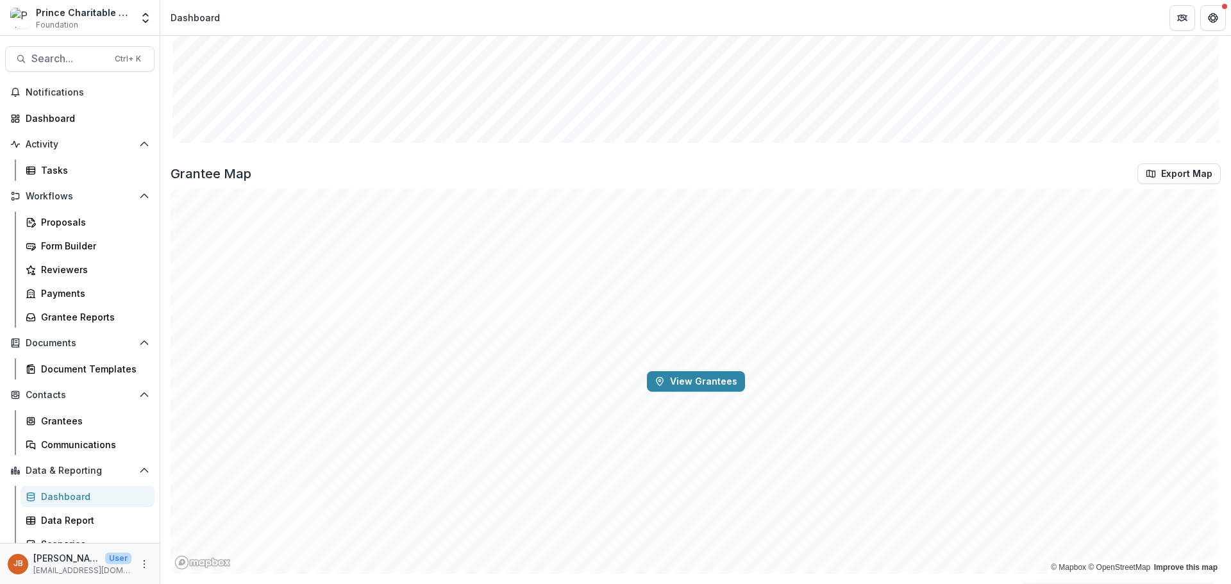
click at [698, 376] on button "View Grantees" at bounding box center [696, 381] width 98 height 21
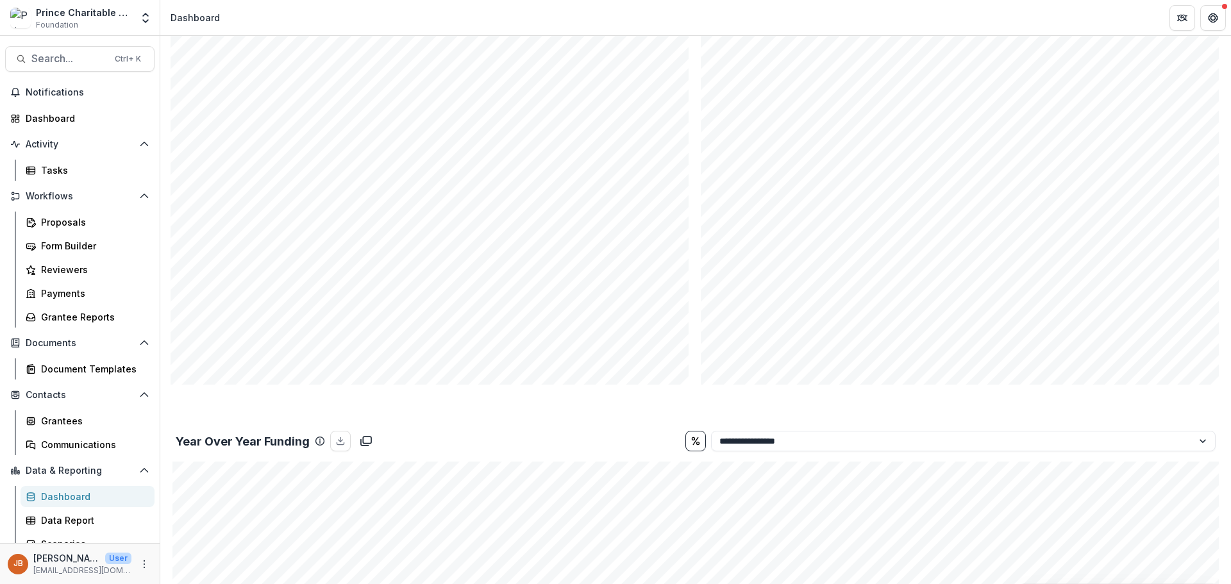
scroll to position [577, 0]
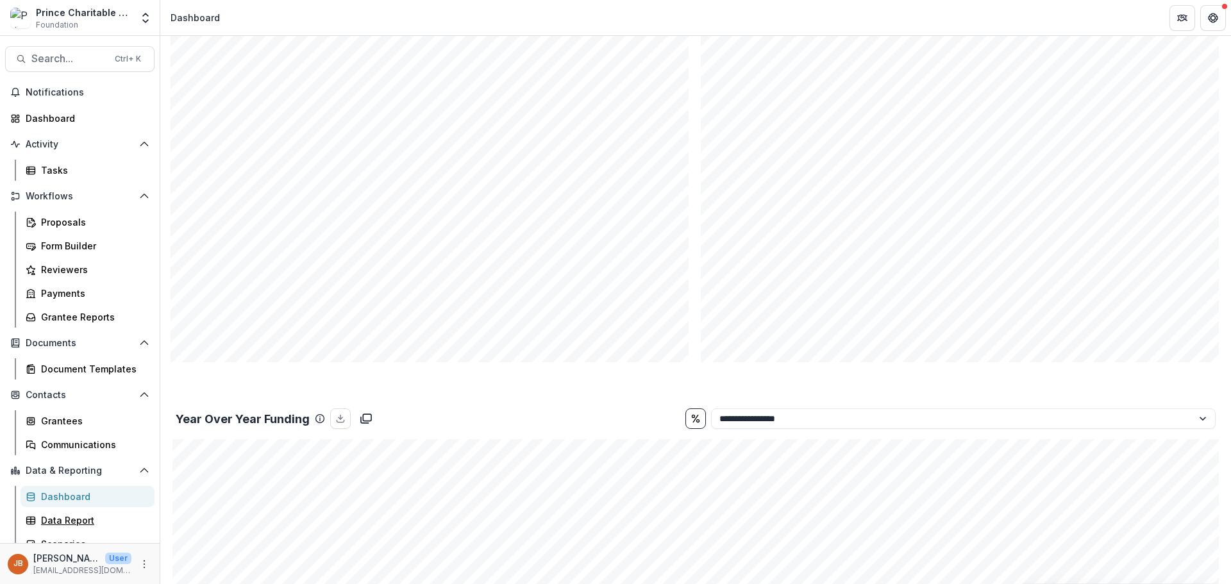
click at [78, 521] on div "Data Report" at bounding box center [92, 520] width 103 height 13
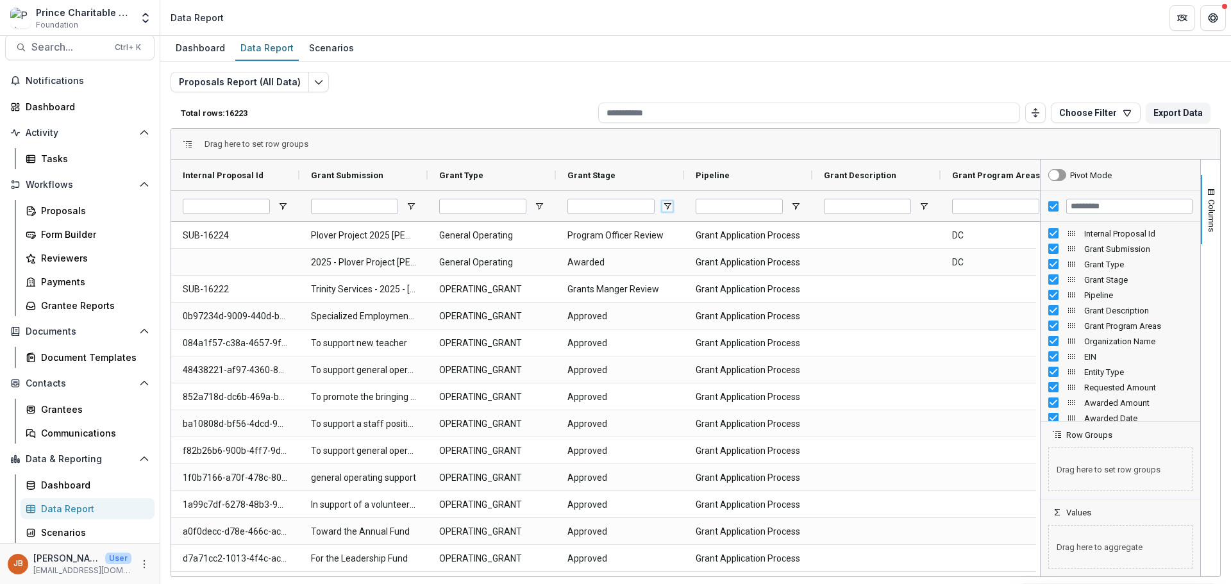
click at [666, 207] on span "Open Filter Menu" at bounding box center [668, 206] width 10 height 10
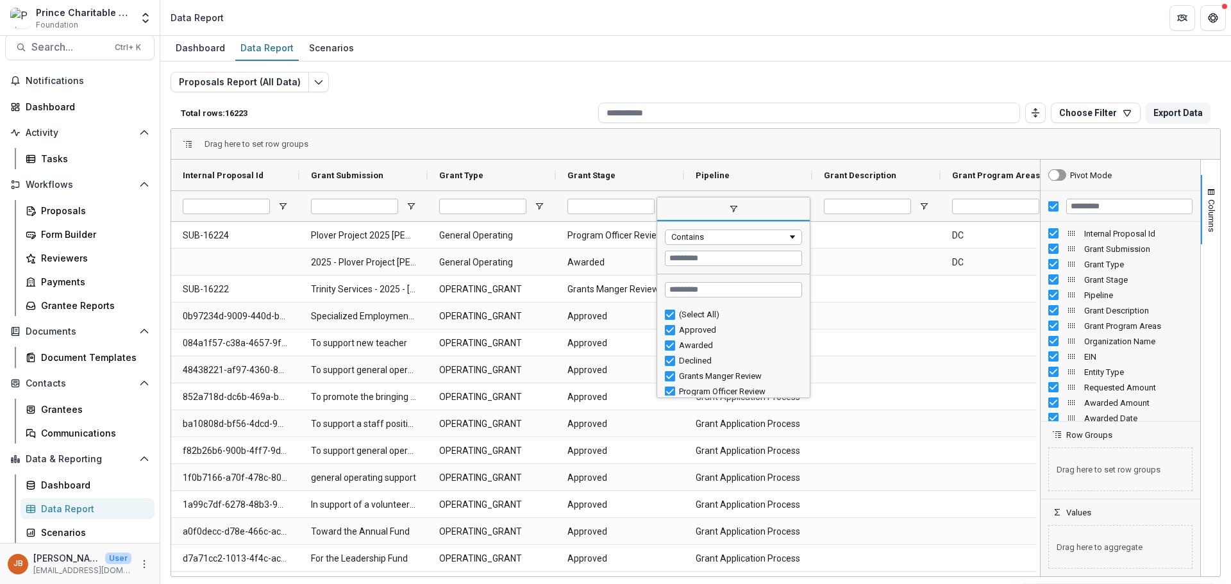
click at [814, 138] on div "Drag here to set row groups" at bounding box center [695, 144] width 1049 height 31
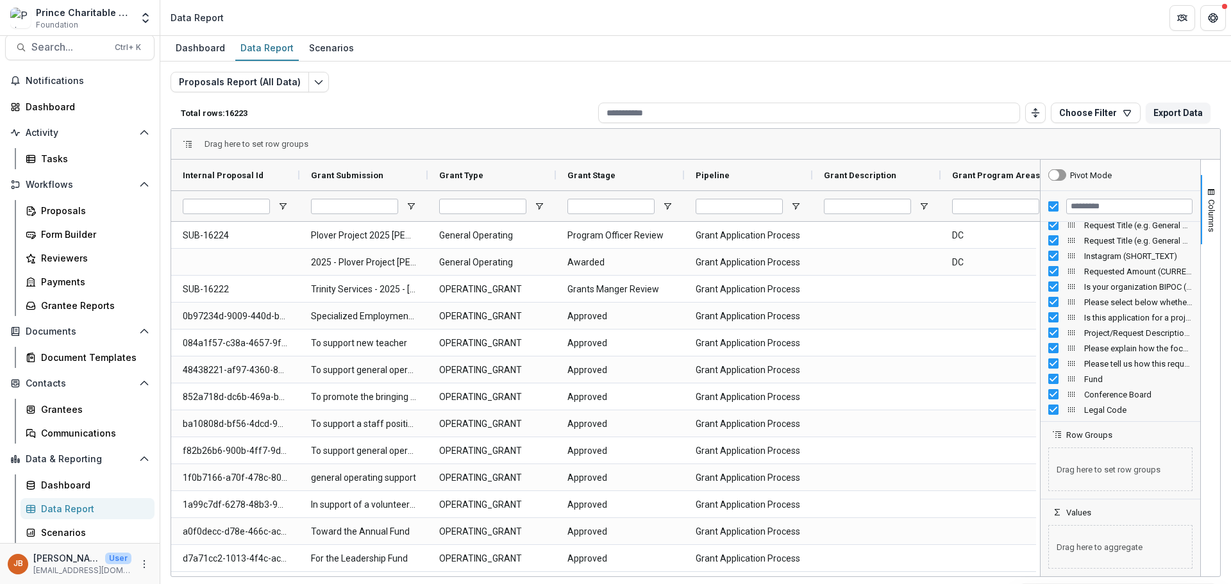
click at [312, 76] on button "Edit selected report" at bounding box center [318, 82] width 21 height 21
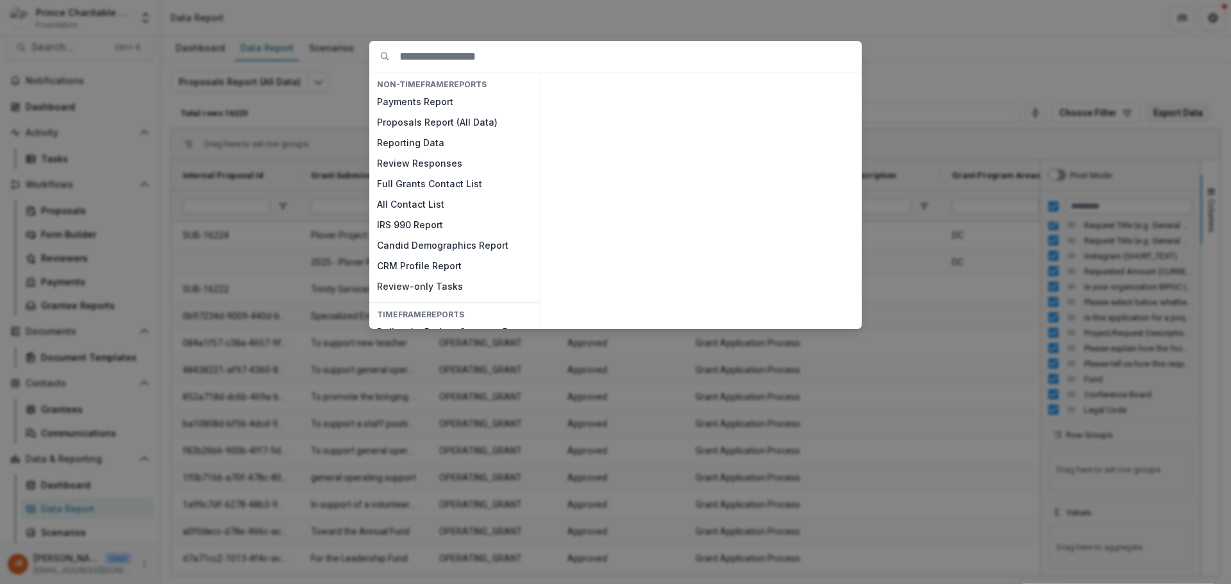
click at [407, 398] on div "NON-TIMEFRAME Reports Payments Report Proposals Report (All Data) Reporting Dat…" at bounding box center [615, 292] width 1231 height 584
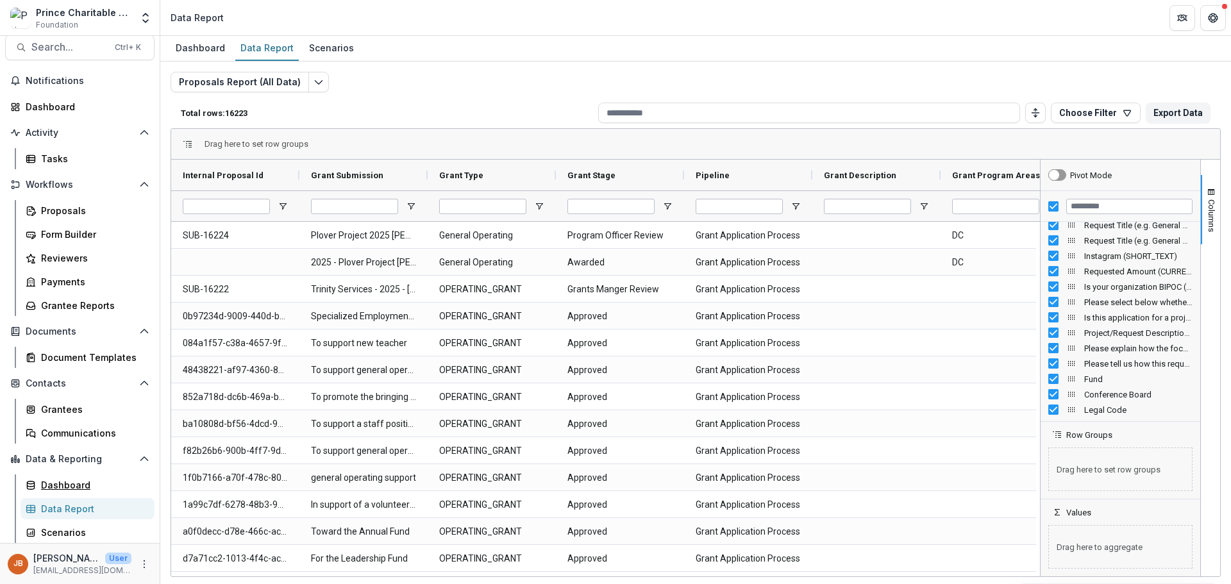
click at [83, 492] on link "Dashboard" at bounding box center [88, 485] width 134 height 21
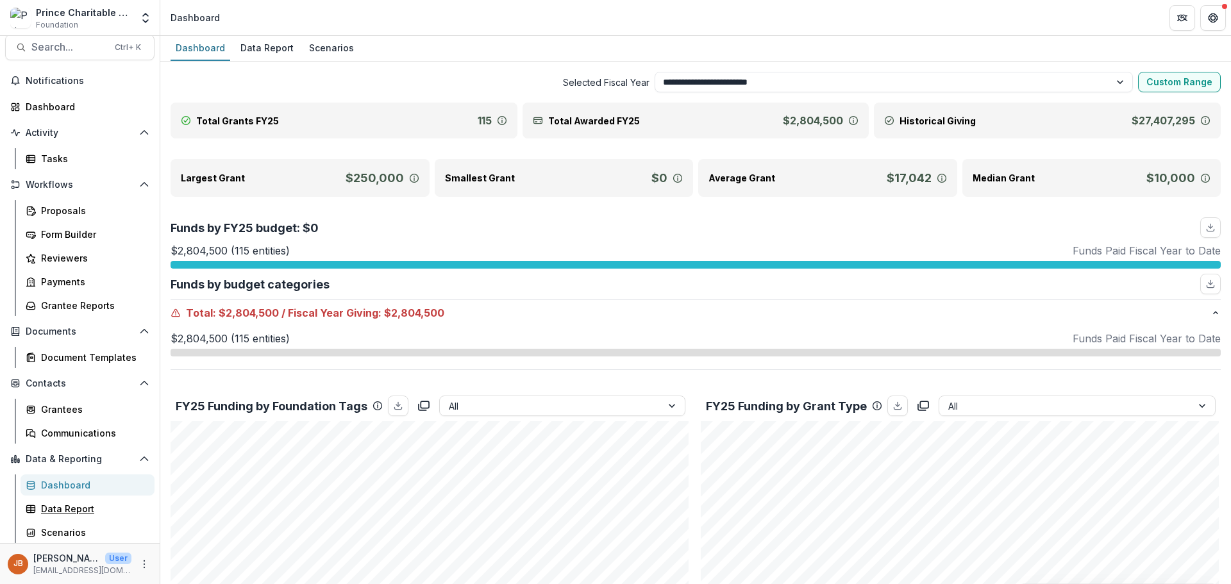
click at [81, 509] on div "Data Report" at bounding box center [92, 508] width 103 height 13
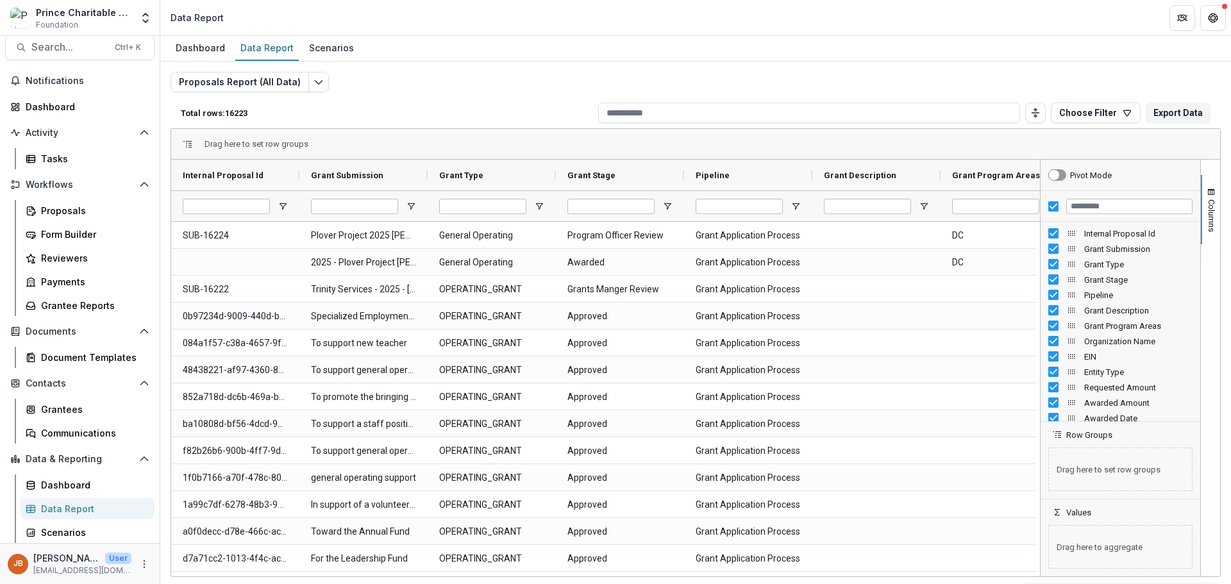
click at [1120, 114] on button "Choose Filter" at bounding box center [1096, 113] width 90 height 21
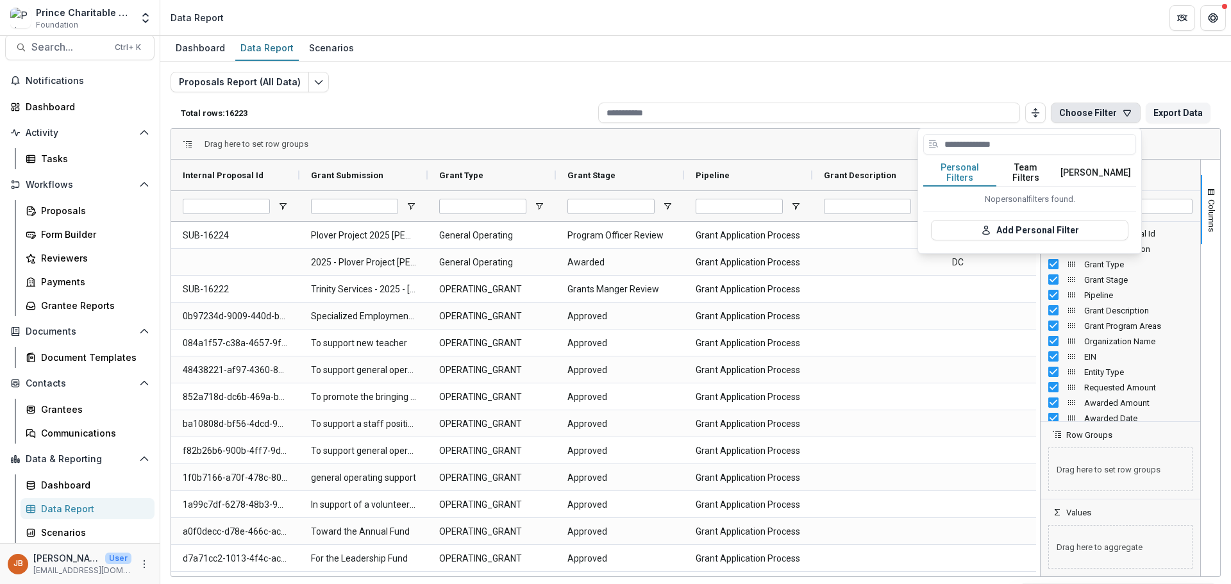
click at [1090, 83] on div "Proposals Report (All Data) Total rows: 16223 Choose Filter Personal Filters Te…" at bounding box center [696, 309] width 1051 height 475
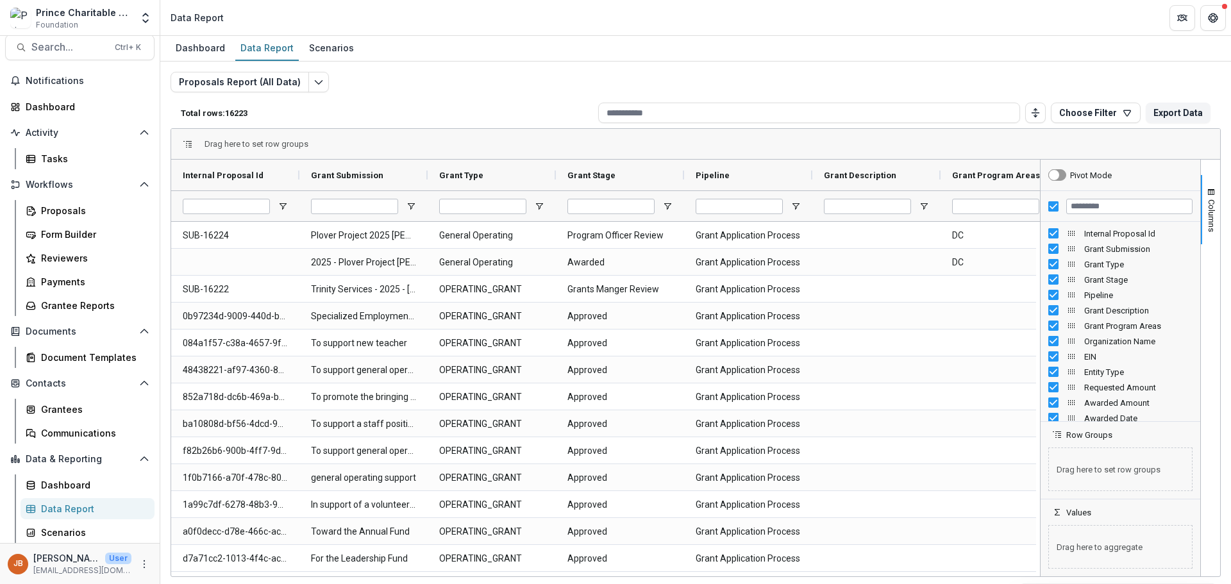
click at [1121, 120] on button "Choose Filter" at bounding box center [1096, 113] width 90 height 21
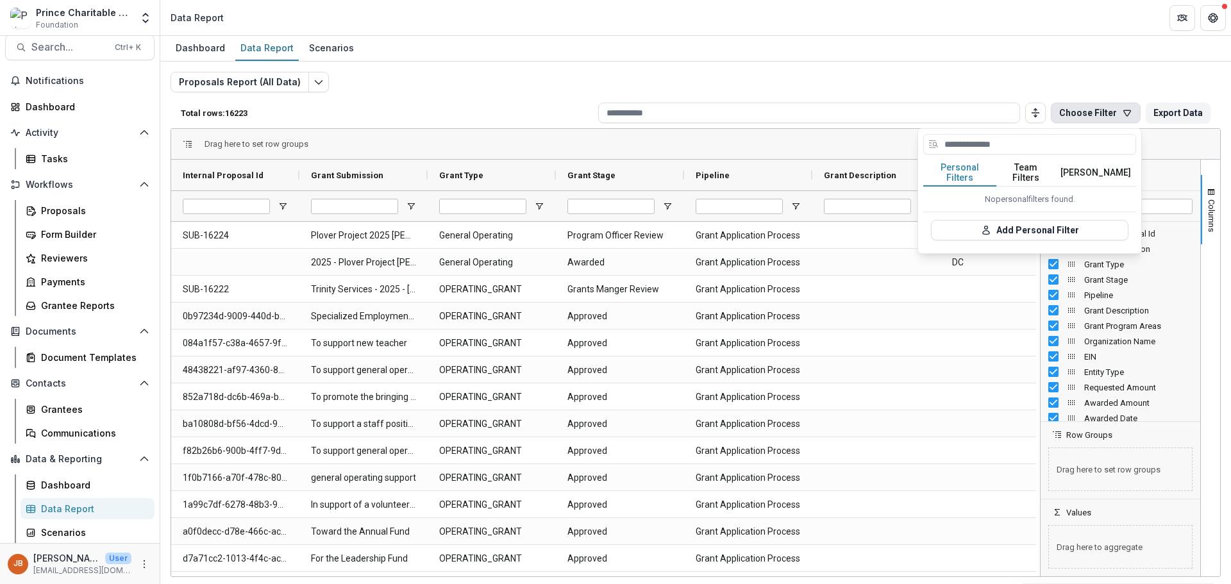
click at [1047, 224] on button "Add Personal Filter" at bounding box center [1030, 230] width 198 height 21
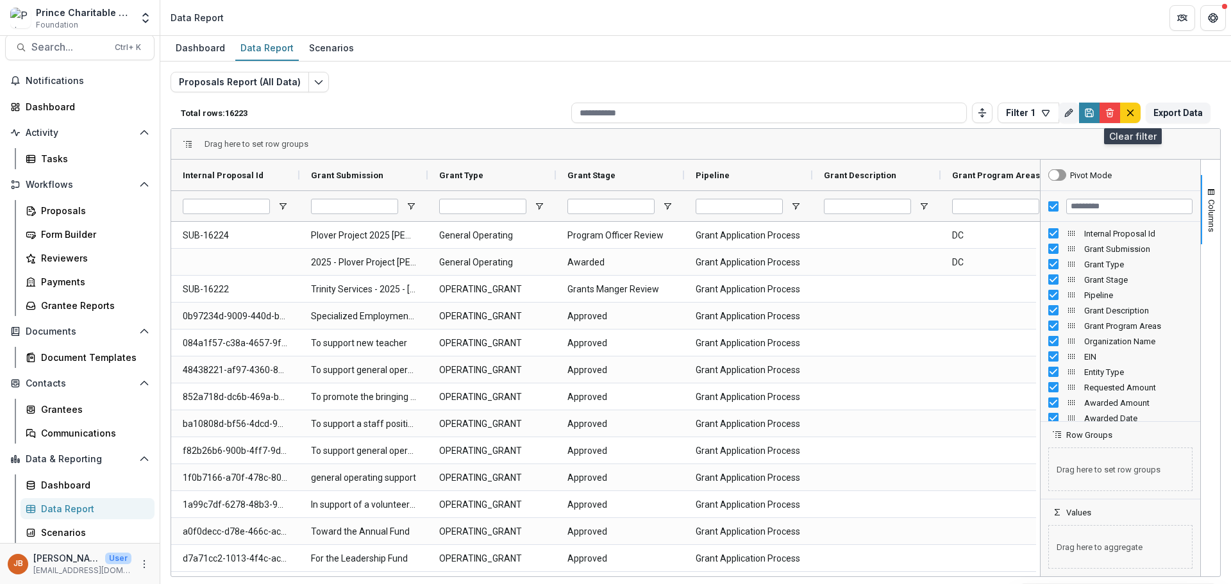
click at [1134, 110] on line "default" at bounding box center [1131, 113] width 6 height 6
click at [1049, 110] on icon "button" at bounding box center [1046, 113] width 10 height 10
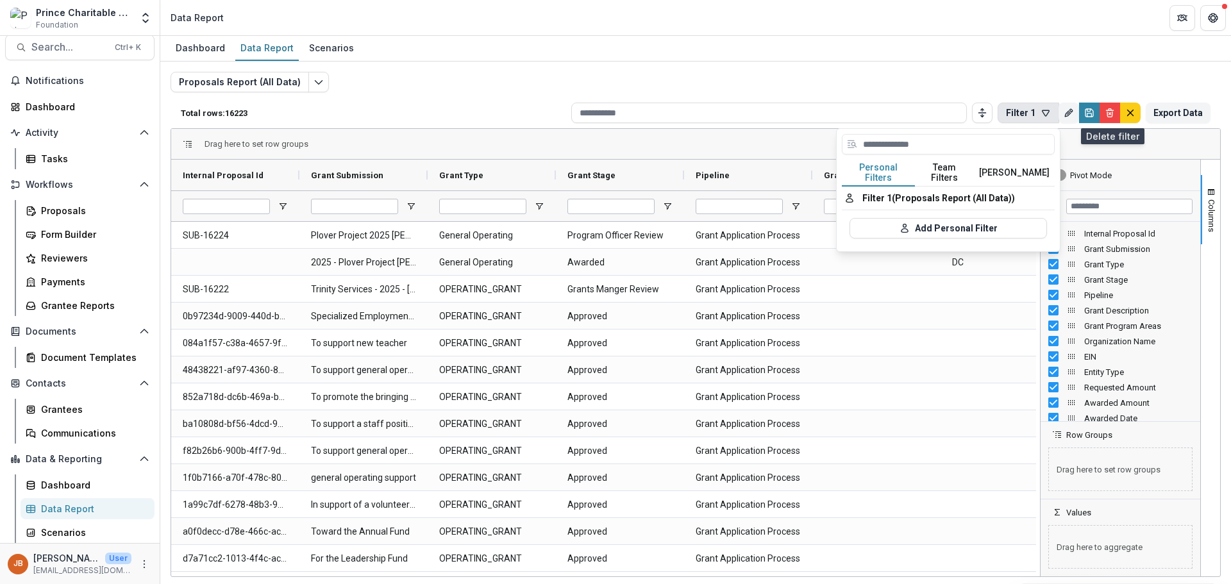
click at [1111, 114] on icon "Delete" at bounding box center [1110, 113] width 10 height 10
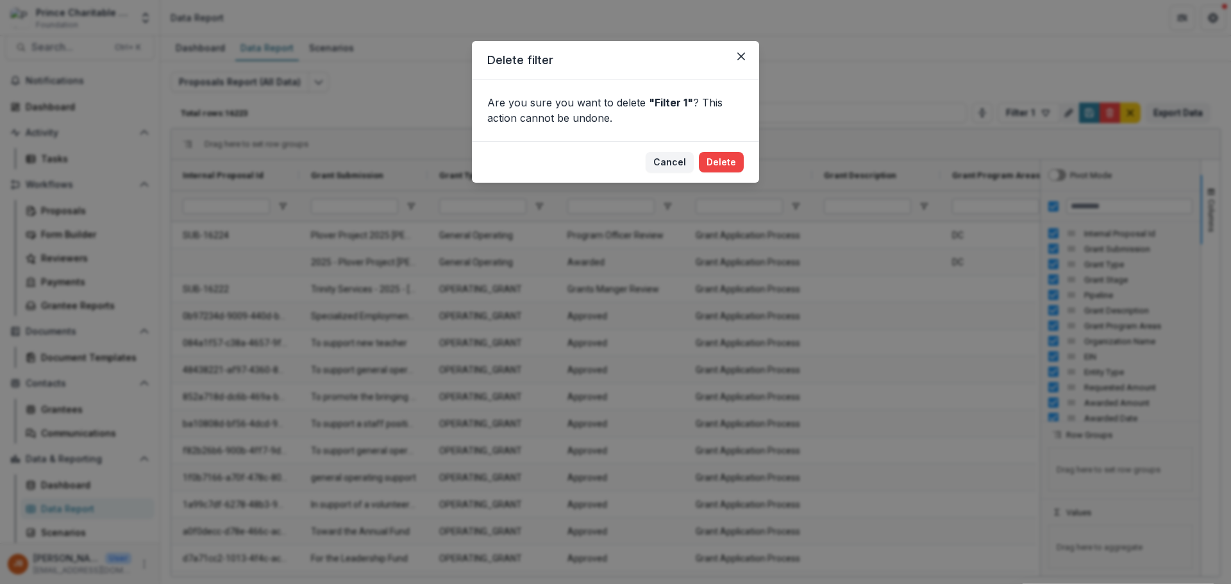
click at [728, 155] on button "Delete" at bounding box center [721, 162] width 45 height 21
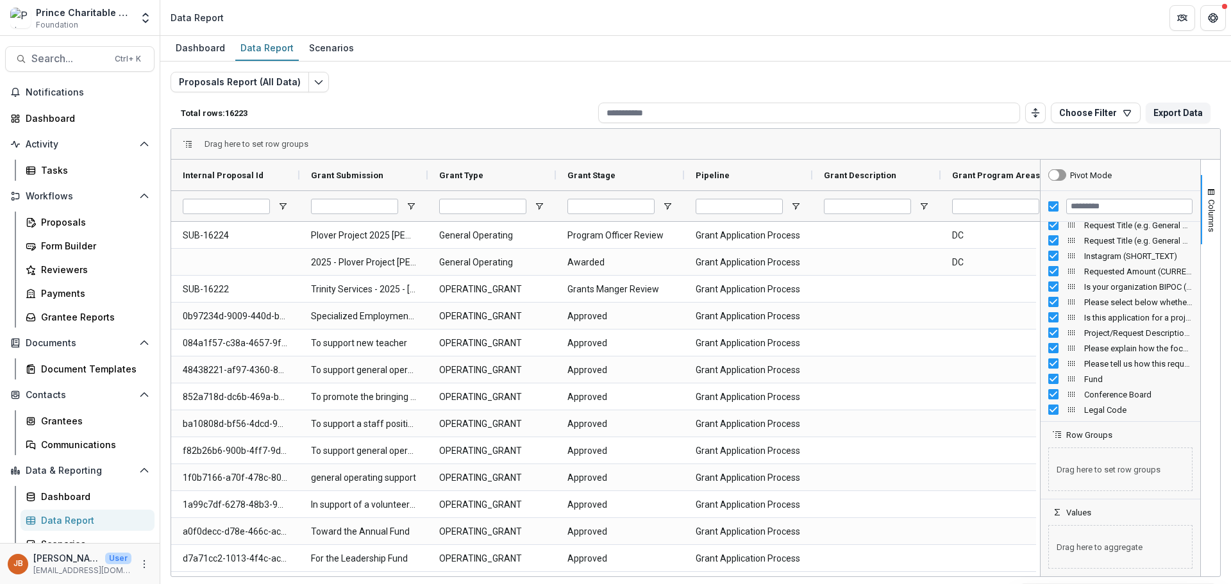
click at [323, 51] on div "Scenarios" at bounding box center [331, 47] width 55 height 19
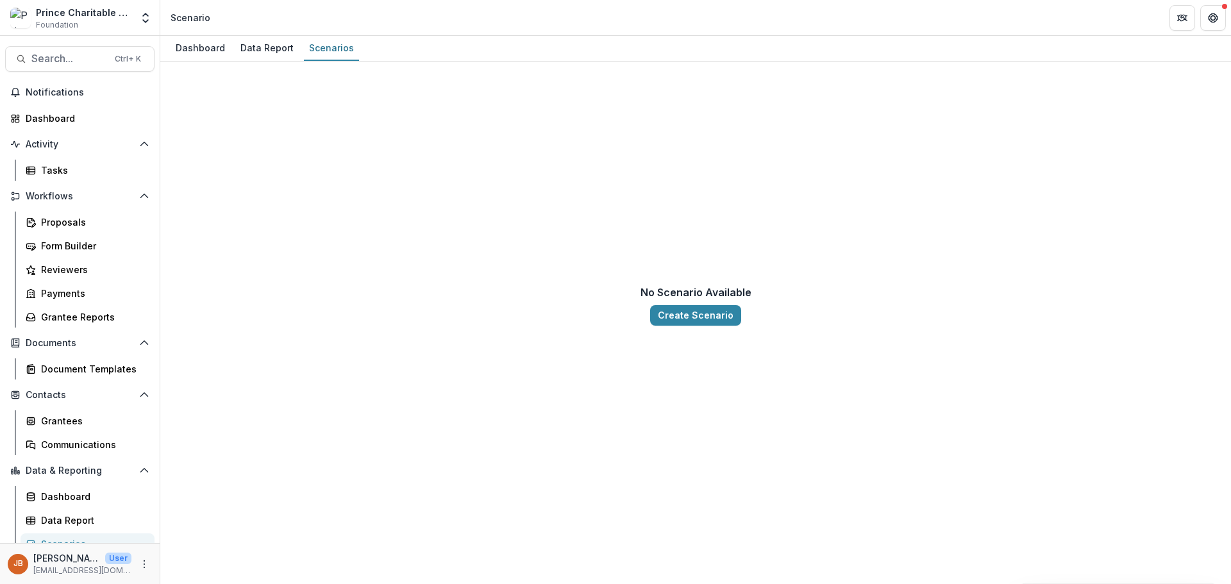
click at [270, 51] on div "Data Report" at bounding box center [266, 47] width 63 height 19
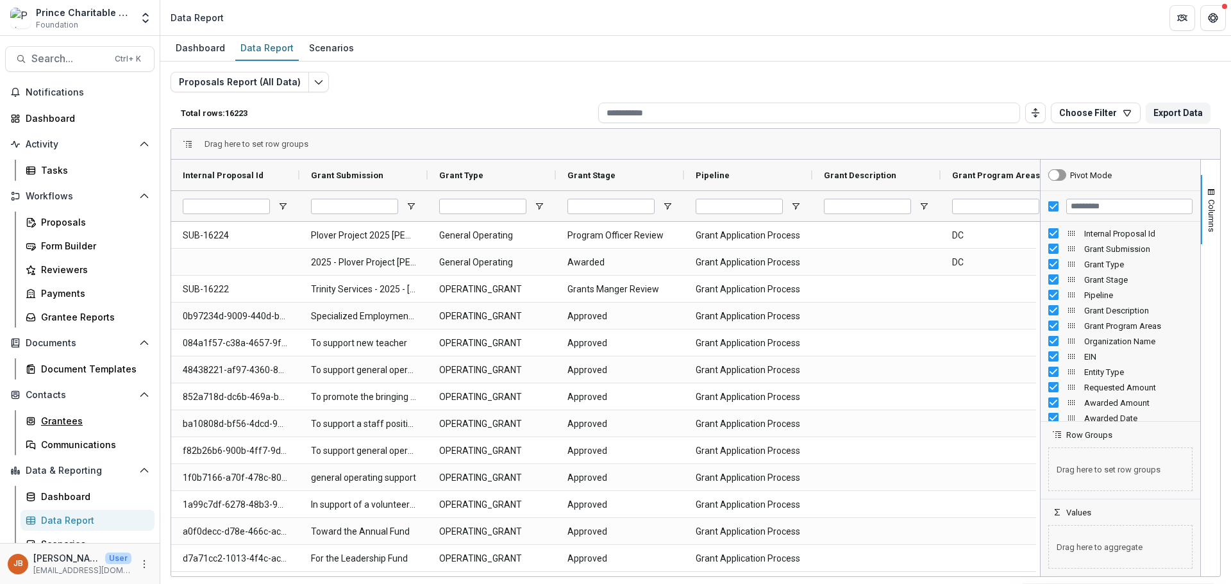
click at [58, 416] on div "Grantees" at bounding box center [92, 420] width 103 height 13
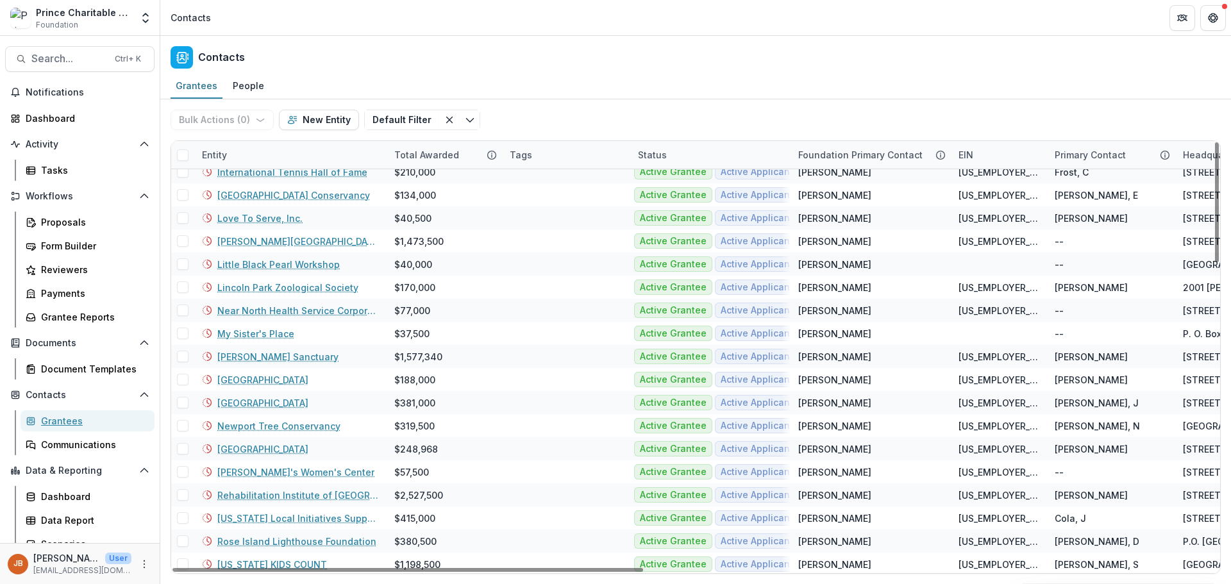
scroll to position [834, 0]
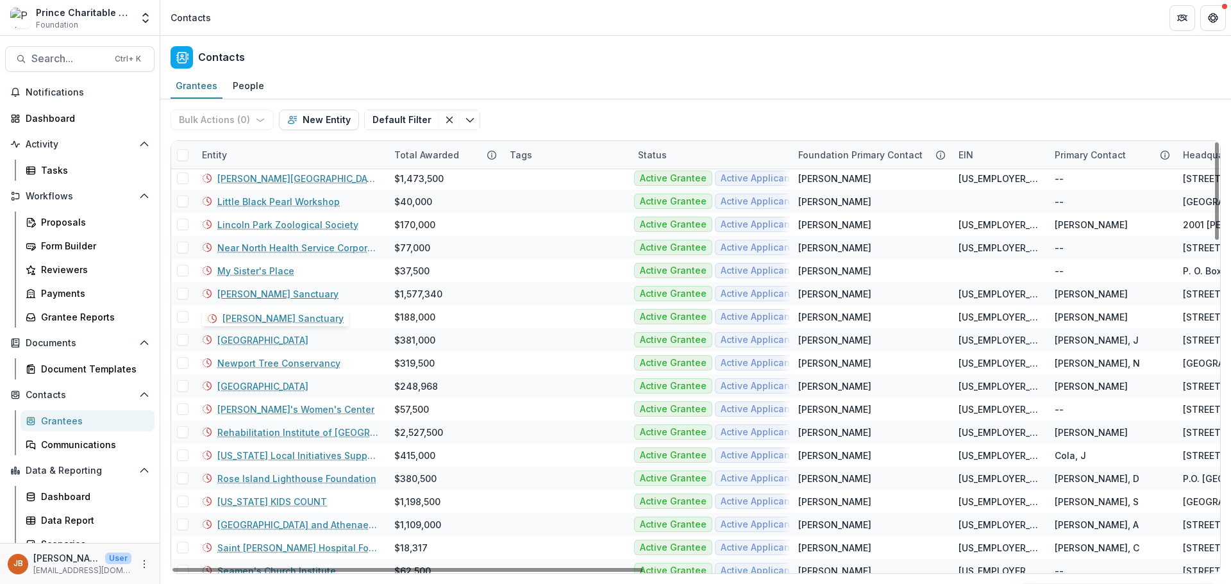
click at [274, 292] on link "[PERSON_NAME] Sanctuary" at bounding box center [277, 293] width 121 height 13
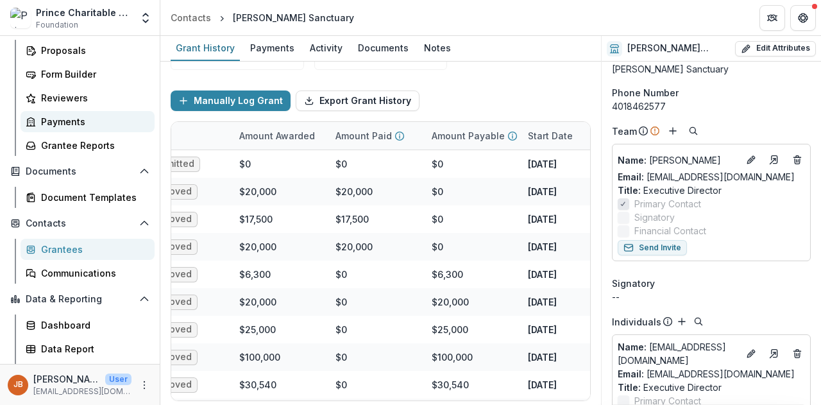
scroll to position [190, 0]
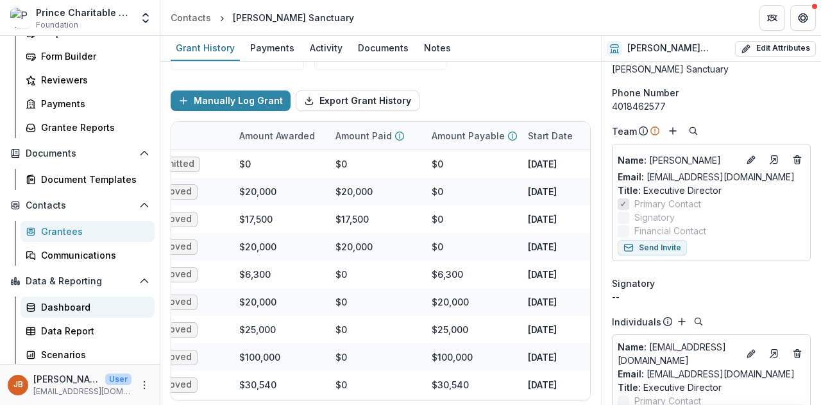
click at [48, 307] on div "Dashboard" at bounding box center [92, 306] width 103 height 13
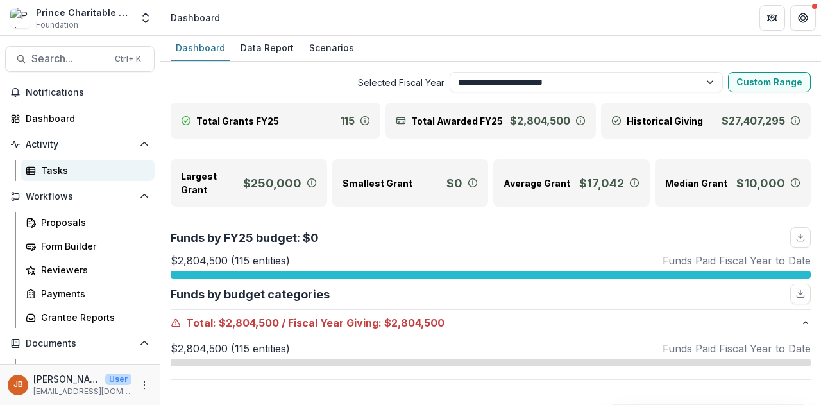
click at [101, 178] on link "Tasks" at bounding box center [88, 170] width 134 height 21
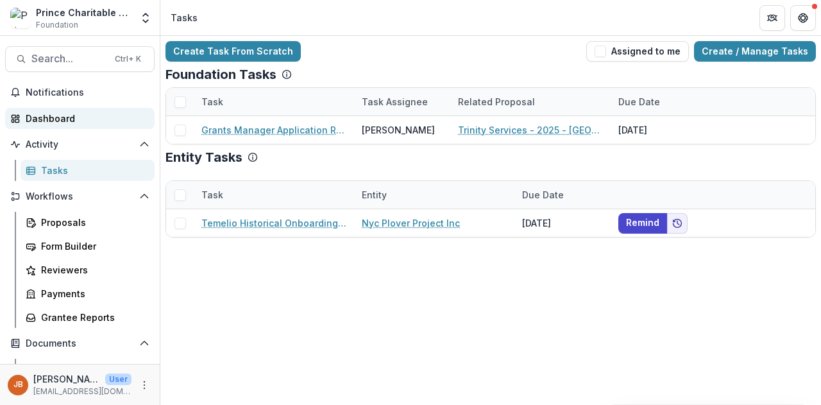
click at [44, 115] on div "Dashboard" at bounding box center [85, 118] width 119 height 13
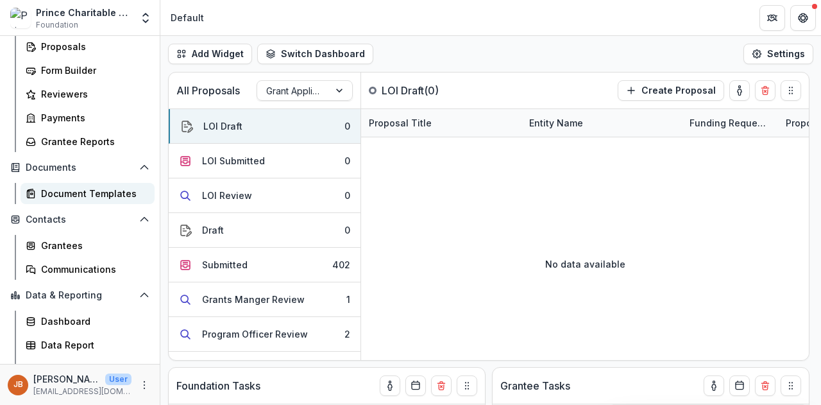
scroll to position [190, 0]
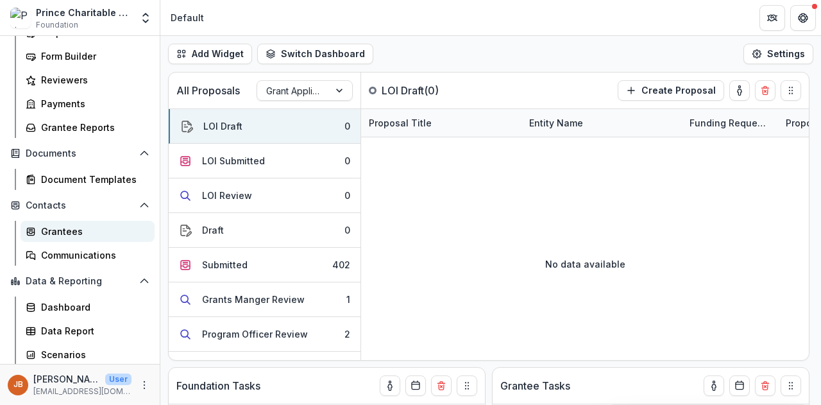
click at [55, 231] on div "Grantees" at bounding box center [92, 230] width 103 height 13
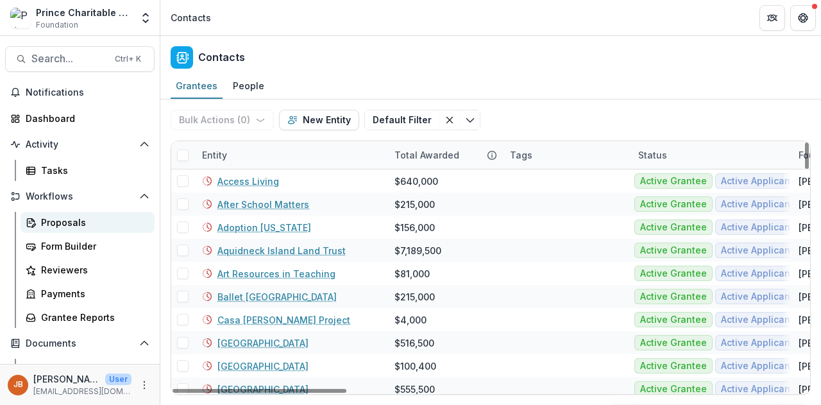
click at [77, 224] on div "Proposals" at bounding box center [92, 221] width 103 height 13
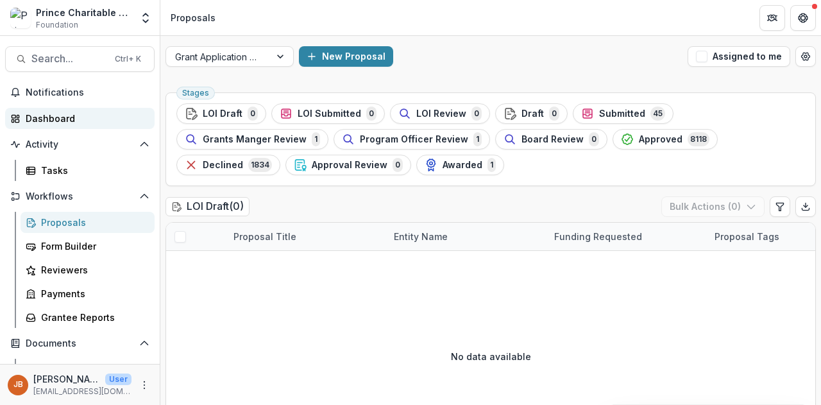
click at [53, 114] on div "Dashboard" at bounding box center [85, 118] width 119 height 13
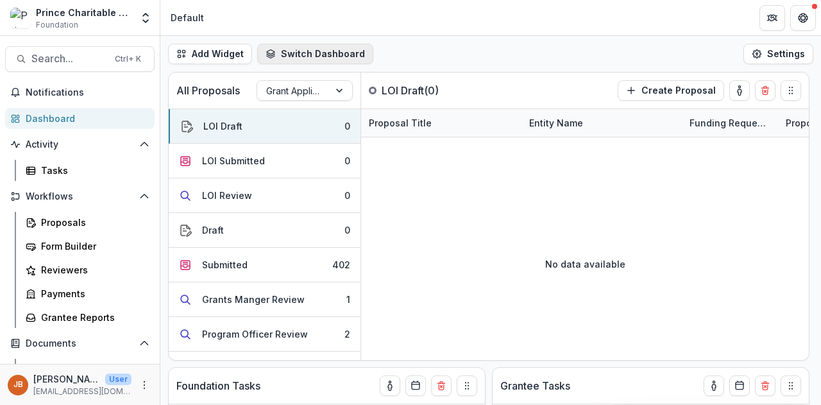
click at [277, 58] on button "Switch Dashboard" at bounding box center [315, 54] width 116 height 21
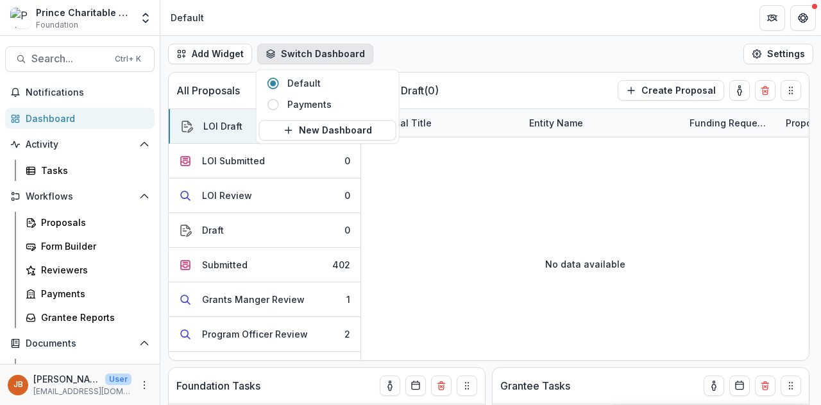
click at [408, 46] on div "Add Widget Switch Dashboard Default Payments New Dashboard Settings" at bounding box center [490, 54] width 661 height 36
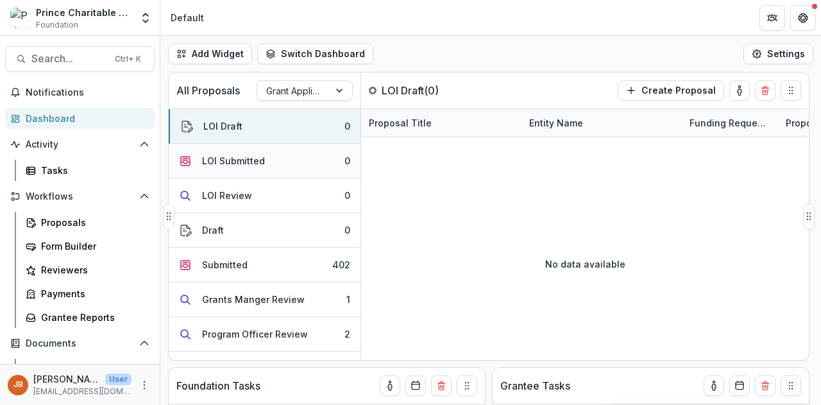
drag, startPoint x: 267, startPoint y: 173, endPoint x: 269, endPoint y: 156, distance: 16.9
click at [269, 156] on button "LOI Submitted 0" at bounding box center [265, 161] width 192 height 35
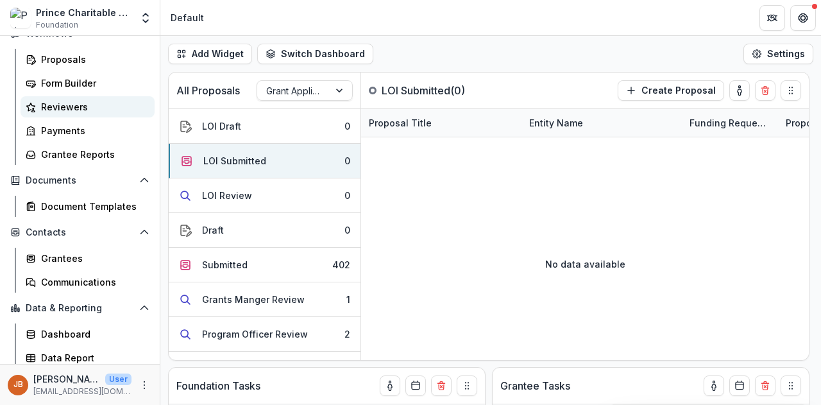
scroll to position [190, 0]
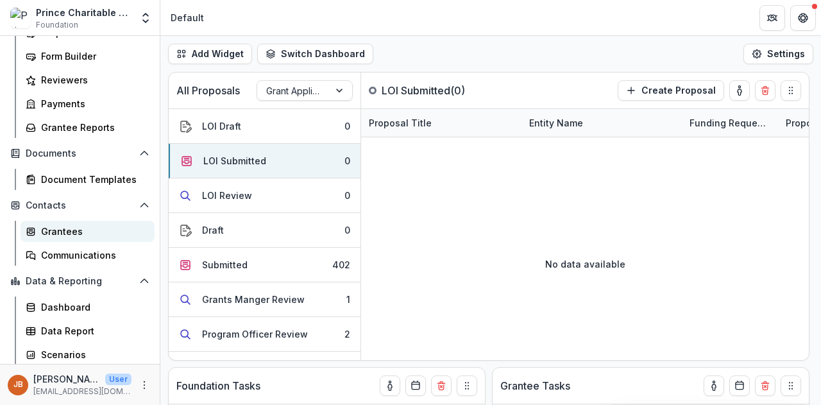
click at [51, 229] on div "Grantees" at bounding box center [92, 230] width 103 height 13
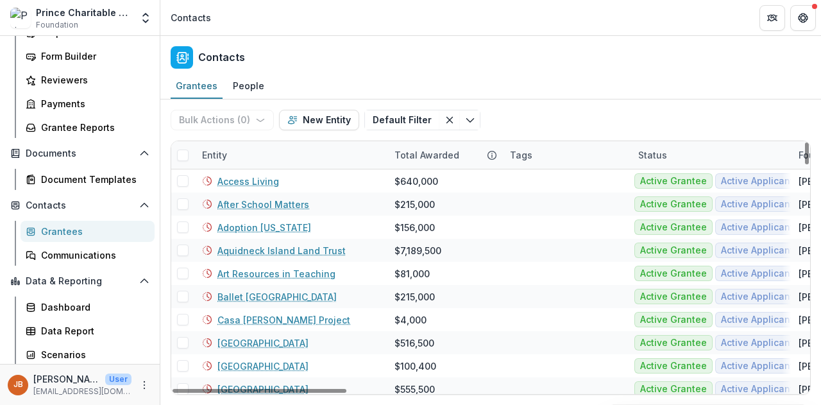
click at [409, 151] on div "Total Awarded" at bounding box center [427, 154] width 80 height 13
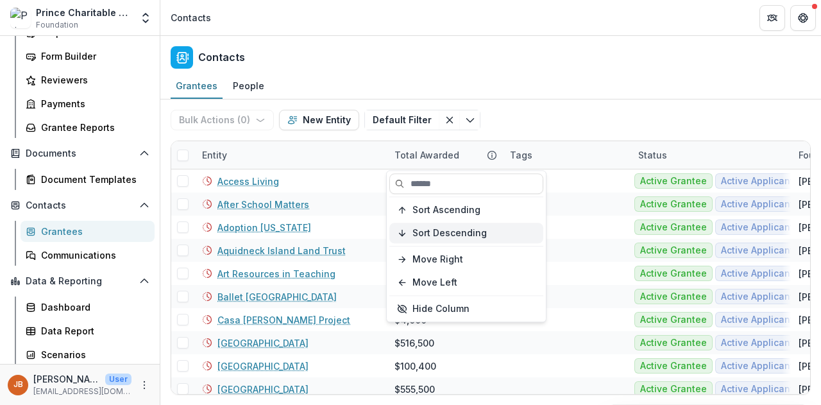
click at [423, 228] on span "Sort Descending" at bounding box center [449, 233] width 74 height 11
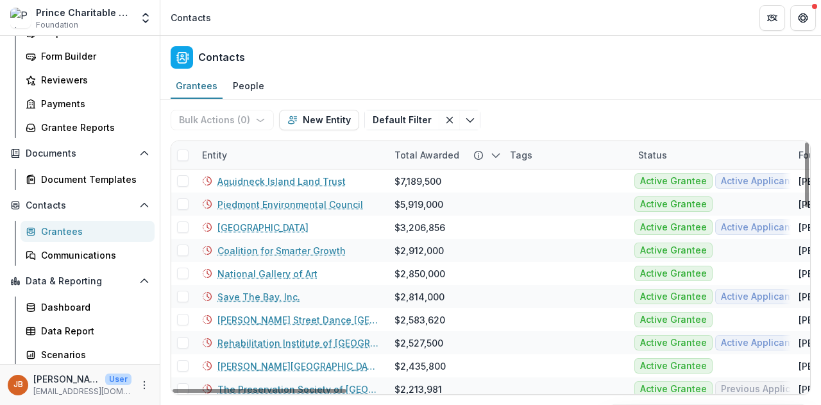
click at [540, 61] on div "Contacts" at bounding box center [490, 55] width 661 height 38
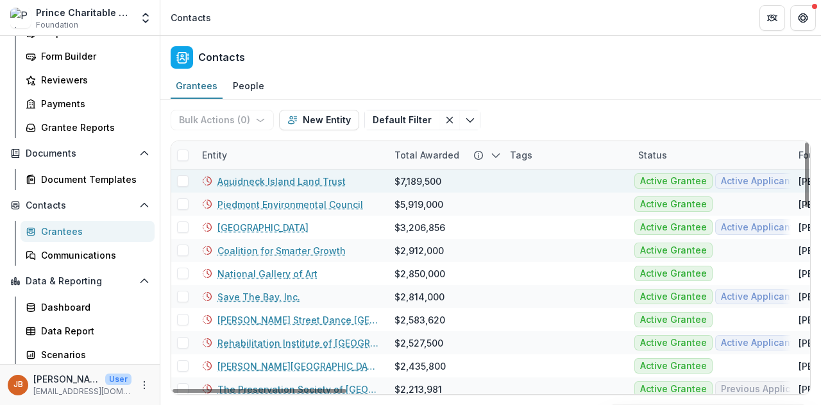
click at [280, 183] on link "Aquidneck Island Land Trust" at bounding box center [281, 180] width 128 height 13
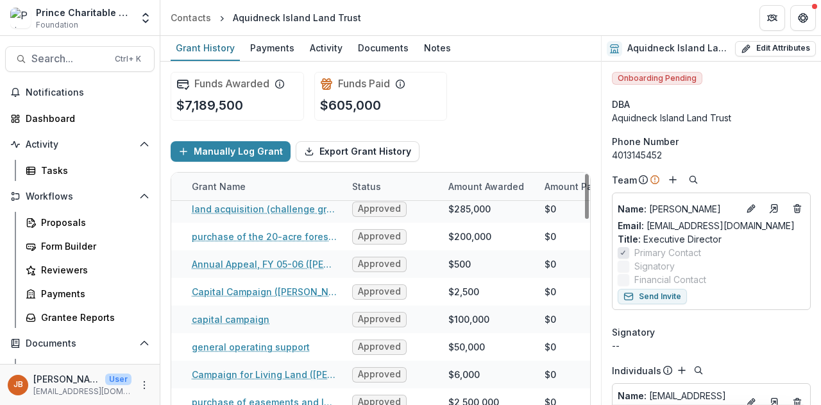
scroll to position [531, 71]
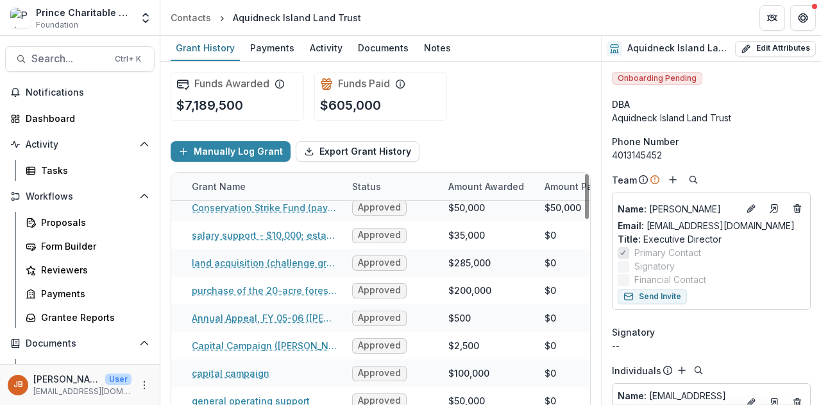
click at [367, 289] on span "Approved" at bounding box center [379, 290] width 43 height 11
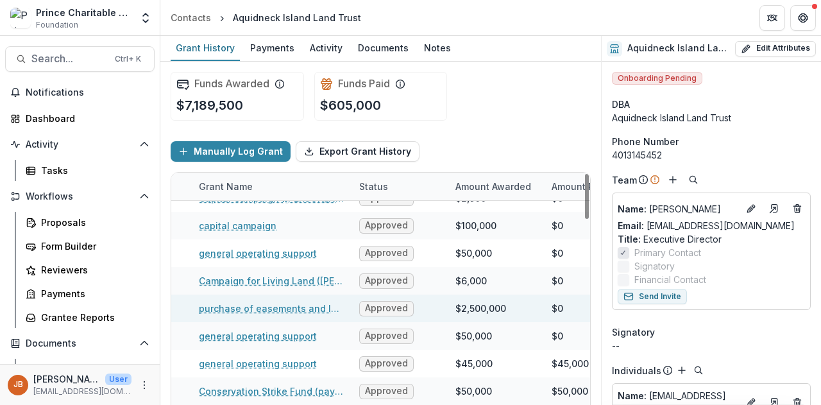
scroll to position [679, 63]
click at [251, 303] on link "purchase of easements and land on Aquidneck Island - ($500,000/yr. for 5 yrs.)" at bounding box center [271, 307] width 145 height 13
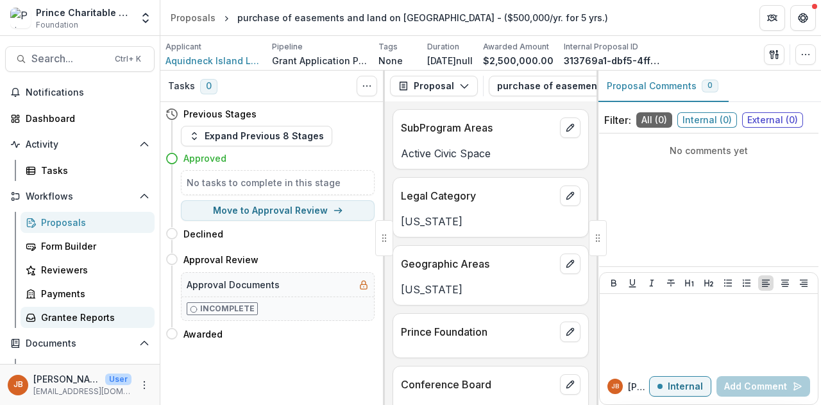
click at [70, 317] on div "Grantee Reports" at bounding box center [92, 316] width 103 height 13
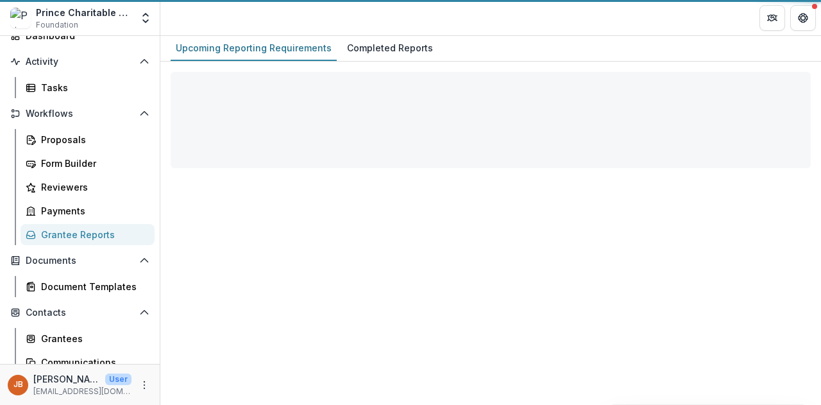
scroll to position [83, 0]
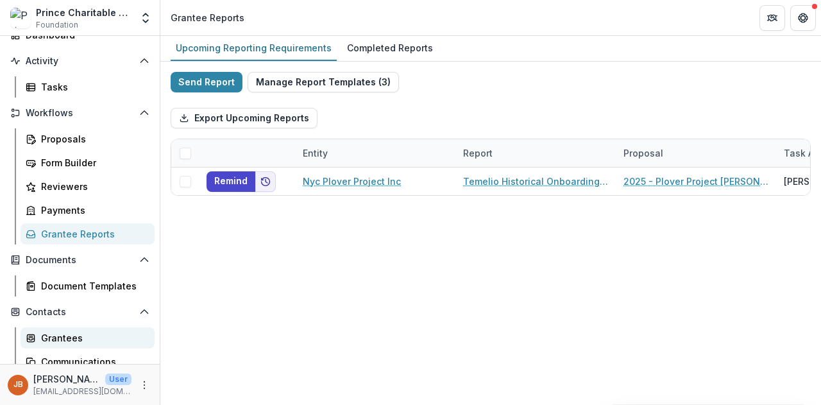
click at [54, 338] on div "Grantees" at bounding box center [92, 337] width 103 height 13
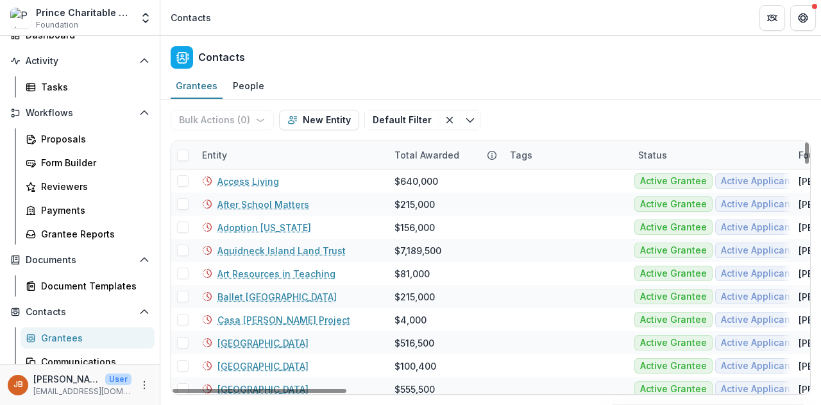
click at [431, 152] on div "Total Awarded" at bounding box center [427, 154] width 80 height 13
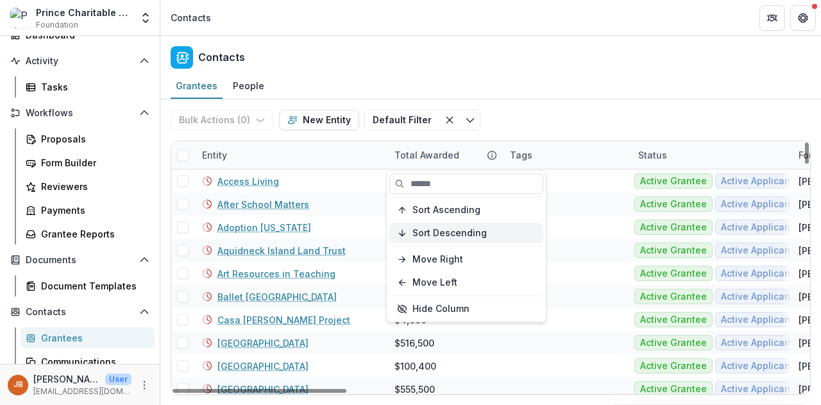
click at [431, 232] on span "Sort Descending" at bounding box center [449, 233] width 74 height 11
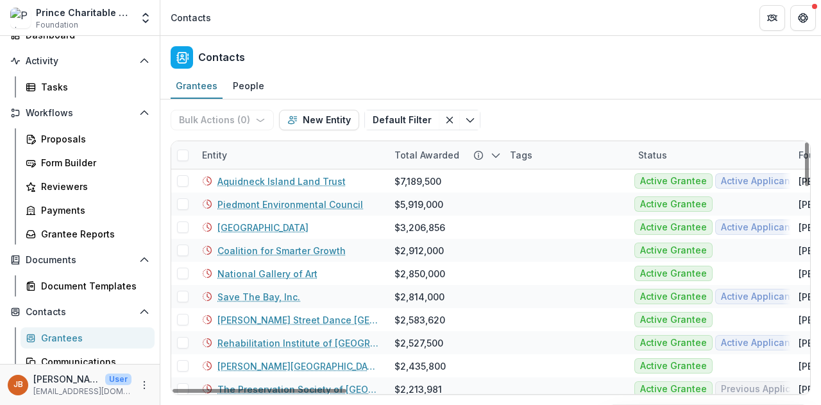
click at [623, 81] on div "Grantees People" at bounding box center [490, 87] width 661 height 26
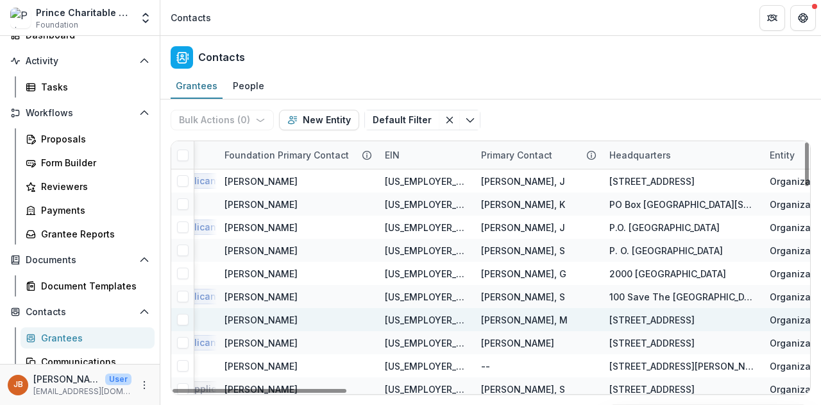
scroll to position [0, 575]
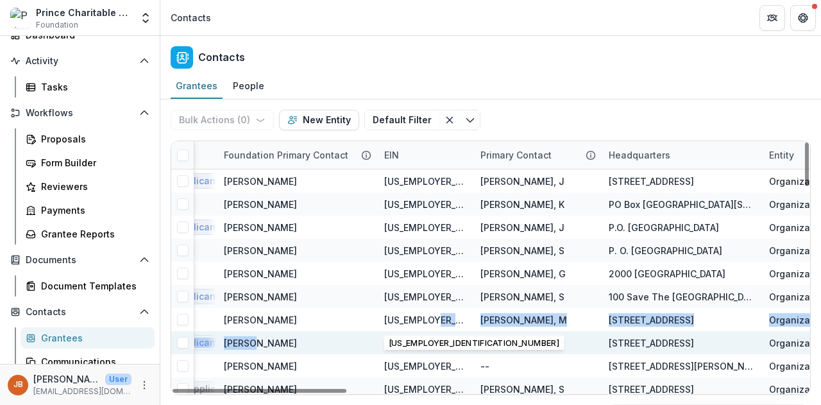
drag, startPoint x: 448, startPoint y: 313, endPoint x: 299, endPoint y: 333, distance: 150.7
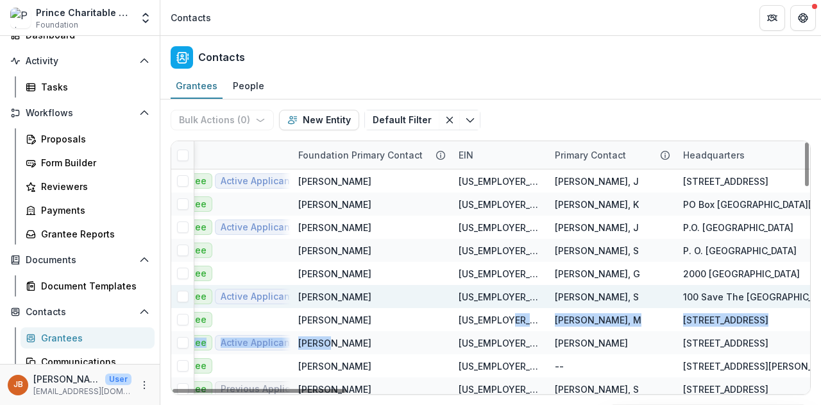
scroll to position [0, 496]
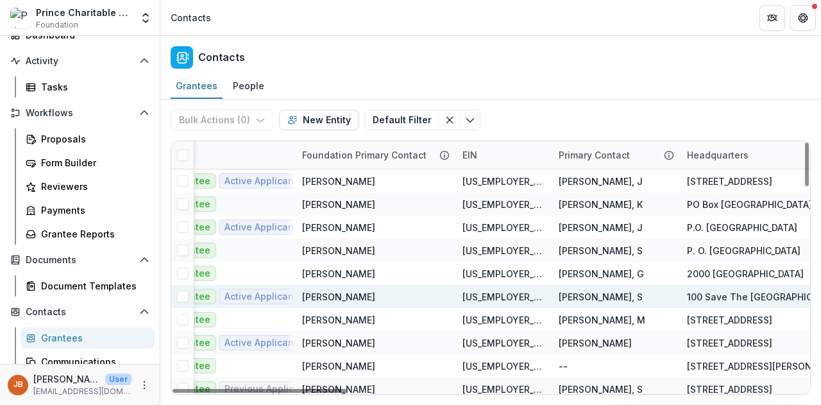
click at [382, 294] on div "[PERSON_NAME]" at bounding box center [374, 296] width 145 height 23
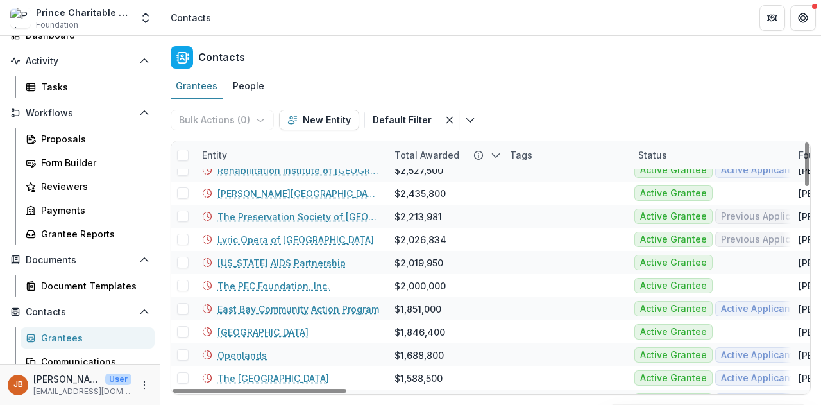
scroll to position [180, 0]
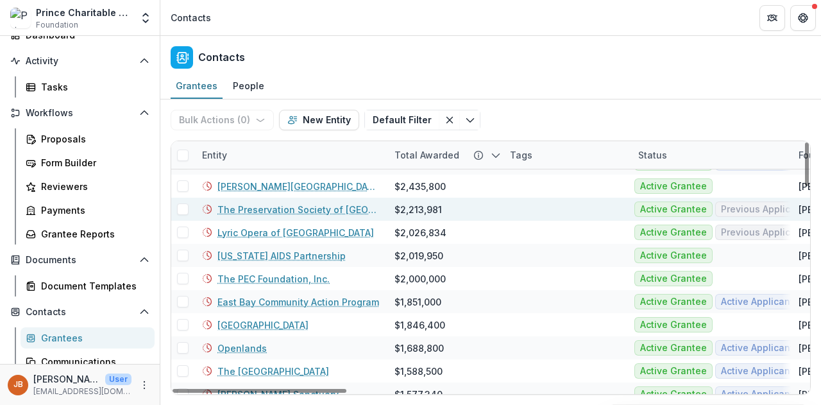
click at [290, 212] on link "The Preservation Society of [GEOGRAPHIC_DATA]" at bounding box center [298, 209] width 162 height 13
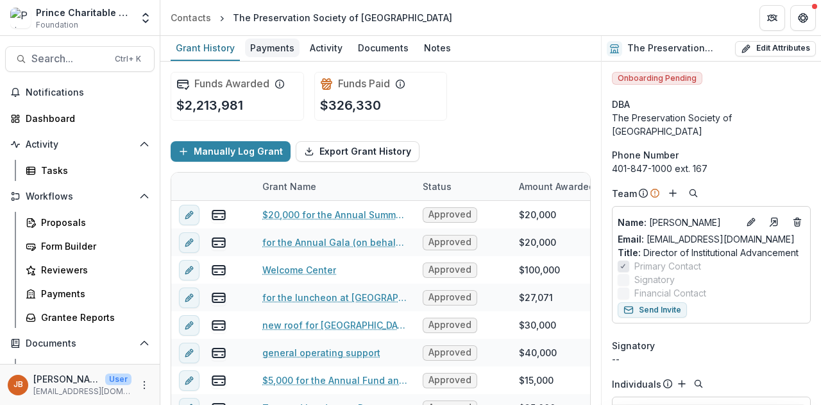
click at [259, 55] on div "Payments" at bounding box center [272, 47] width 55 height 19
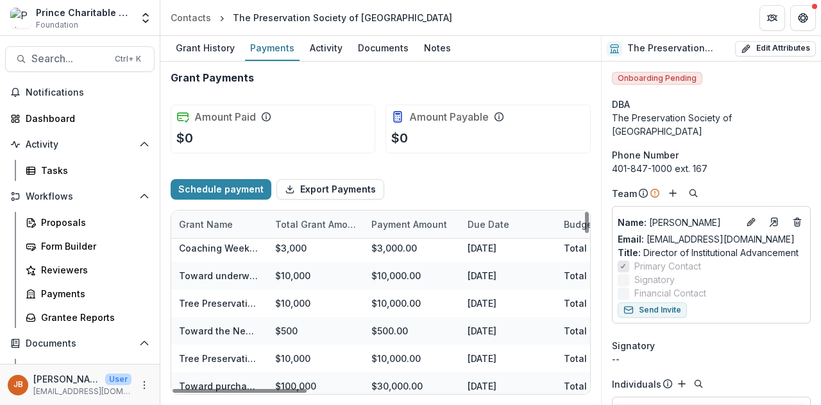
scroll to position [2670, 0]
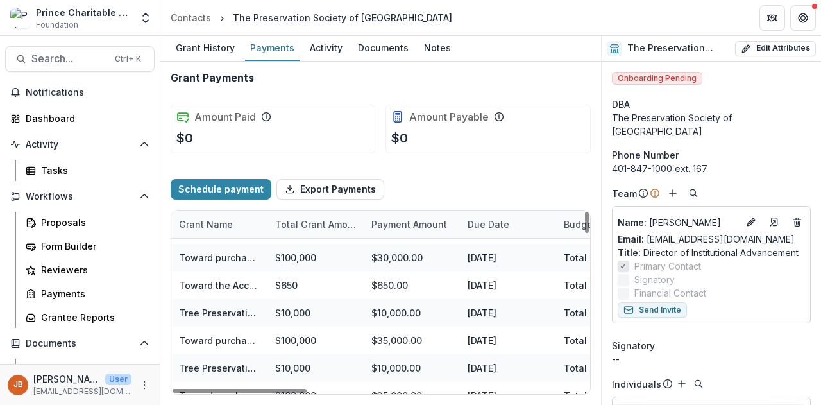
click at [435, 301] on div "$10,000.00" at bounding box center [412, 313] width 96 height 28
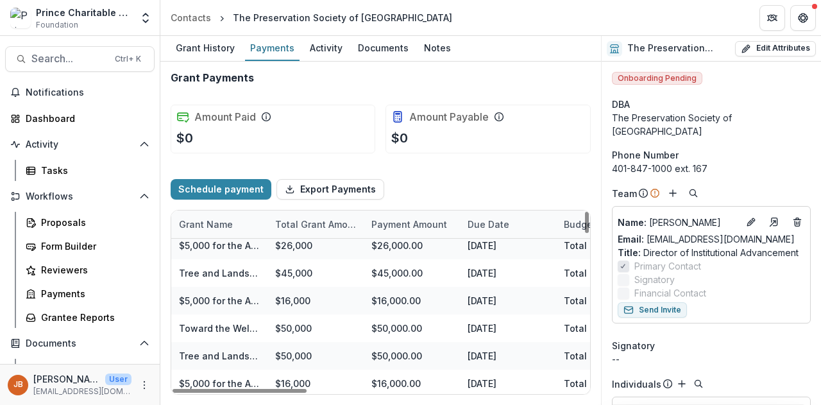
scroll to position [772, 0]
